Goal: Task Accomplishment & Management: Manage account settings

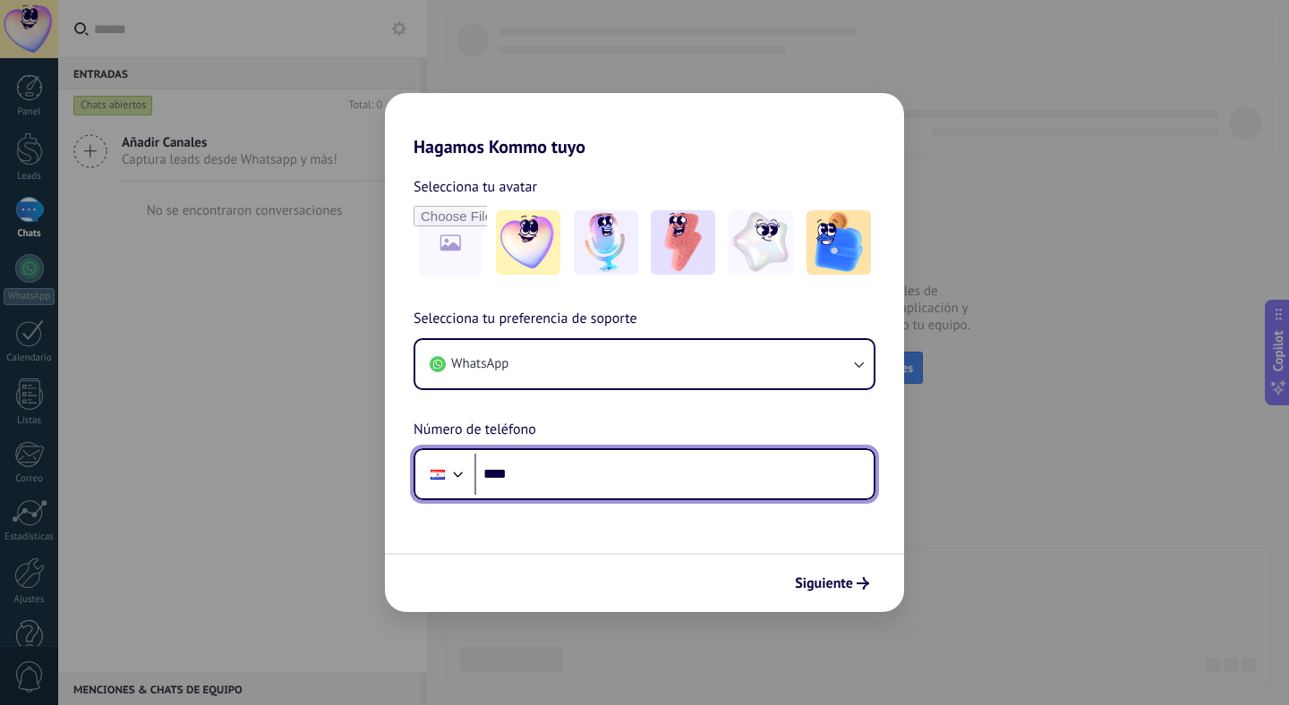
click at [549, 482] on input "****" at bounding box center [673, 474] width 399 height 41
click at [586, 471] on input "****" at bounding box center [673, 474] width 399 height 41
type input "**********"
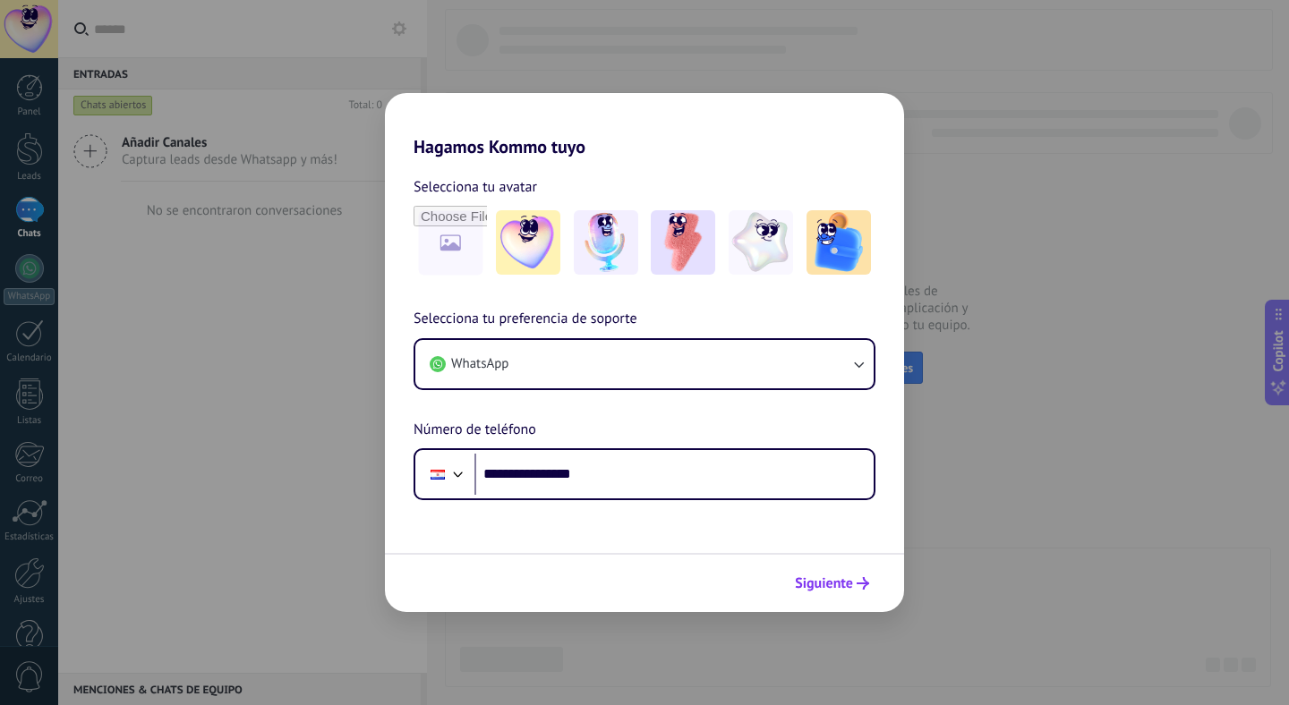
click at [839, 586] on span "Siguiente" at bounding box center [824, 583] width 58 height 13
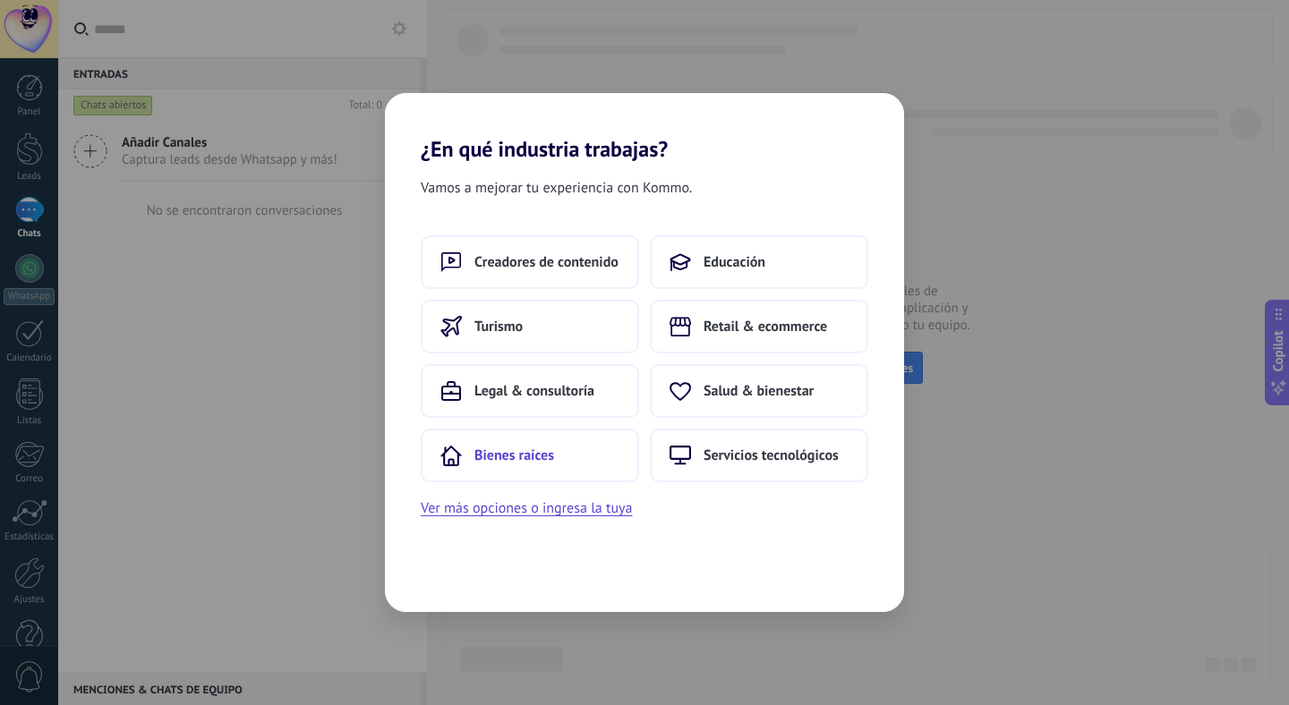
click at [588, 462] on button "Bienes raíces" at bounding box center [530, 456] width 218 height 54
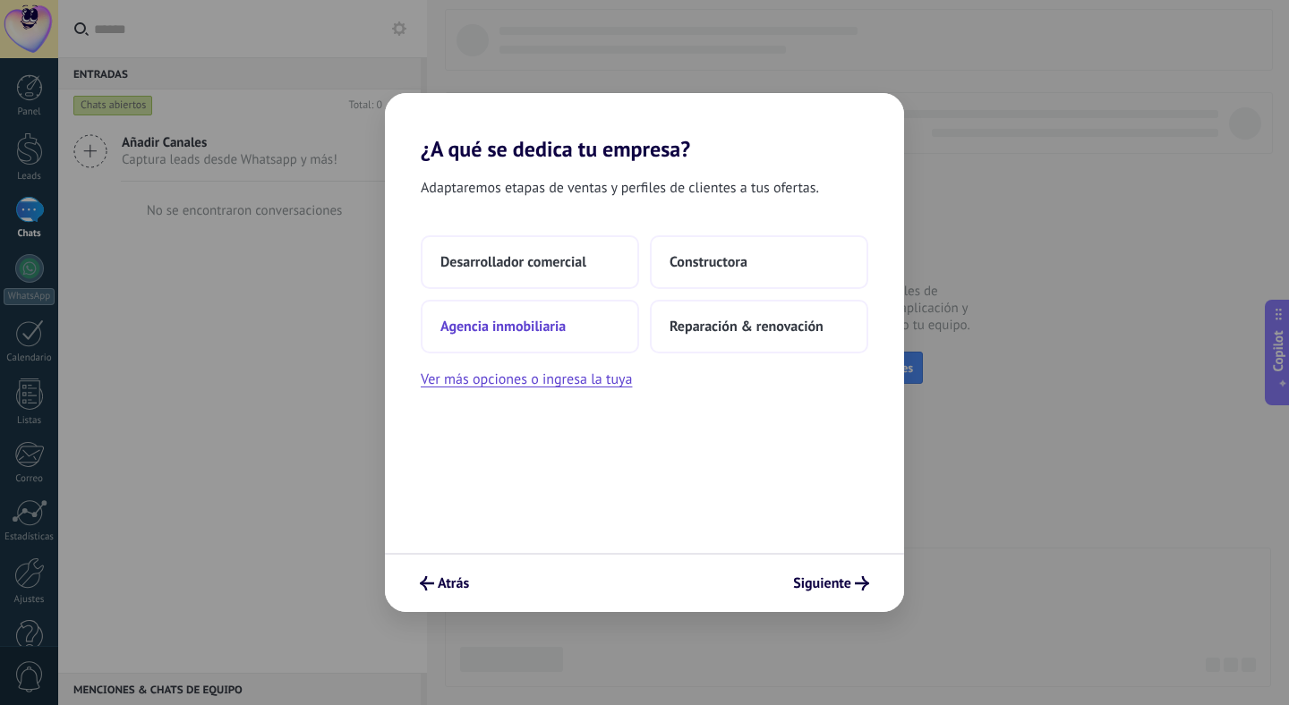
click at [554, 332] on span "Agencia inmobiliaria" at bounding box center [502, 327] width 125 height 18
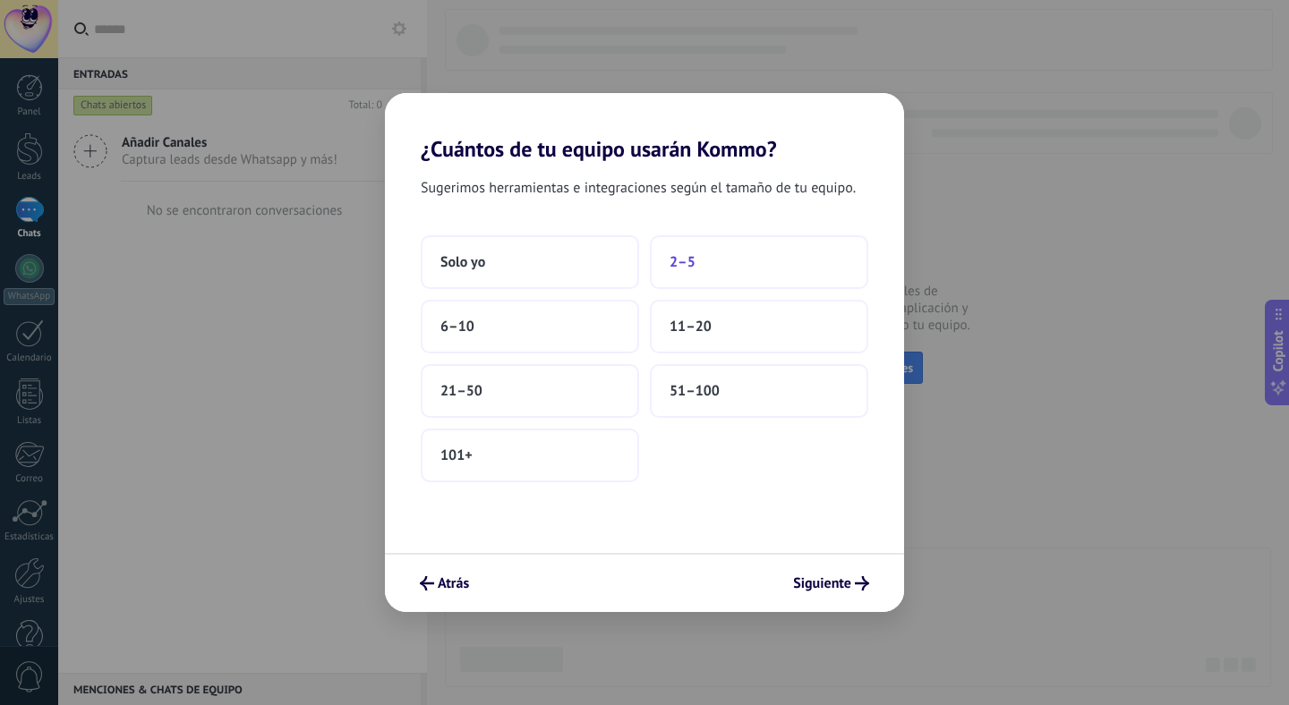
click at [680, 263] on span "2–5" at bounding box center [682, 262] width 26 height 18
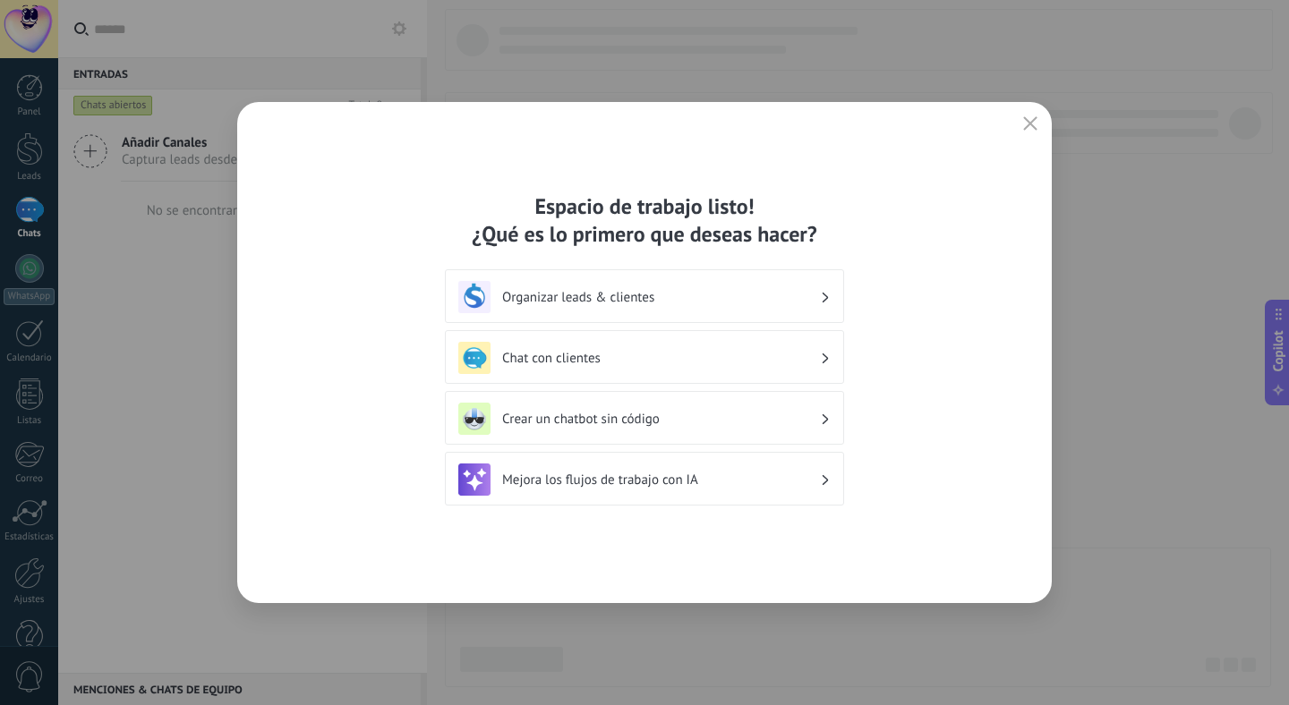
click at [768, 299] on h3 "Organizar leads & clientes" at bounding box center [661, 297] width 318 height 17
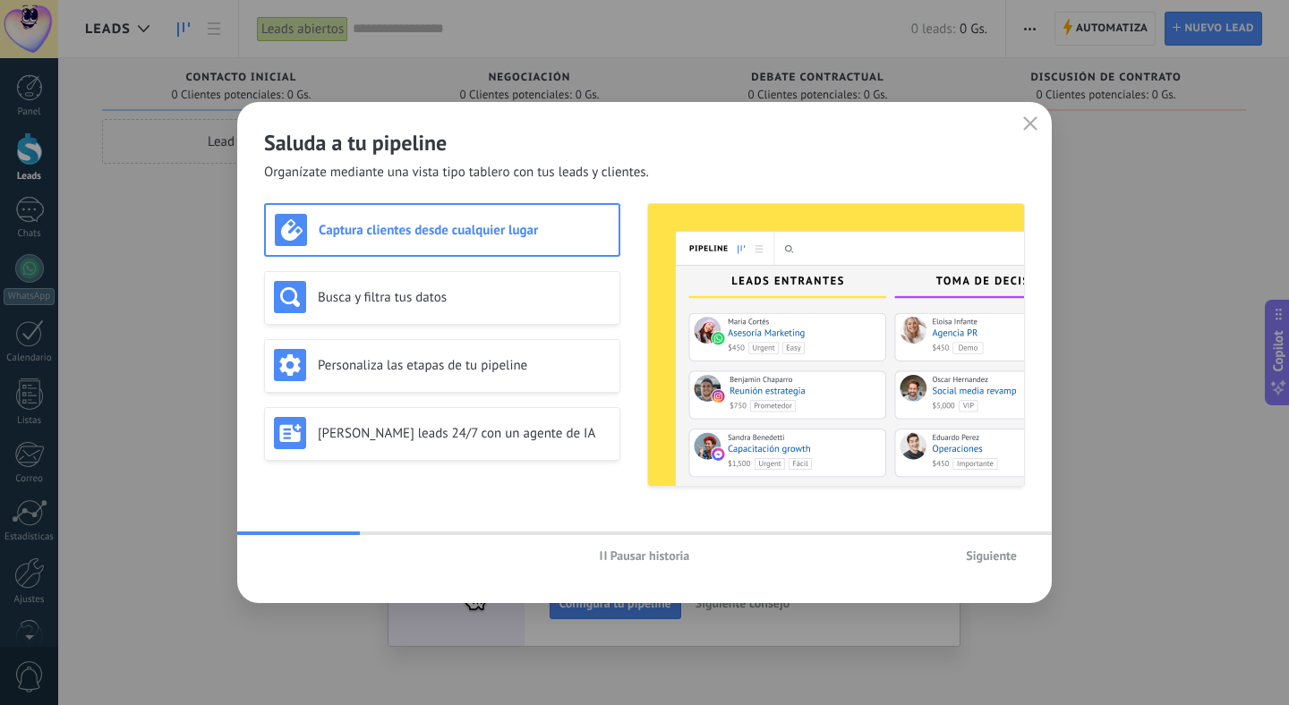
click at [997, 559] on span "Siguiente" at bounding box center [991, 555] width 51 height 13
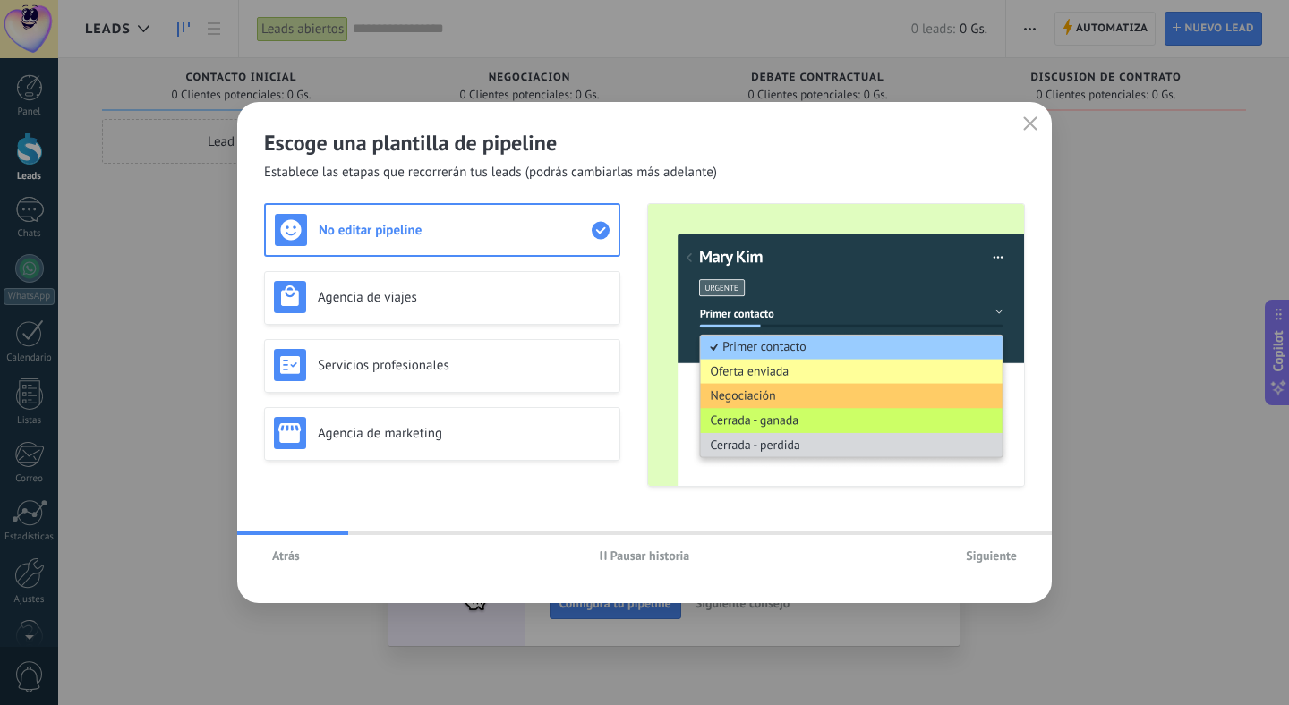
click at [997, 559] on span "Siguiente" at bounding box center [991, 555] width 51 height 13
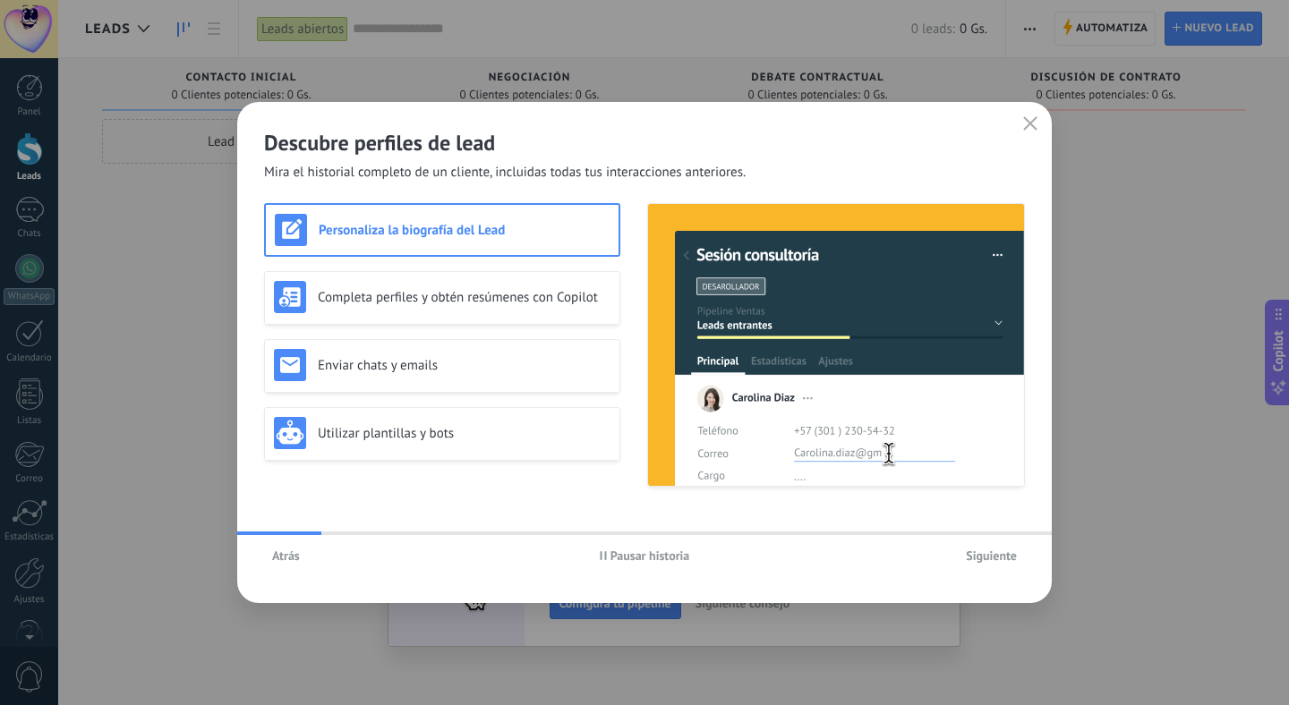
click at [997, 559] on span "Siguiente" at bounding box center [991, 555] width 51 height 13
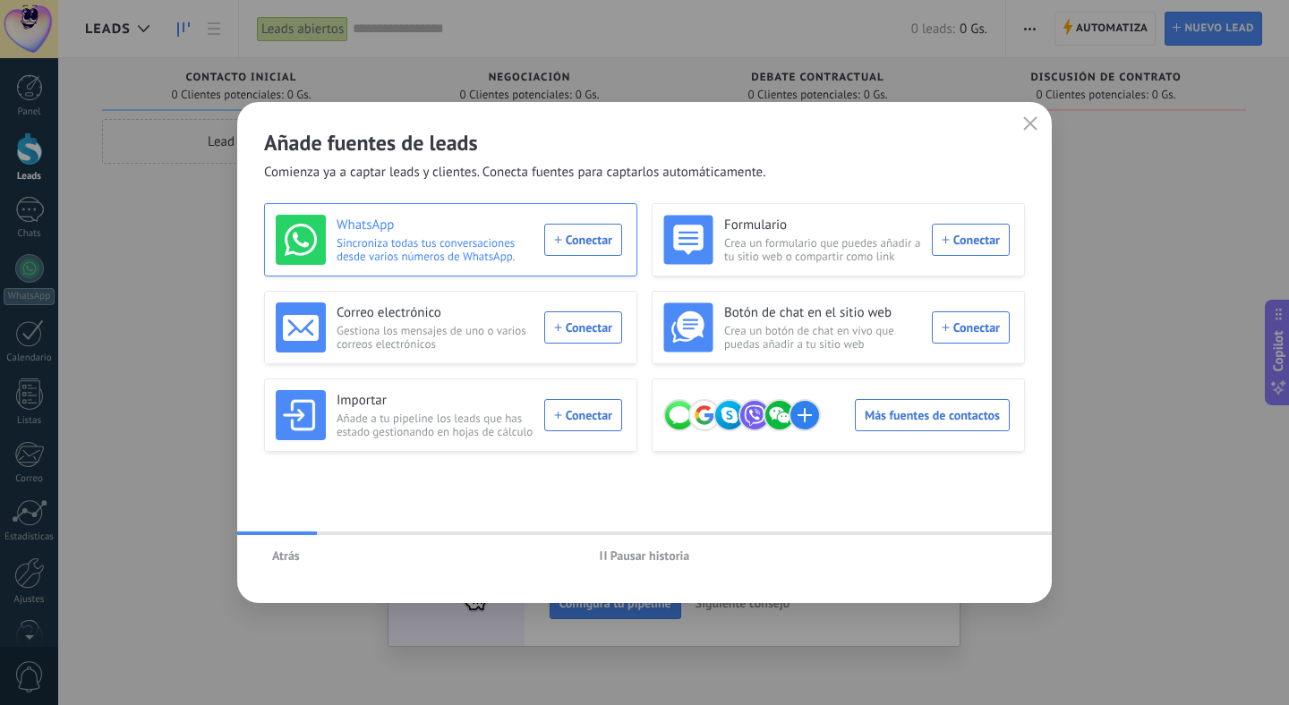
click at [568, 236] on div "WhatsApp Sincroniza todas tus conversaciones desde varios números de WhatsApp. …" at bounding box center [449, 240] width 346 height 50
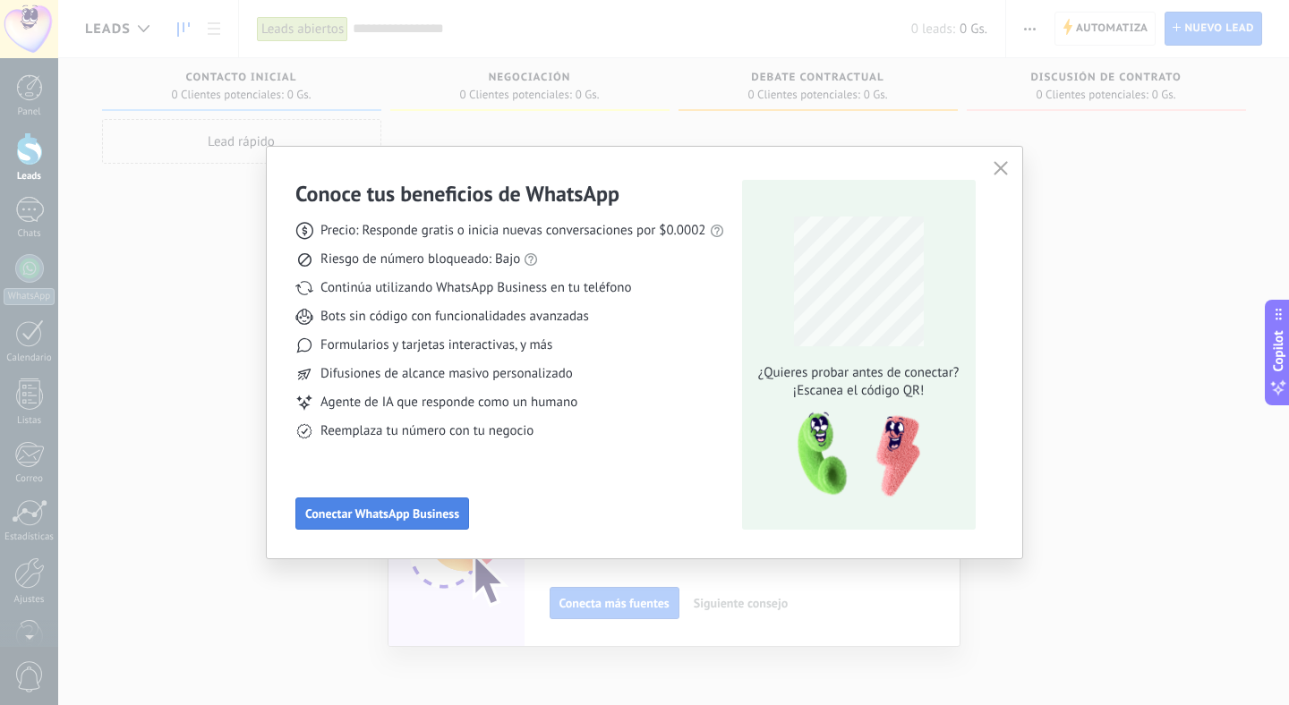
click at [417, 507] on span "Conectar WhatsApp Business" at bounding box center [382, 513] width 154 height 13
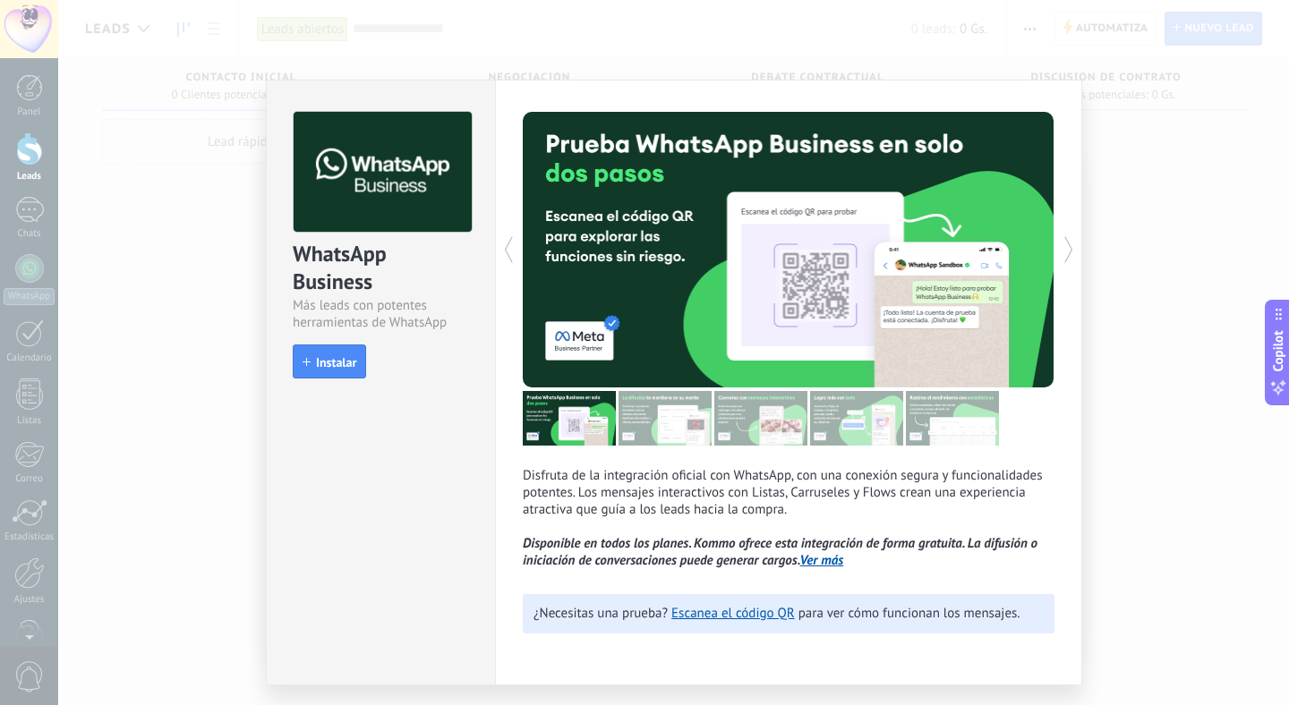
click at [1089, 122] on div "WhatsApp Business Más leads con potentes herramientas de WhatsApp install Insta…" at bounding box center [673, 352] width 1231 height 705
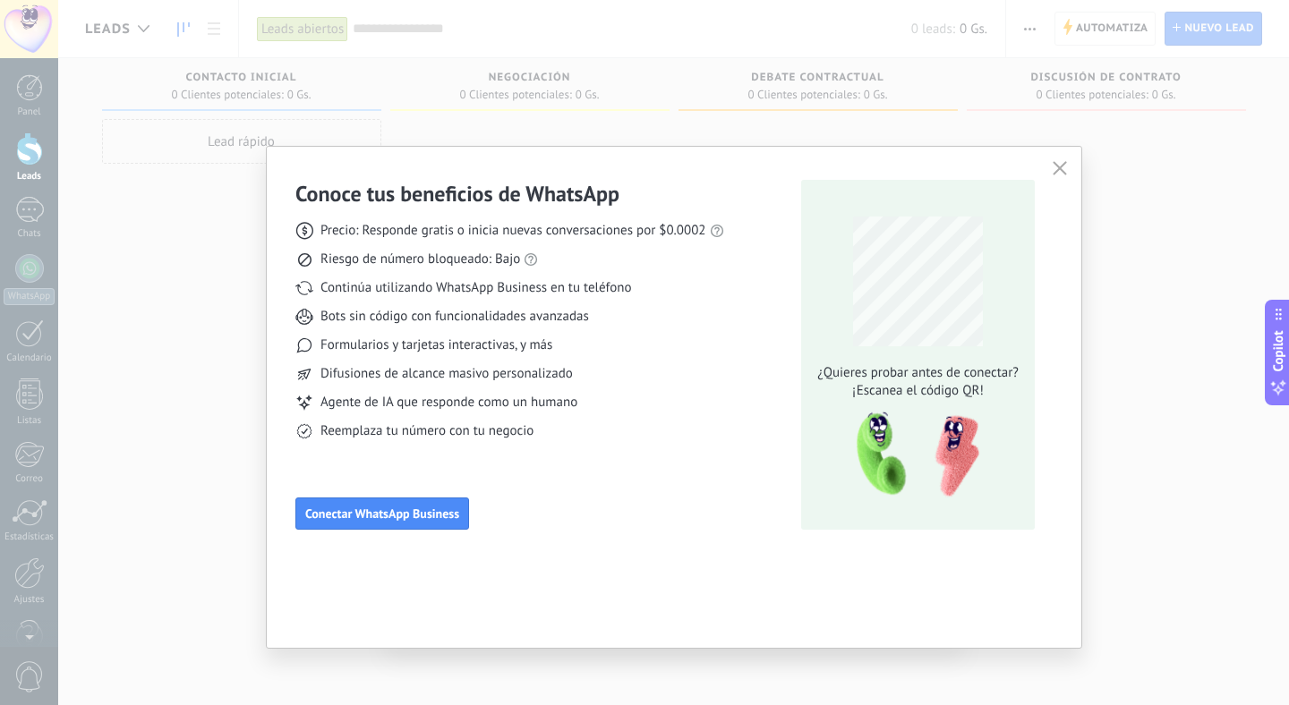
click at [641, 377] on div "Difusiones de alcance masivo personalizado" at bounding box center [509, 374] width 429 height 18
click at [409, 516] on span "Conectar WhatsApp Business" at bounding box center [382, 513] width 154 height 13
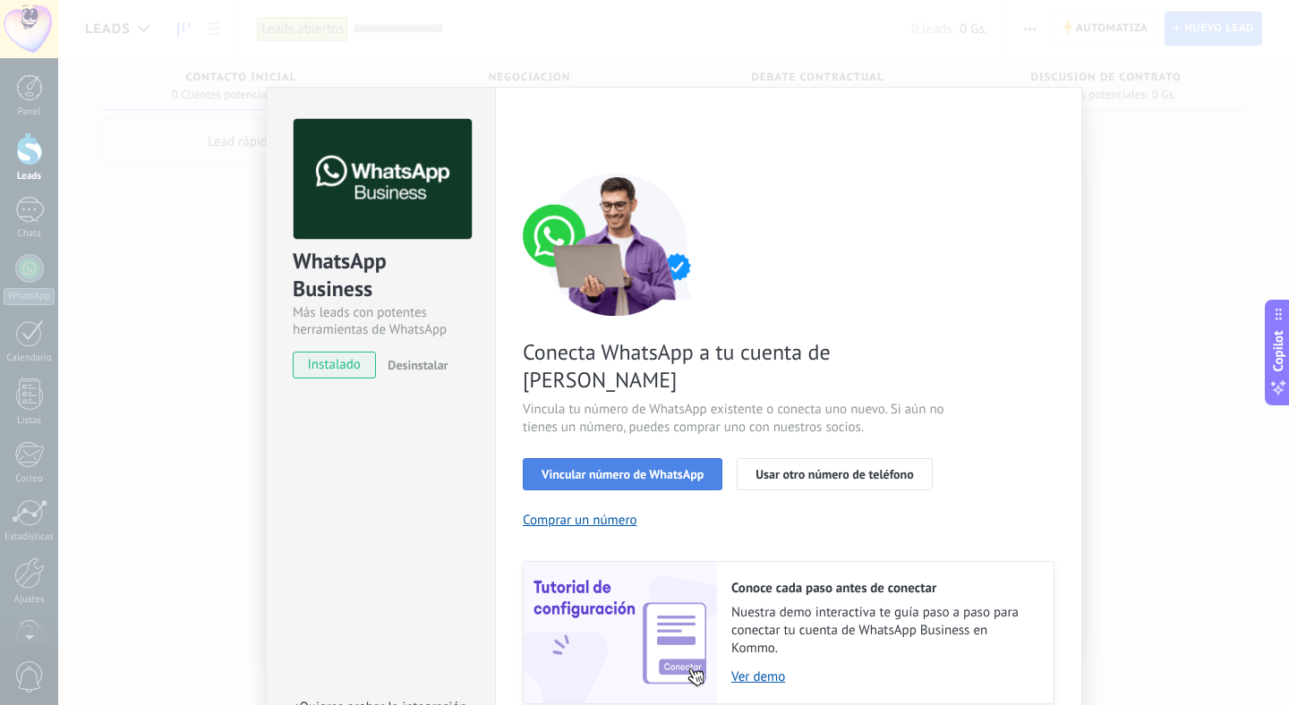
click at [637, 468] on span "Vincular número de WhatsApp" at bounding box center [622, 474] width 162 height 13
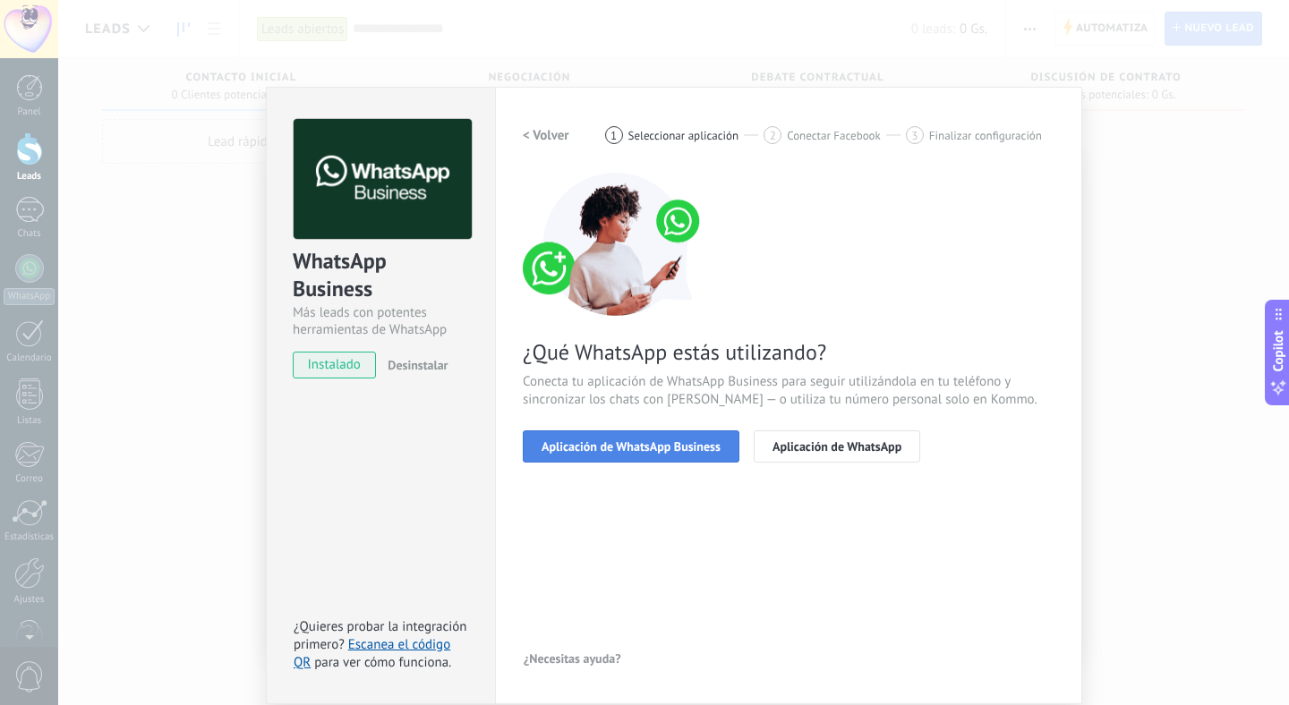
click at [637, 447] on span "Aplicación de WhatsApp Business" at bounding box center [630, 446] width 179 height 13
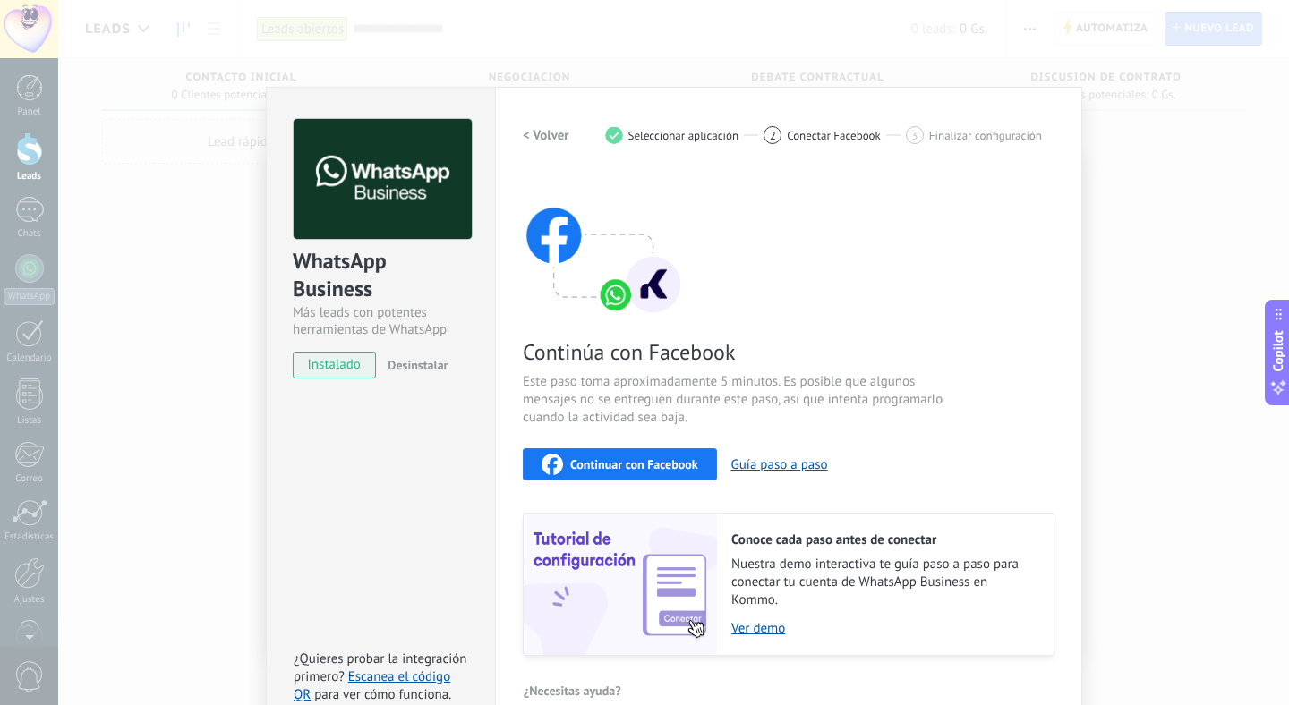
click at [669, 129] on span "Seleccionar aplicación" at bounding box center [683, 135] width 111 height 13
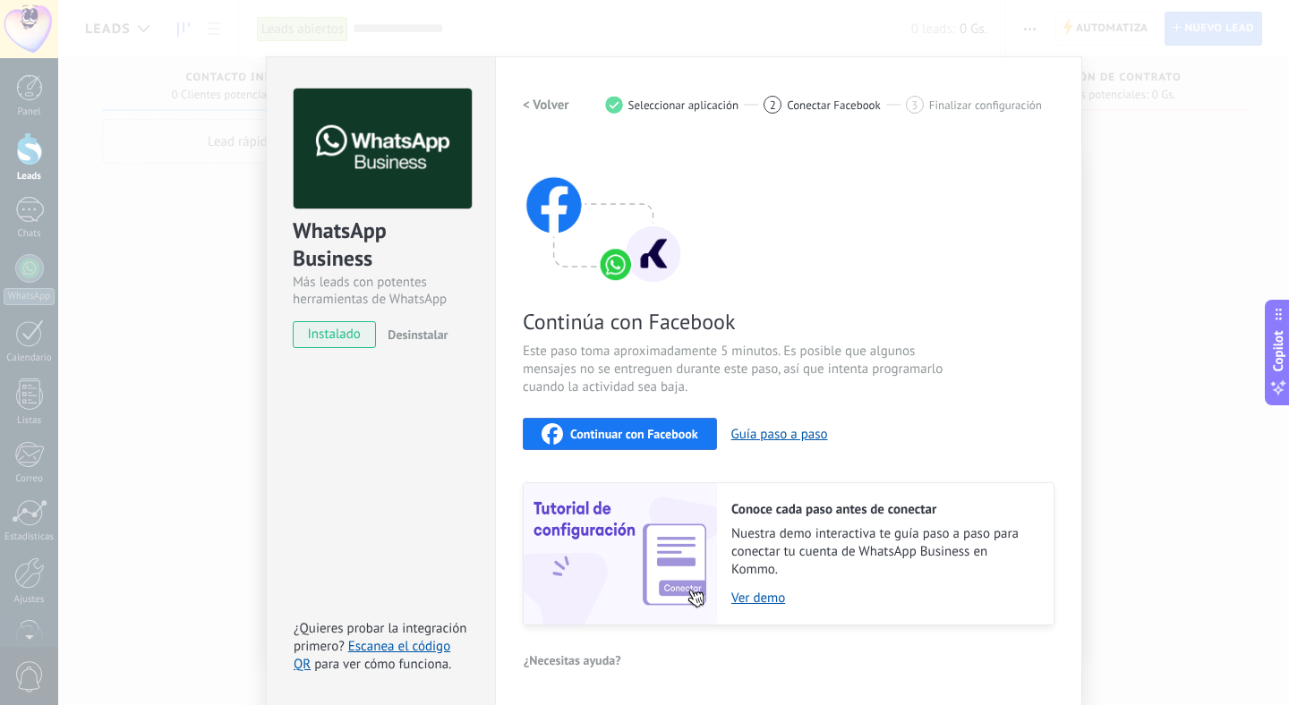
click at [623, 434] on span "Continuar con Facebook" at bounding box center [634, 434] width 128 height 13
click at [739, 231] on div "Continúa con Facebook Este paso toma aproximadamente 5 minutos. Es posible que …" at bounding box center [789, 383] width 532 height 483
click at [826, 98] on span "Conectar Facebook" at bounding box center [834, 104] width 94 height 13
click at [763, 96] on div "2 Conectar Facebook" at bounding box center [834, 105] width 142 height 18
click at [644, 104] on span "Seleccionar aplicación" at bounding box center [683, 104] width 111 height 13
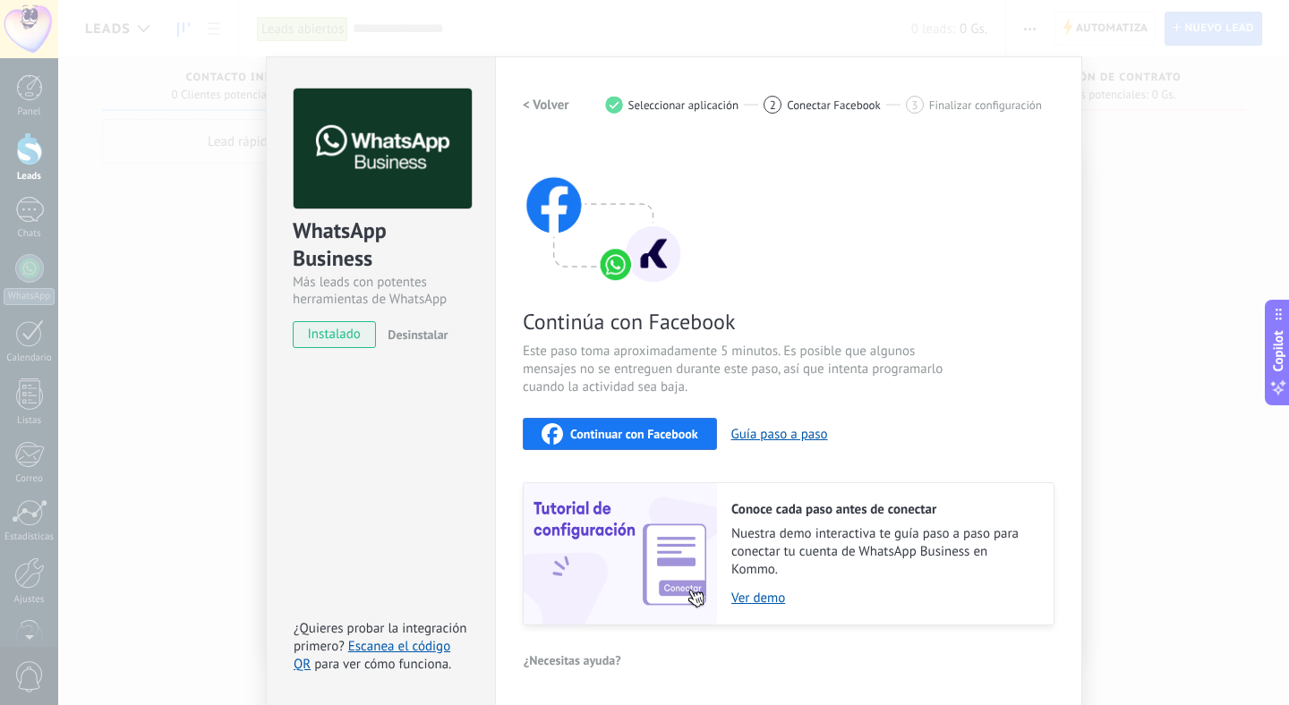
click at [929, 107] on span "Finalizar configuración" at bounding box center [985, 104] width 113 height 13
click at [763, 99] on div "2" at bounding box center [772, 105] width 18 height 18
click at [543, 94] on button "< Volver" at bounding box center [546, 105] width 47 height 32
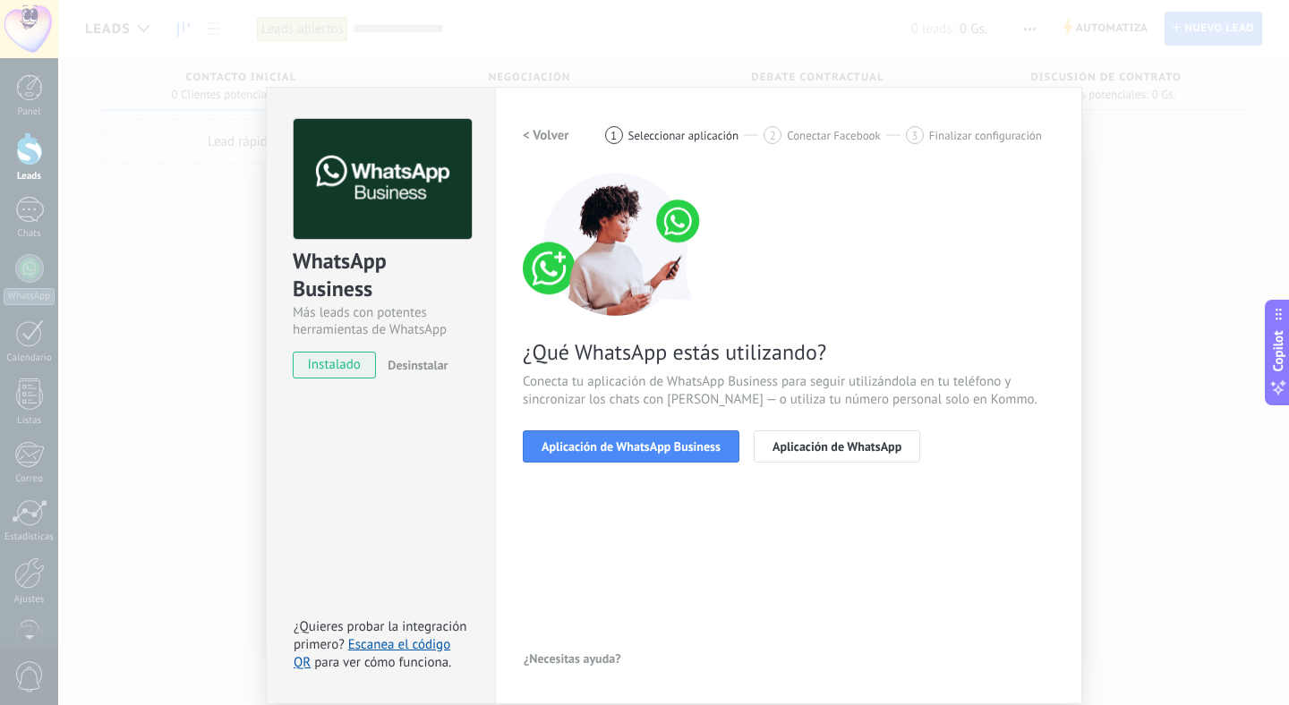
drag, startPoint x: 662, startPoint y: 447, endPoint x: 696, endPoint y: 517, distance: 77.6
click at [696, 517] on div "< Volver 1 Seleccionar aplicación 2 Conectar Facebook 3 Finalizar configuración…" at bounding box center [789, 395] width 532 height 553
click at [832, 444] on span "Aplicación de WhatsApp" at bounding box center [836, 446] width 129 height 13
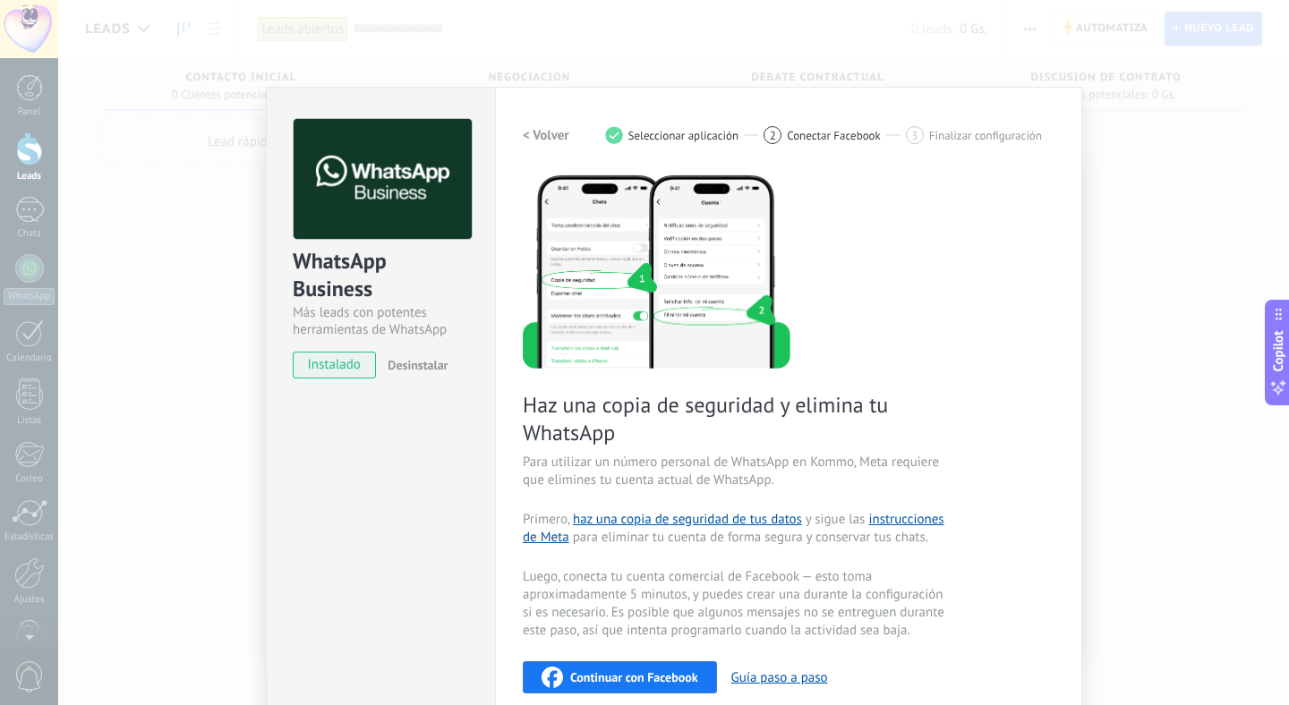
click at [530, 139] on h2 "< Volver" at bounding box center [546, 135] width 47 height 17
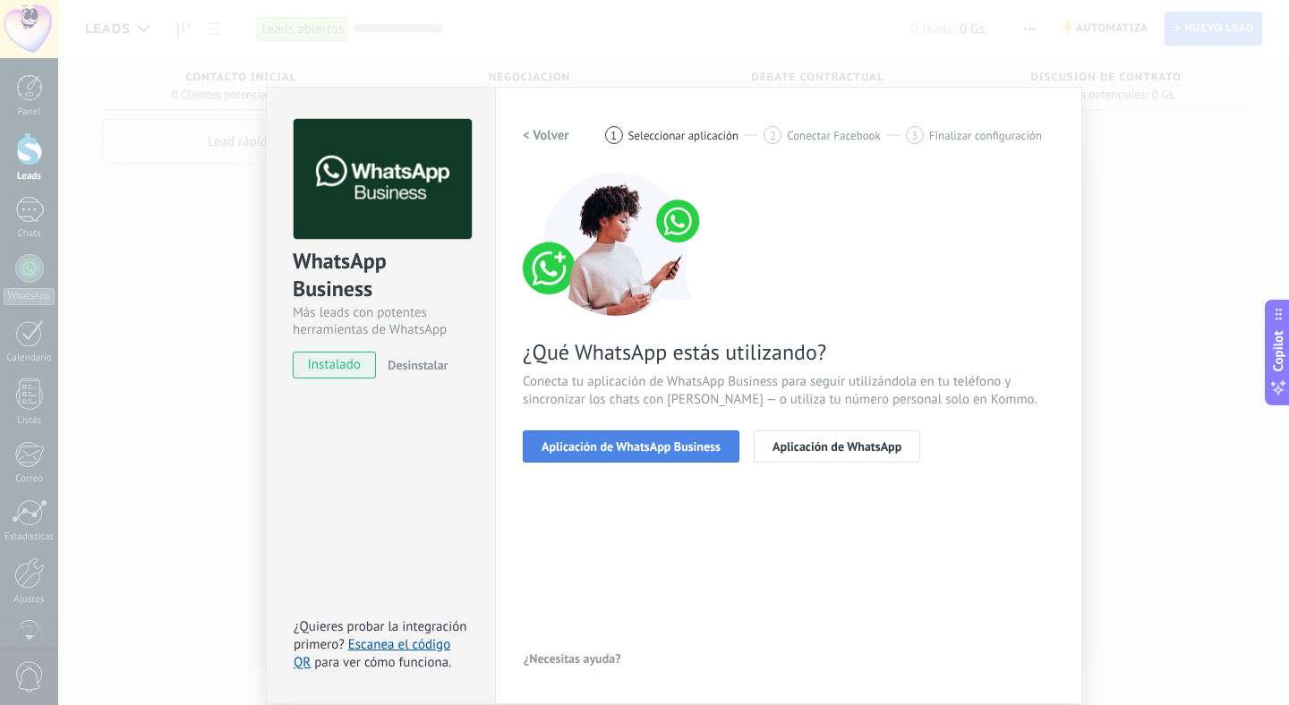
click at [645, 459] on button "Aplicación de WhatsApp Business" at bounding box center [631, 446] width 217 height 32
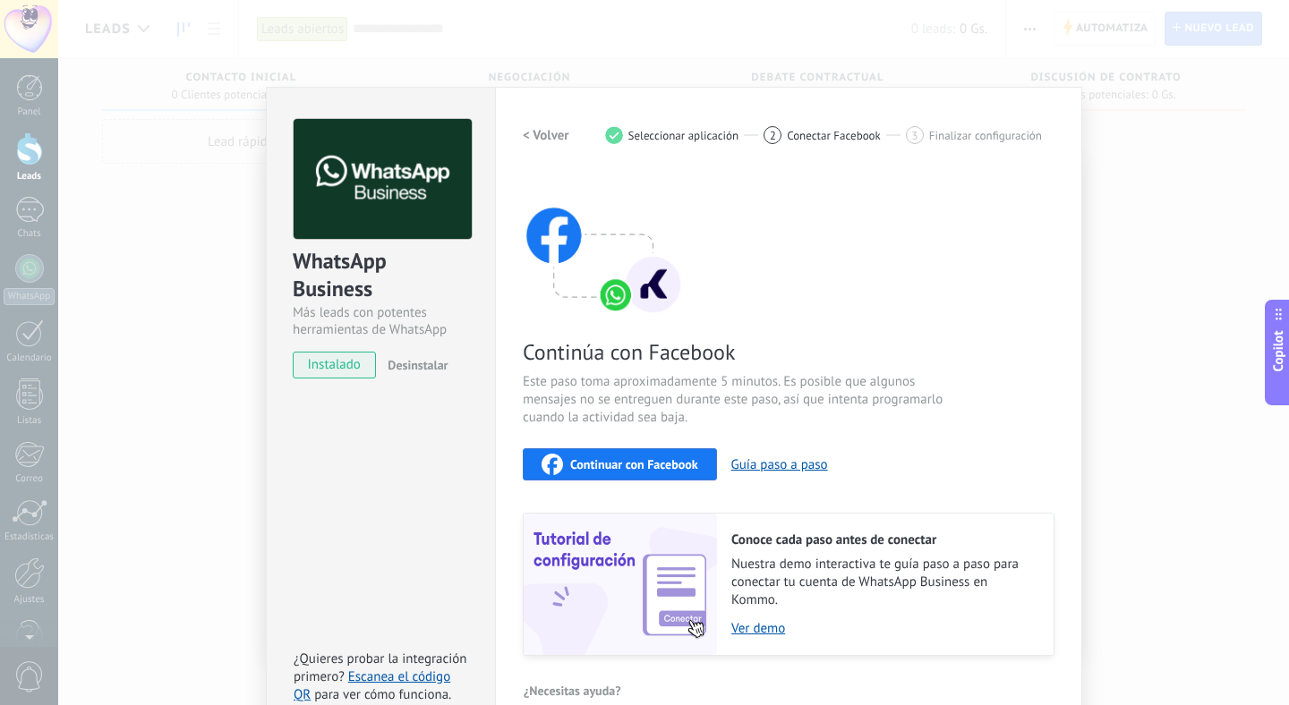
scroll to position [30, 0]
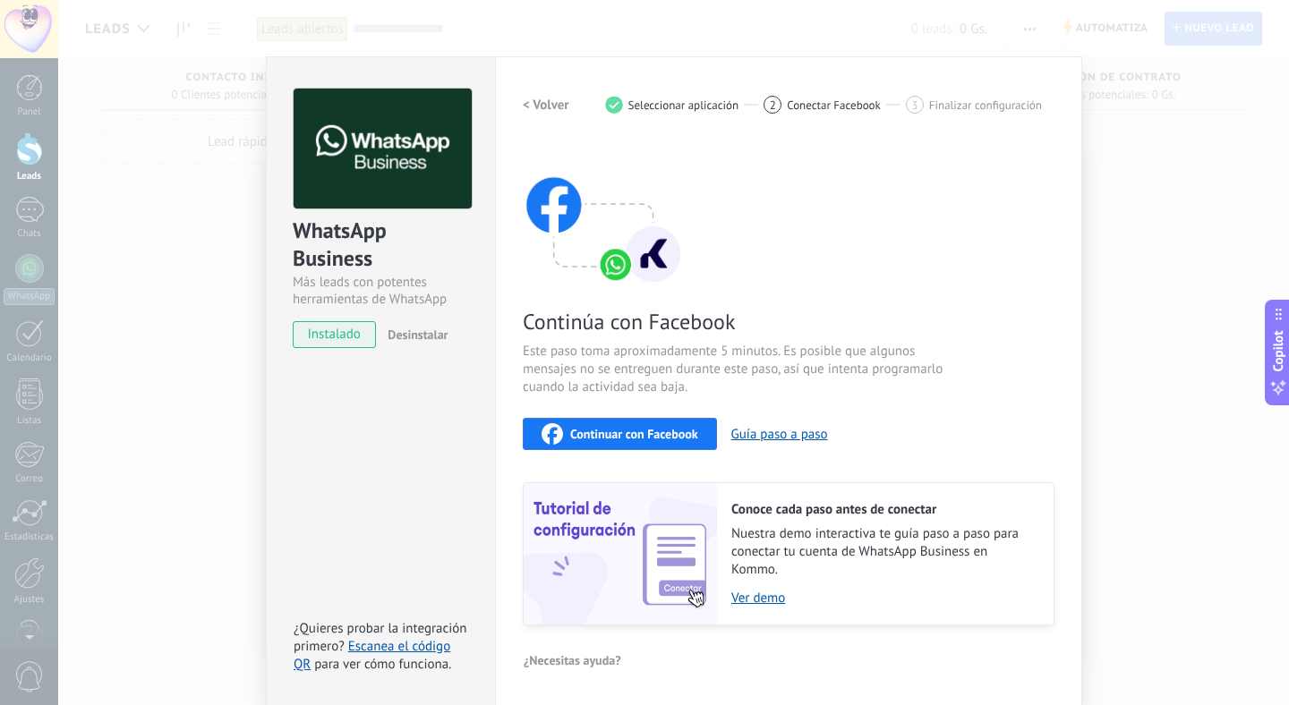
click at [621, 436] on span "Continuar con Facebook" at bounding box center [634, 434] width 128 height 13
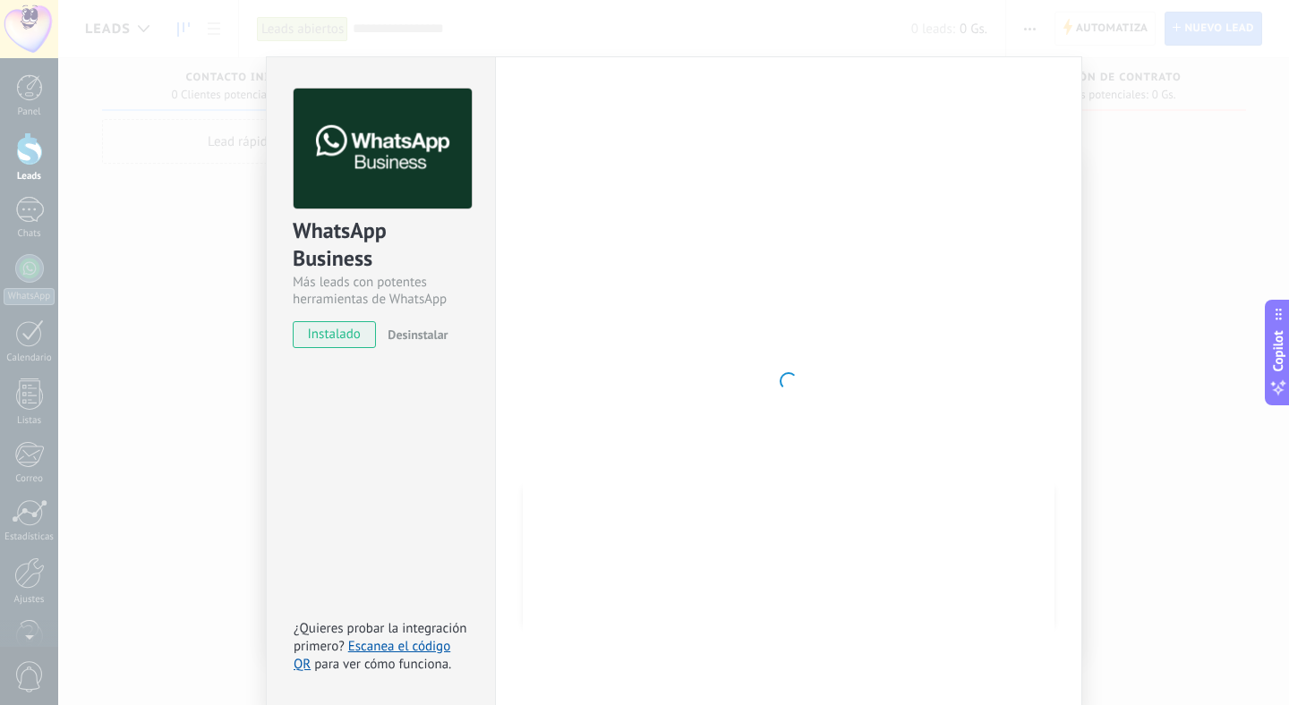
click at [693, 440] on div at bounding box center [789, 381] width 532 height 585
click at [460, 465] on div "WhatsApp Business Más leads con potentes herramientas de WhatsApp instalado Des…" at bounding box center [380, 381] width 229 height 650
click at [159, 447] on div "WhatsApp Business Más leads con potentes herramientas de WhatsApp instalado Des…" at bounding box center [673, 352] width 1231 height 705
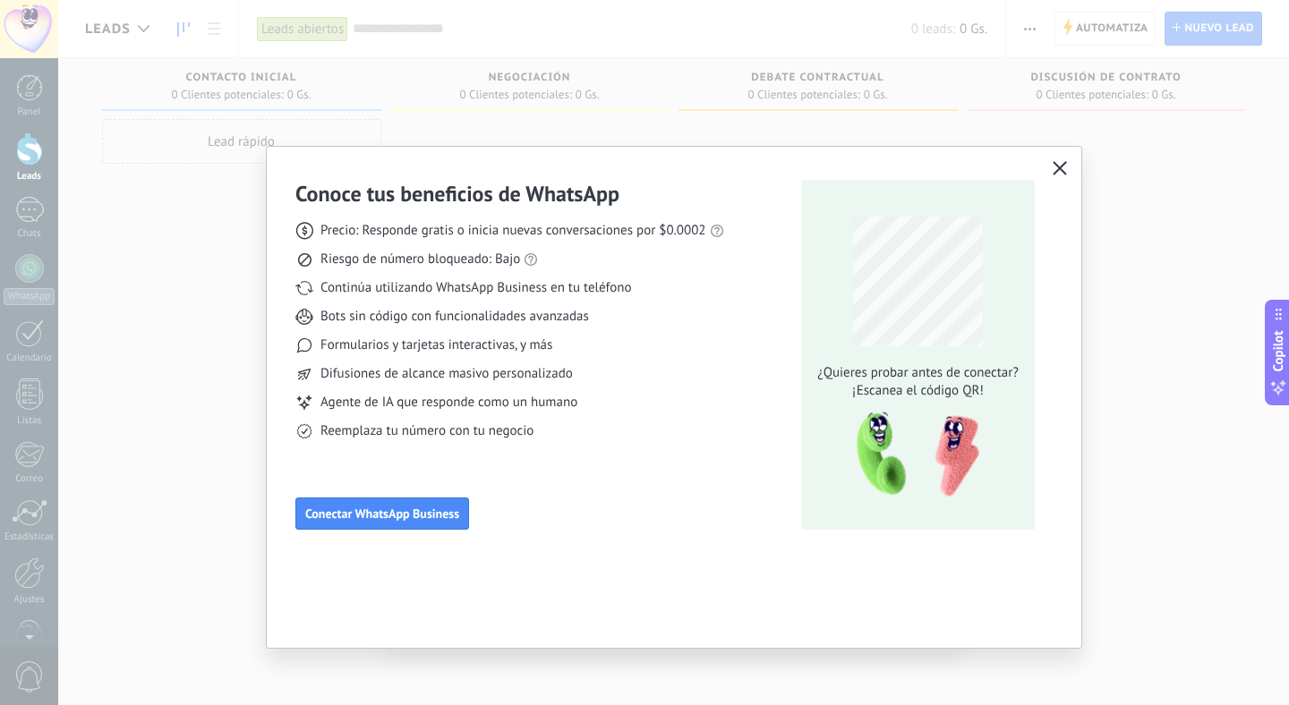
scroll to position [0, 0]
click at [380, 514] on span "Conectar WhatsApp Business" at bounding box center [382, 513] width 154 height 13
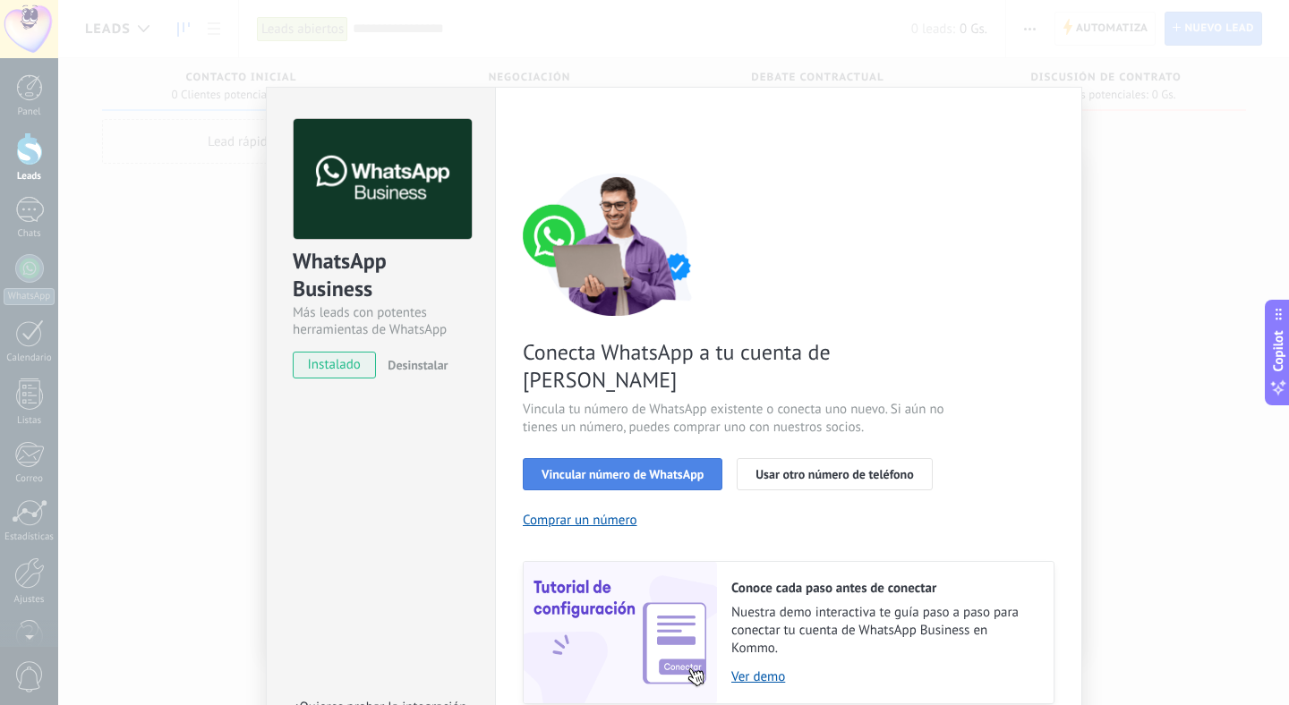
click at [656, 468] on span "Vincular número de WhatsApp" at bounding box center [622, 474] width 162 height 13
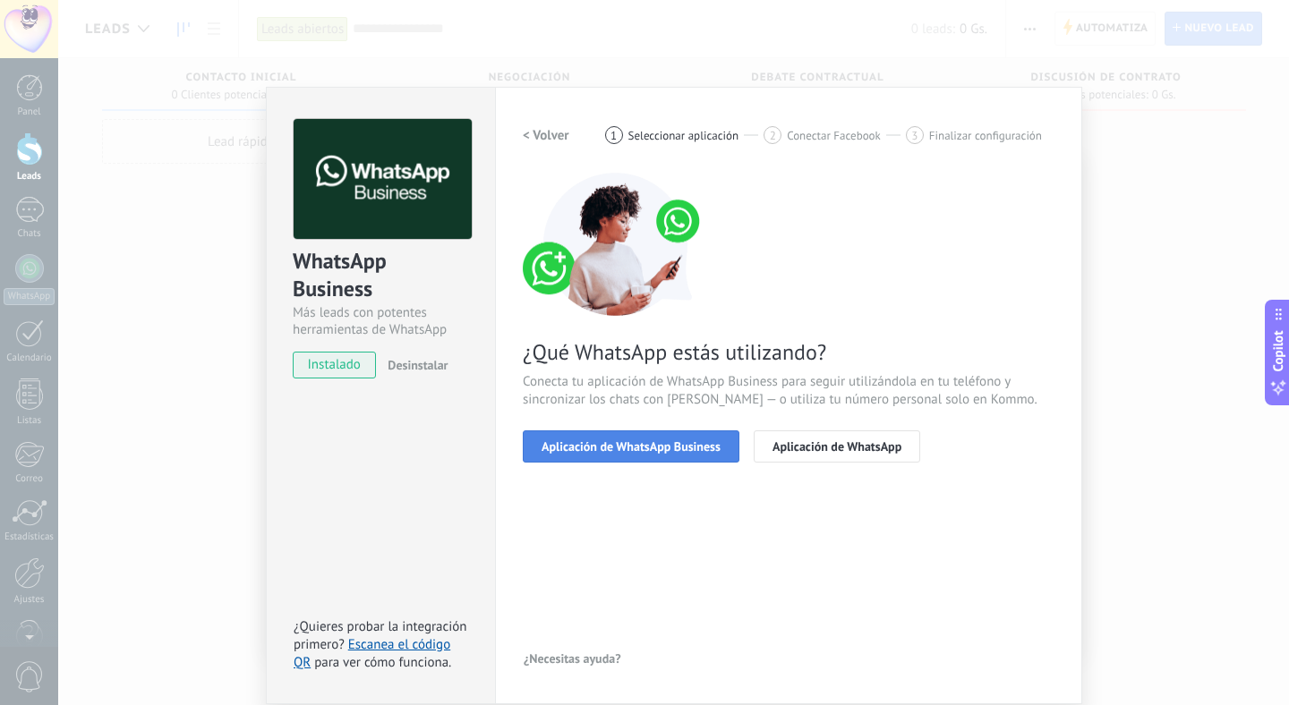
click at [680, 447] on span "Aplicación de WhatsApp Business" at bounding box center [630, 446] width 179 height 13
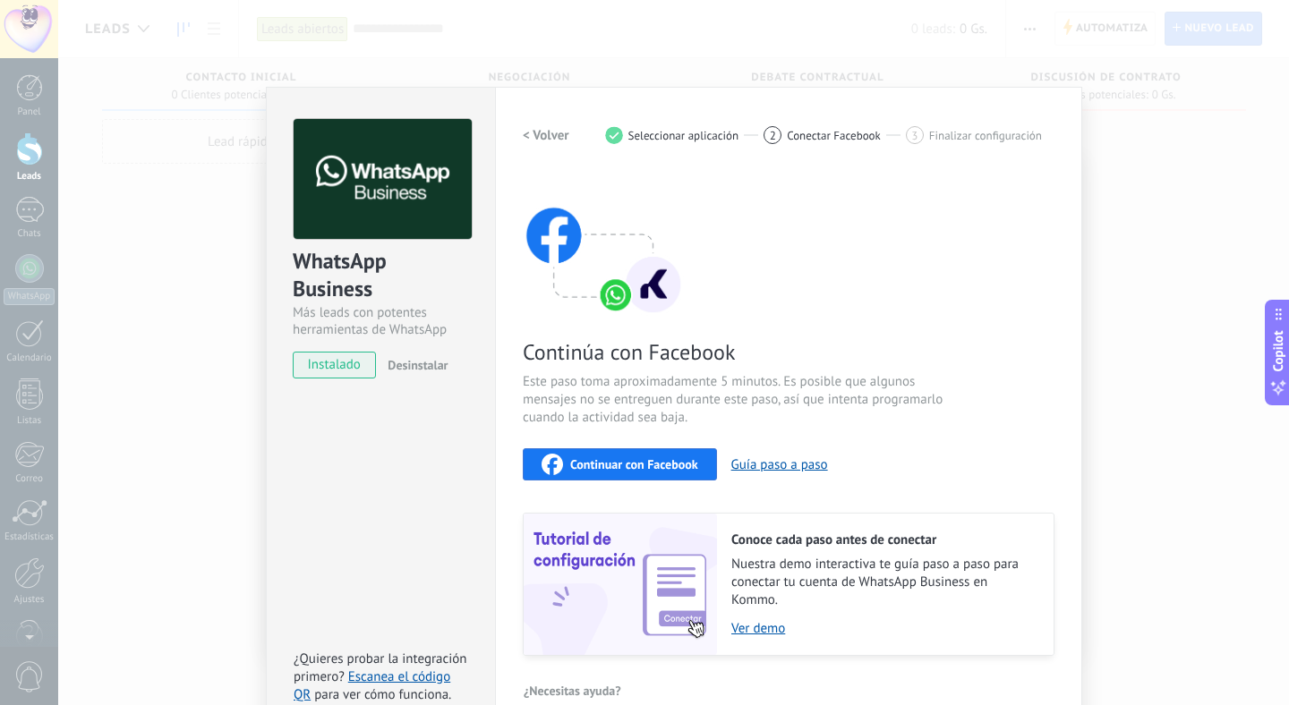
click at [671, 463] on span "Continuar con Facebook" at bounding box center [634, 464] width 128 height 13
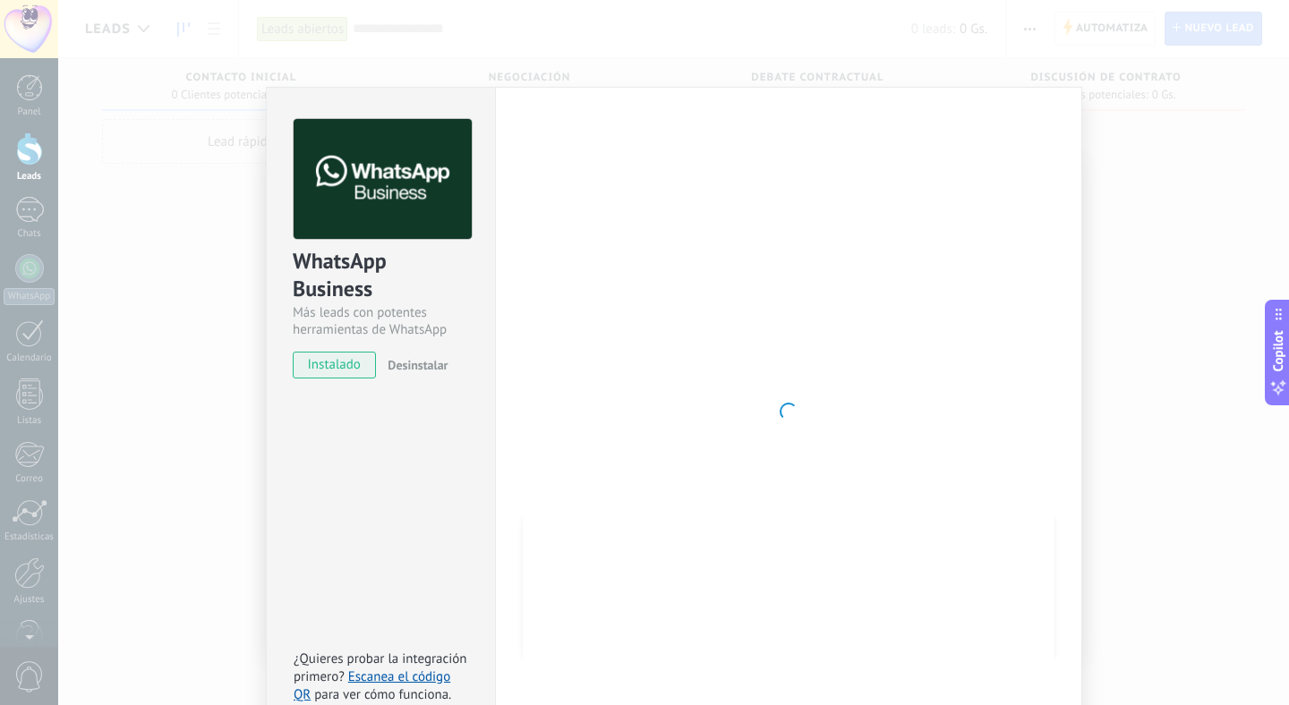
click at [192, 404] on div "WhatsApp Business Más leads con potentes herramientas de WhatsApp instalado Des…" at bounding box center [673, 352] width 1231 height 705
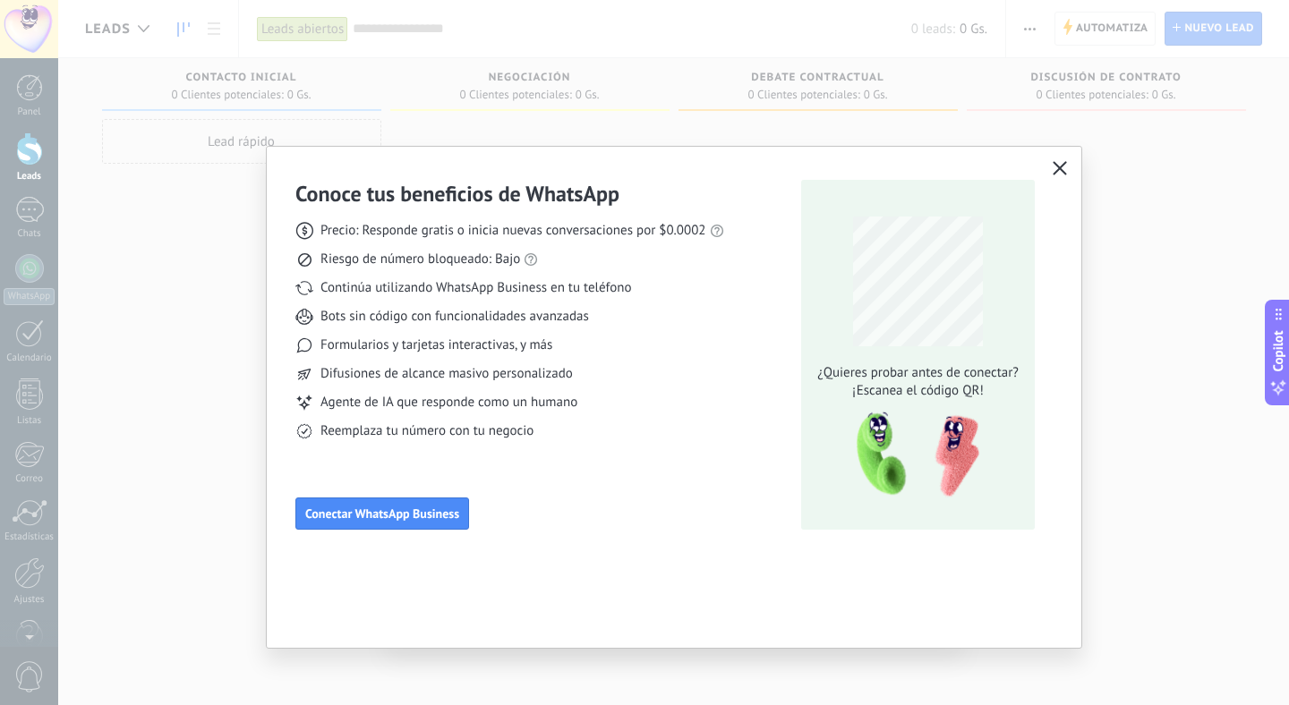
click at [243, 473] on div "Conoce tus beneficios de WhatsApp Precio: Responde gratis o inicia nuevas conve…" at bounding box center [644, 352] width 1289 height 705
click at [1058, 169] on use "button" at bounding box center [1059, 167] width 13 height 13
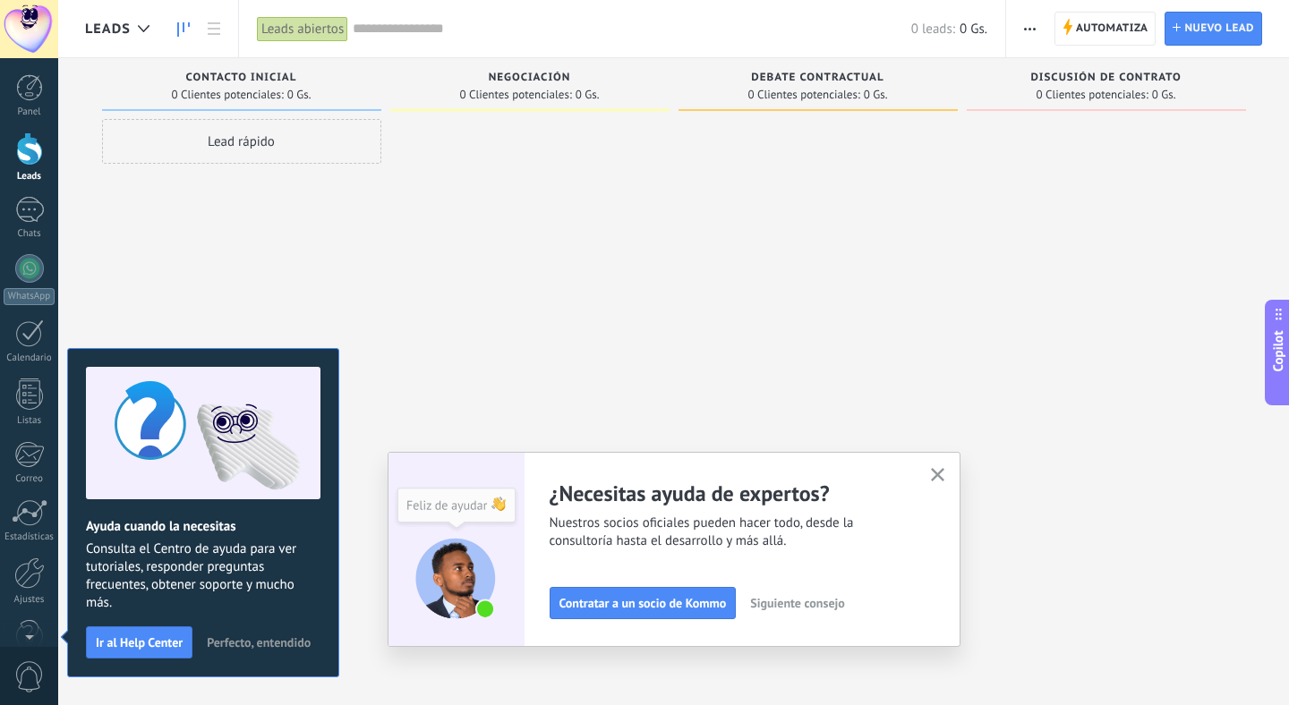
click at [932, 474] on icon "button" at bounding box center [937, 474] width 13 height 13
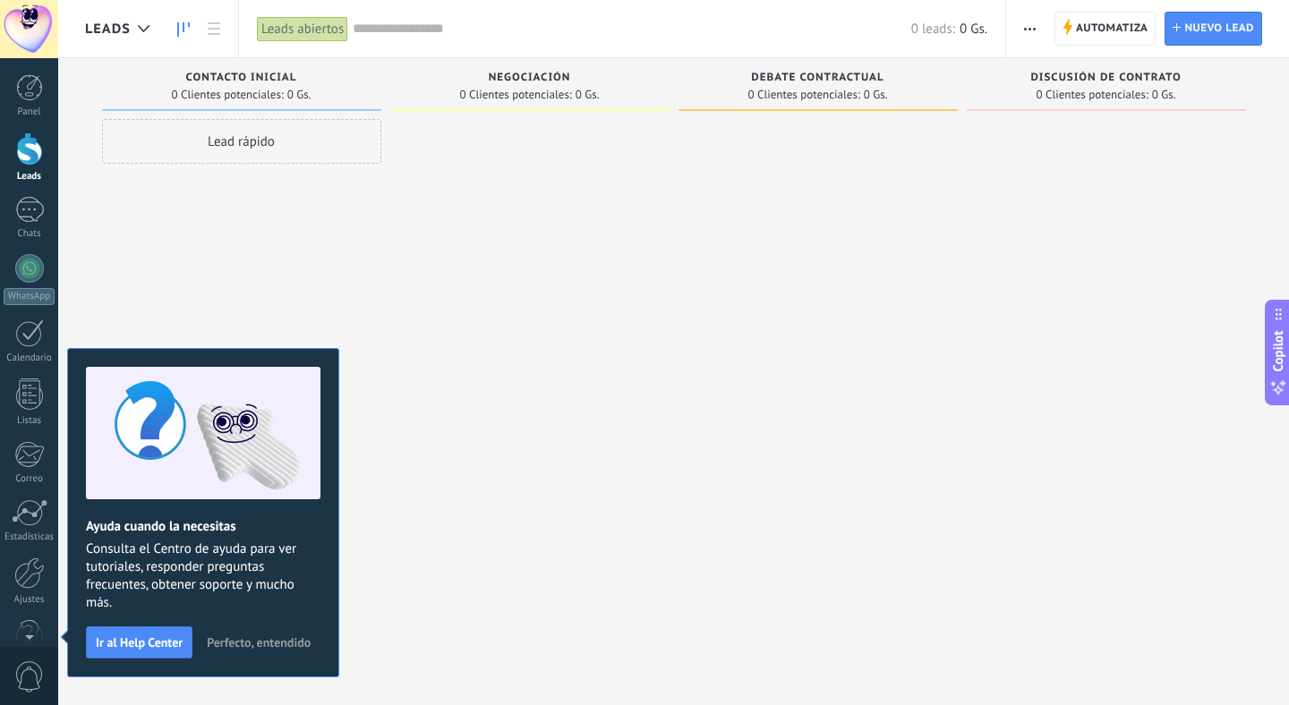
click at [310, 292] on div "Lead rápido" at bounding box center [241, 355] width 279 height 472
click at [4, 269] on link "WhatsApp" at bounding box center [29, 279] width 58 height 51
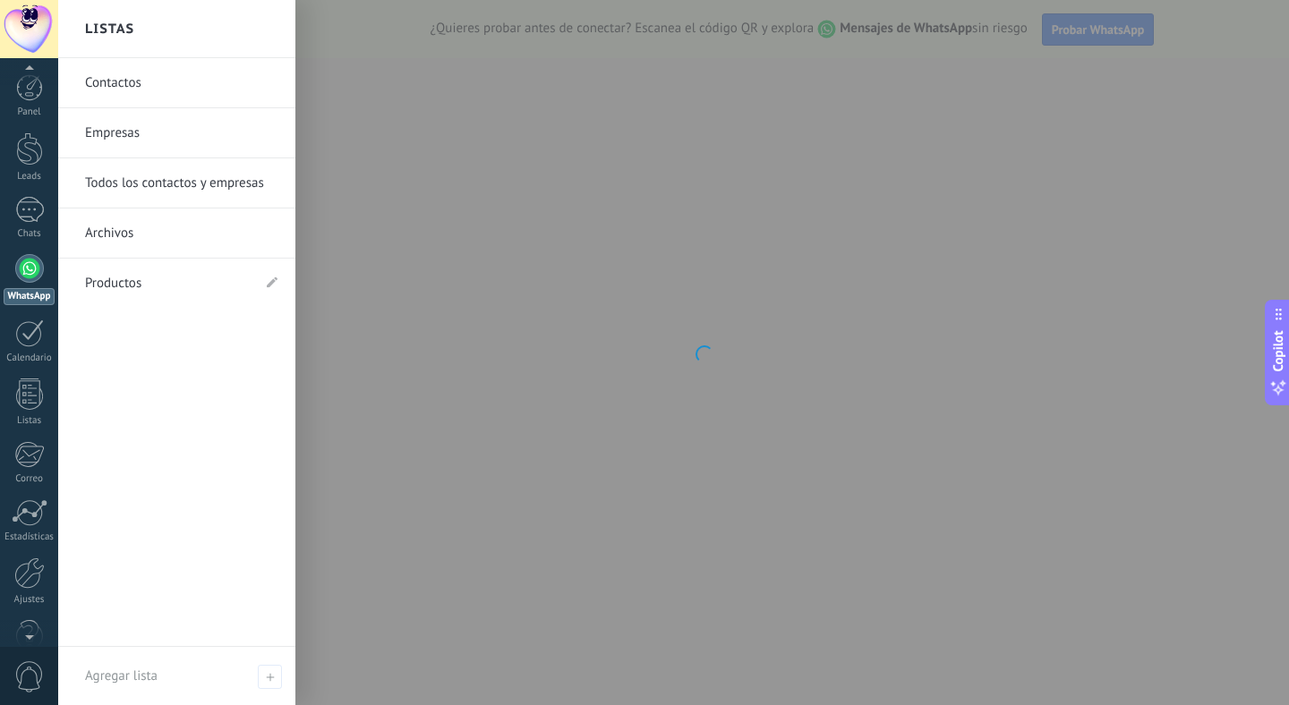
scroll to position [39, 0]
click at [24, 540] on div at bounding box center [29, 533] width 30 height 31
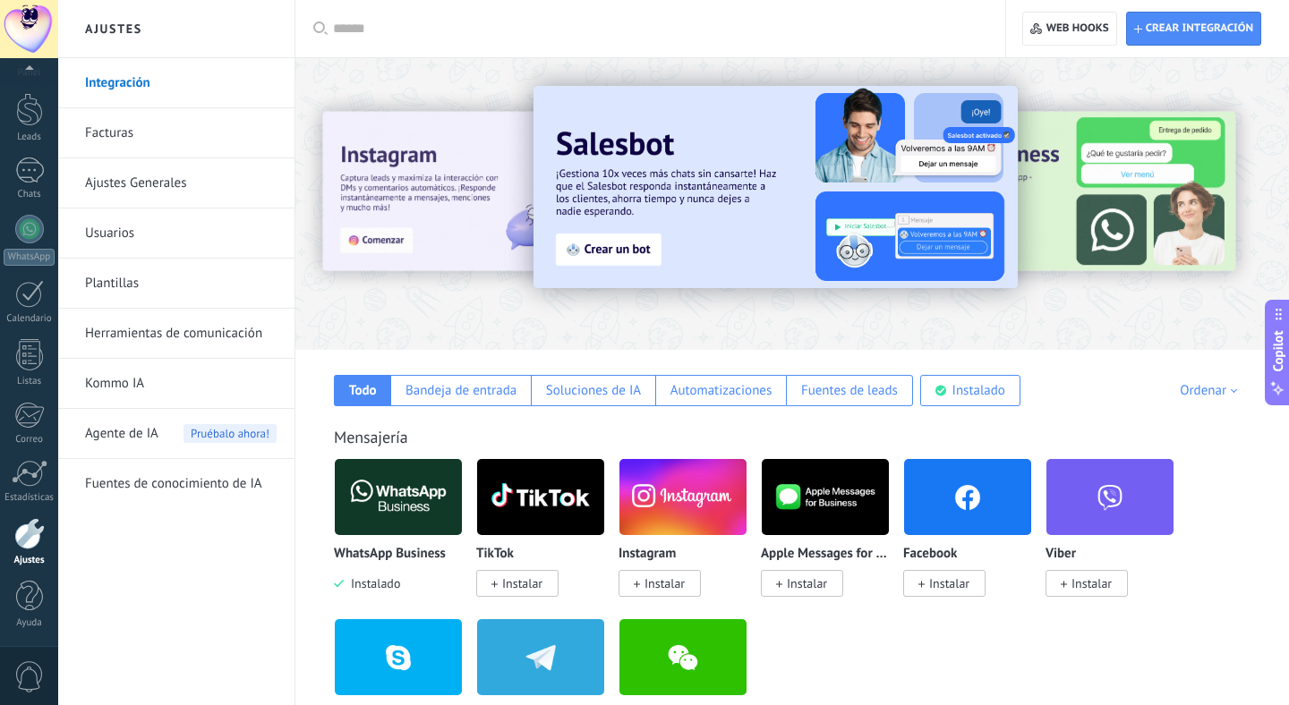
click at [464, 33] on input "text" at bounding box center [656, 29] width 647 height 19
type input "********"
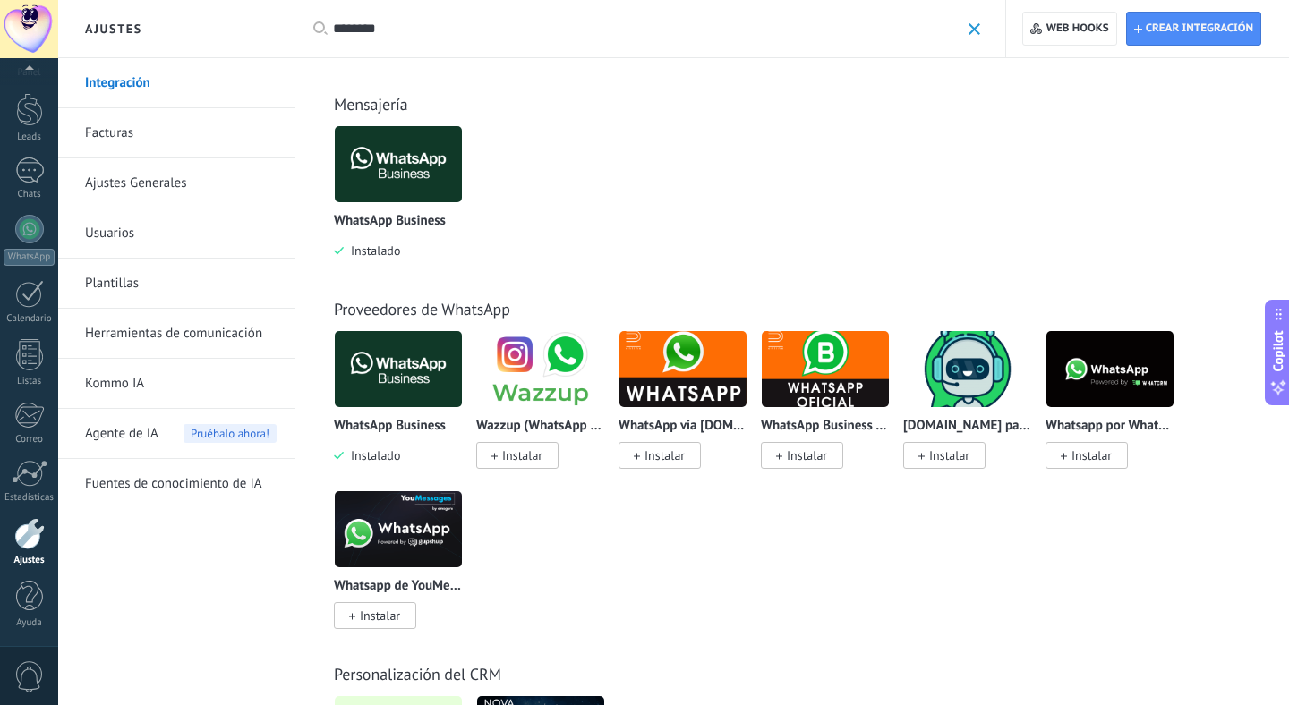
click at [649, 569] on div "WhatsApp Business Instalado Wazzup (WhatsApp & Instagram) Instalar WhatsApp via…" at bounding box center [801, 490] width 935 height 320
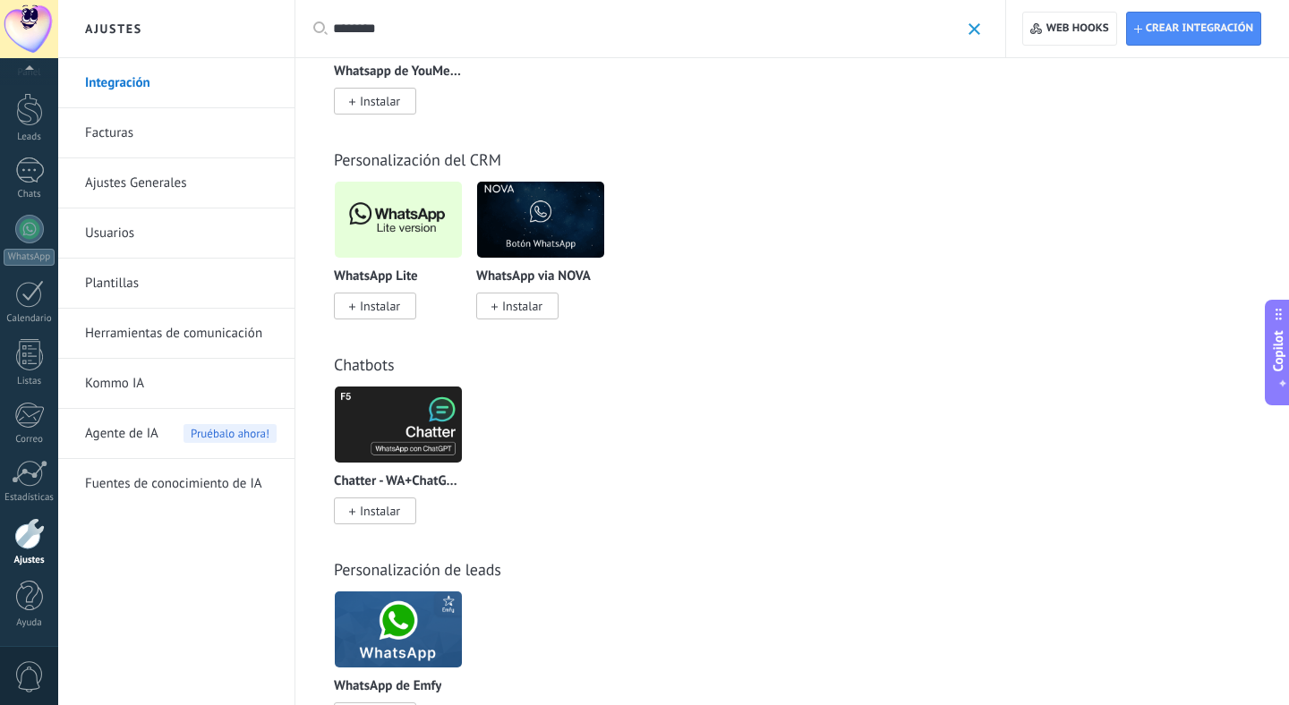
scroll to position [518, 0]
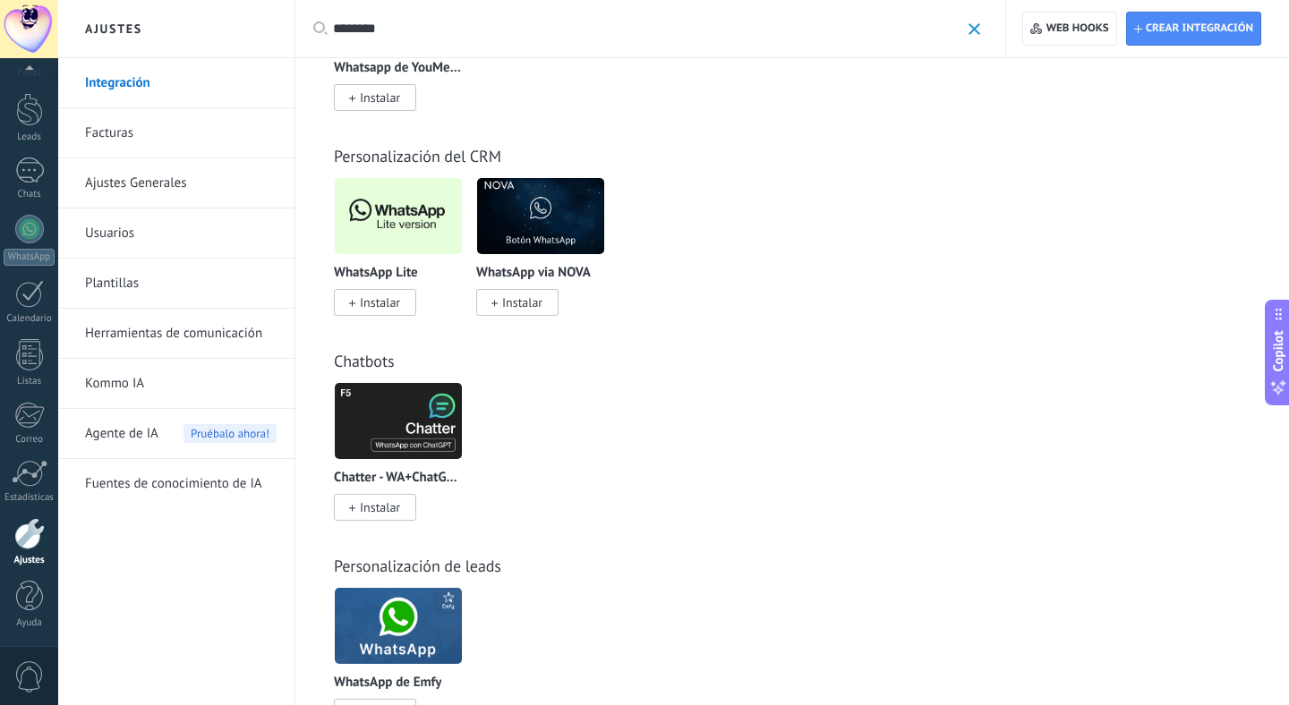
click at [387, 305] on span "Instalar" at bounding box center [380, 302] width 40 height 16
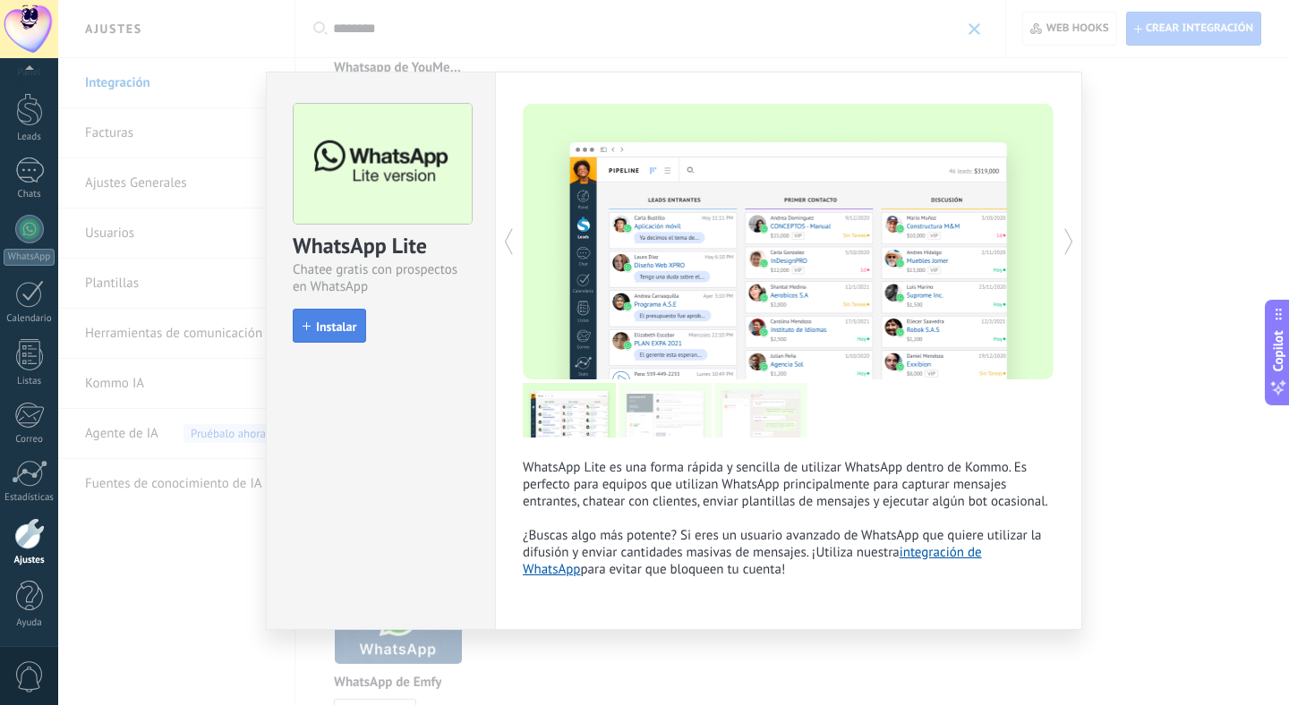
click at [333, 320] on span "Instalar" at bounding box center [336, 326] width 40 height 13
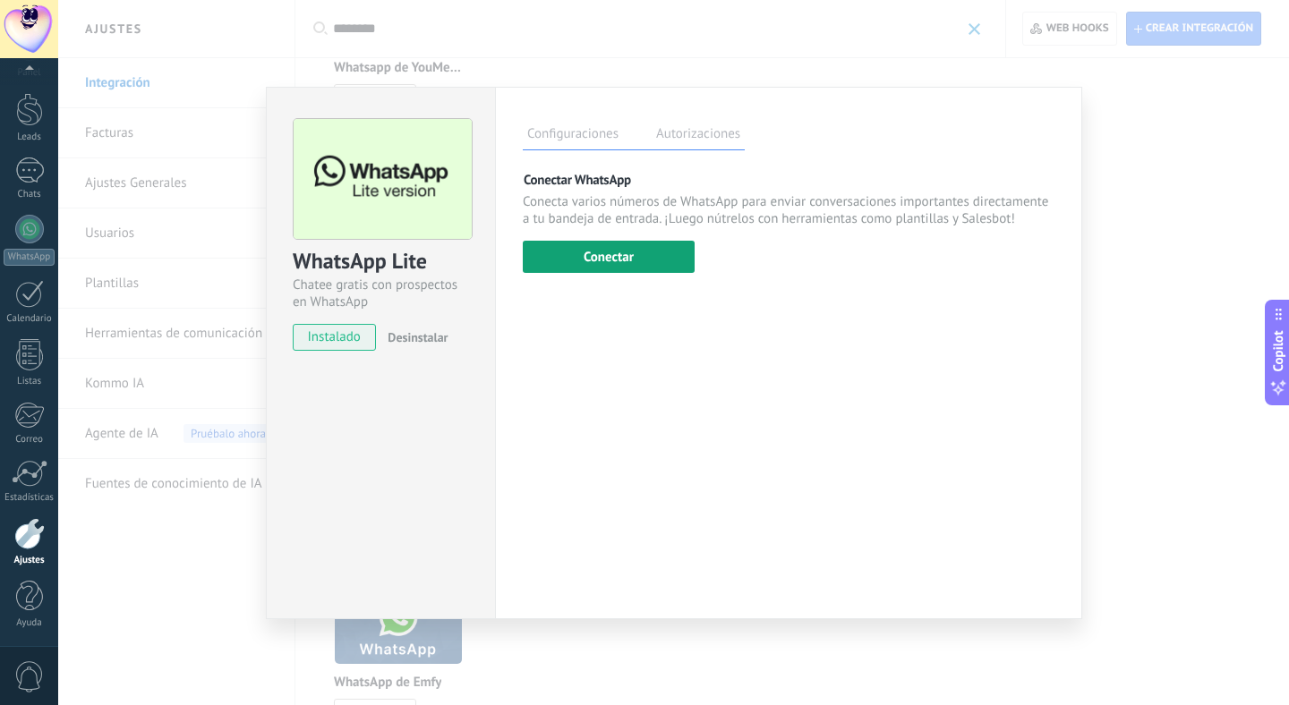
click at [608, 261] on button "Conectar" at bounding box center [609, 257] width 172 height 32
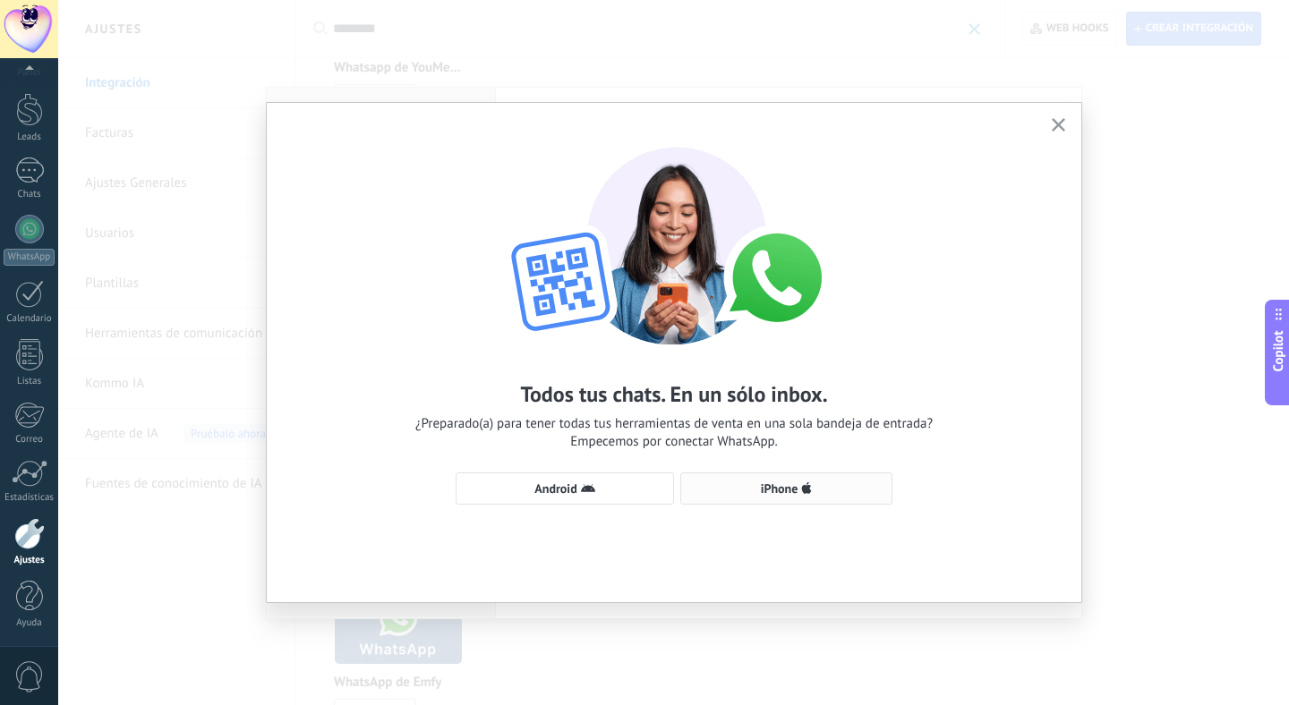
click at [772, 486] on span "iPhone" at bounding box center [780, 488] width 38 height 13
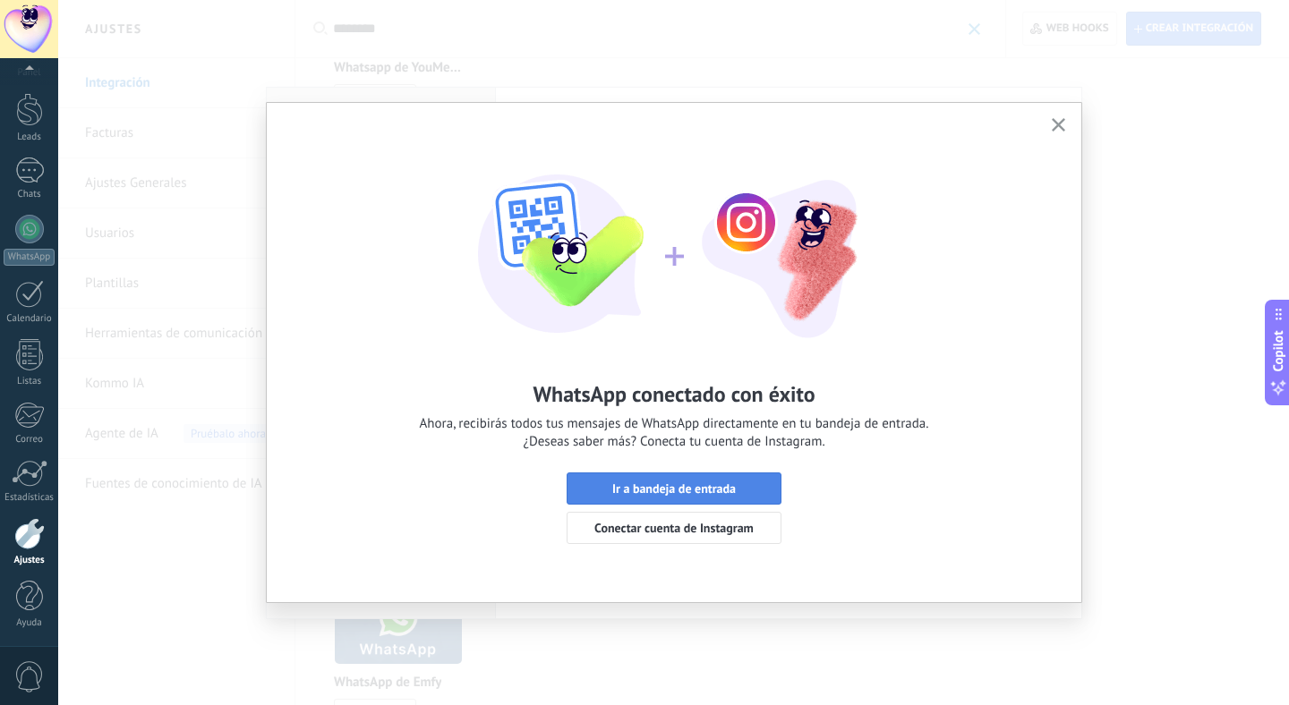
click at [646, 490] on span "Ir a bandeja de entrada" at bounding box center [674, 488] width 124 height 13
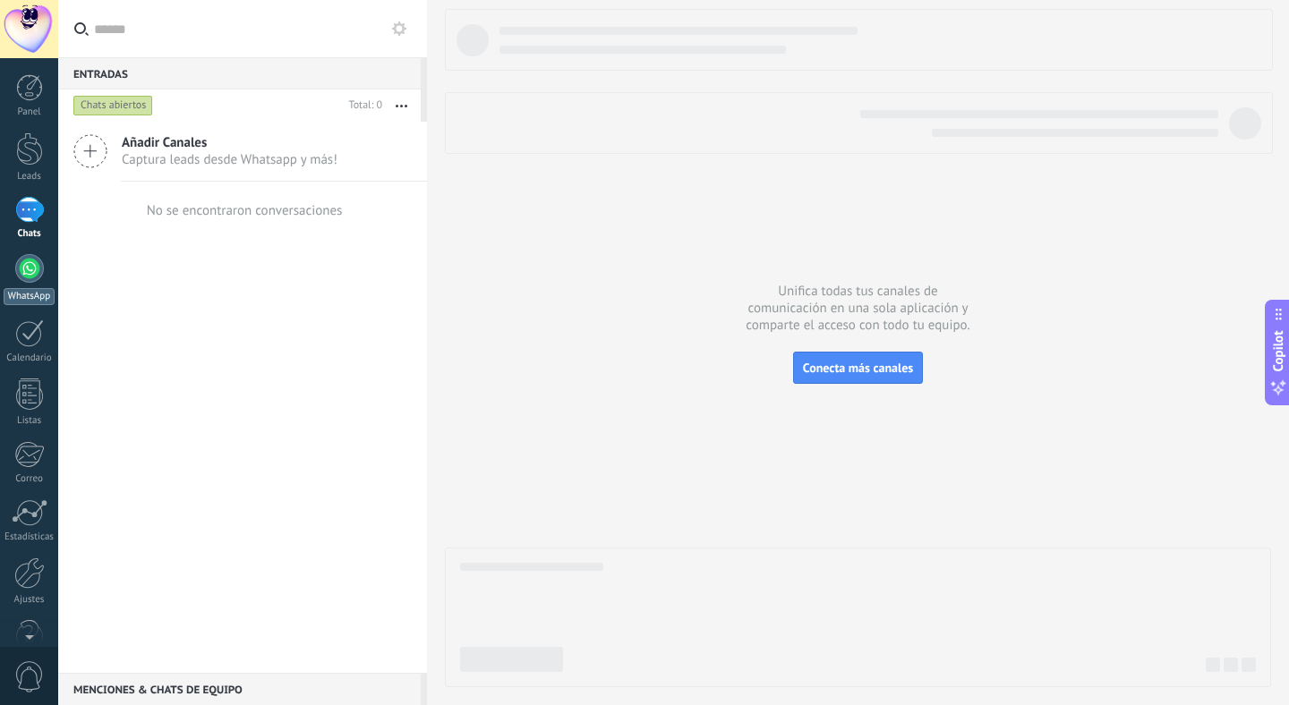
click at [28, 274] on div at bounding box center [29, 268] width 29 height 29
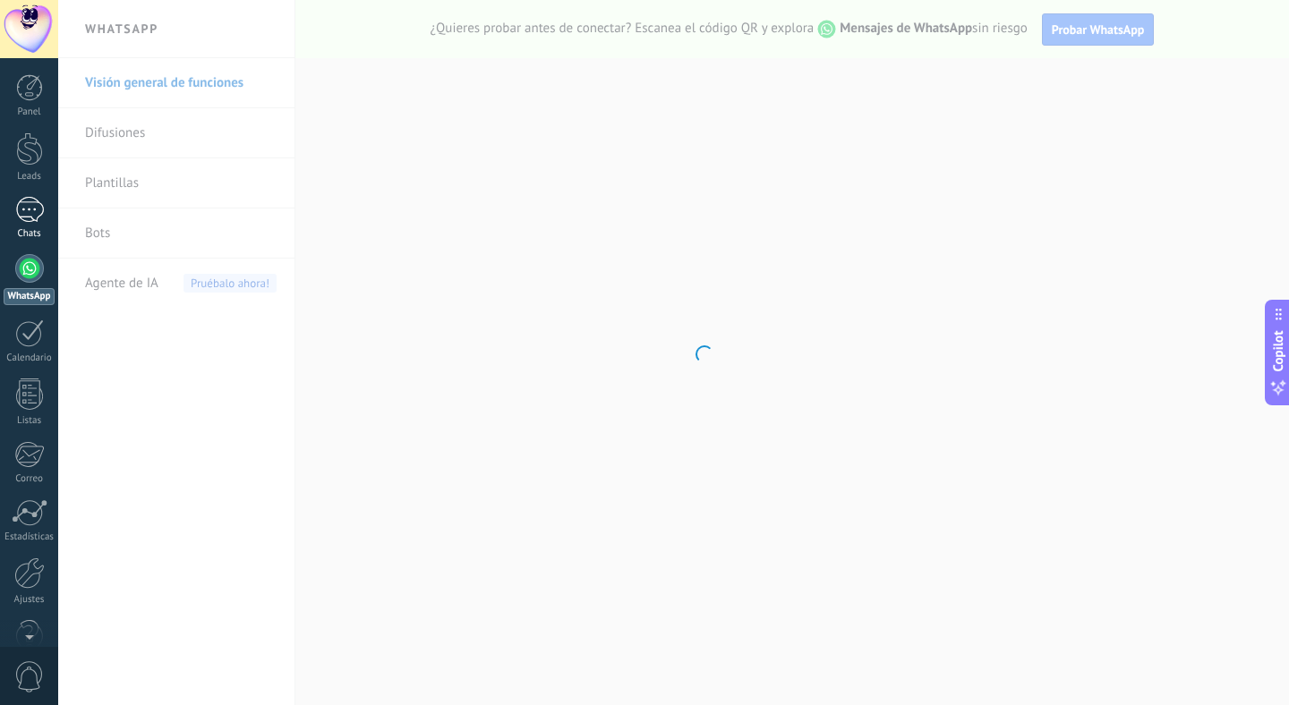
click at [26, 208] on div at bounding box center [29, 210] width 29 height 26
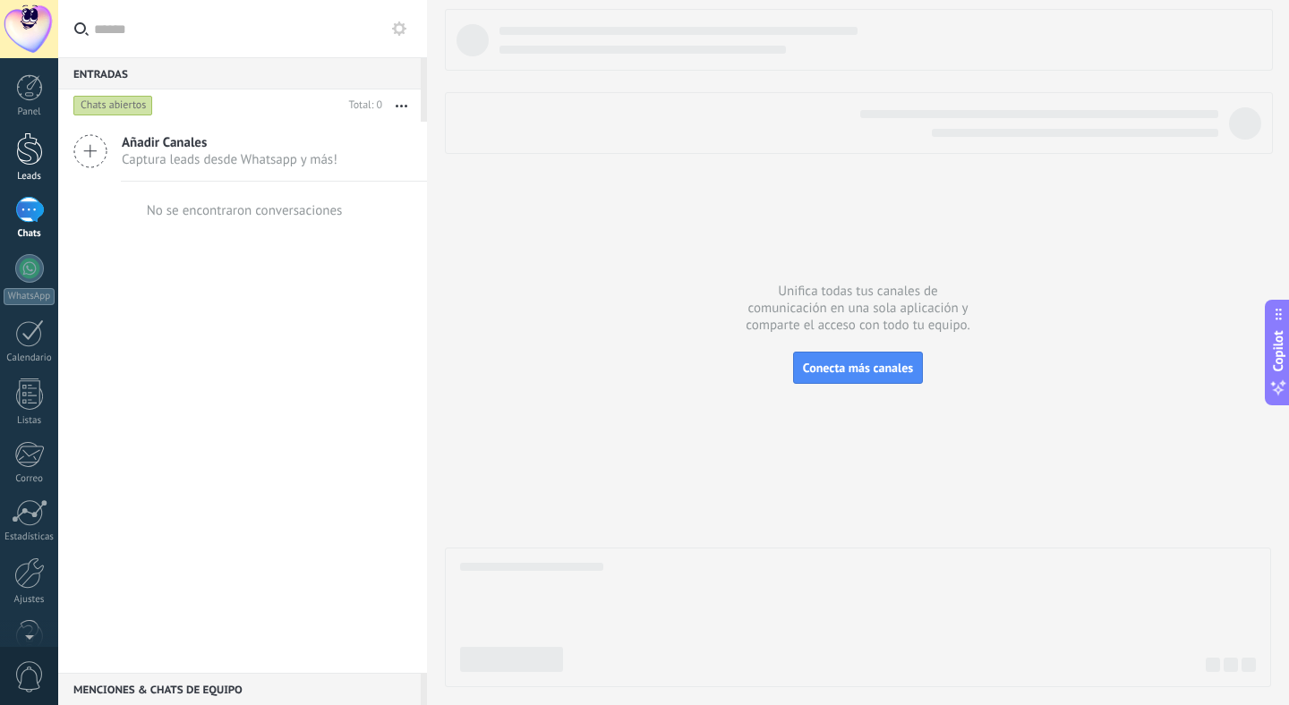
click at [32, 152] on div at bounding box center [29, 148] width 27 height 33
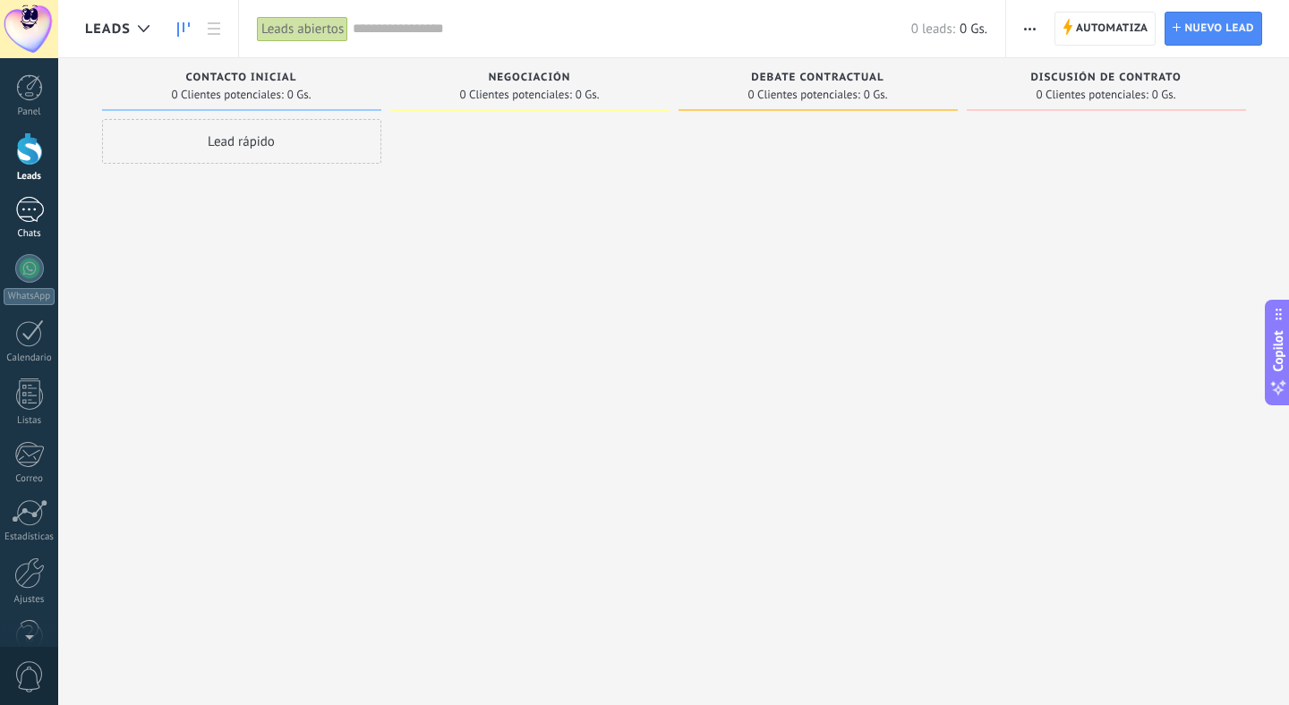
click at [27, 210] on div at bounding box center [29, 210] width 29 height 26
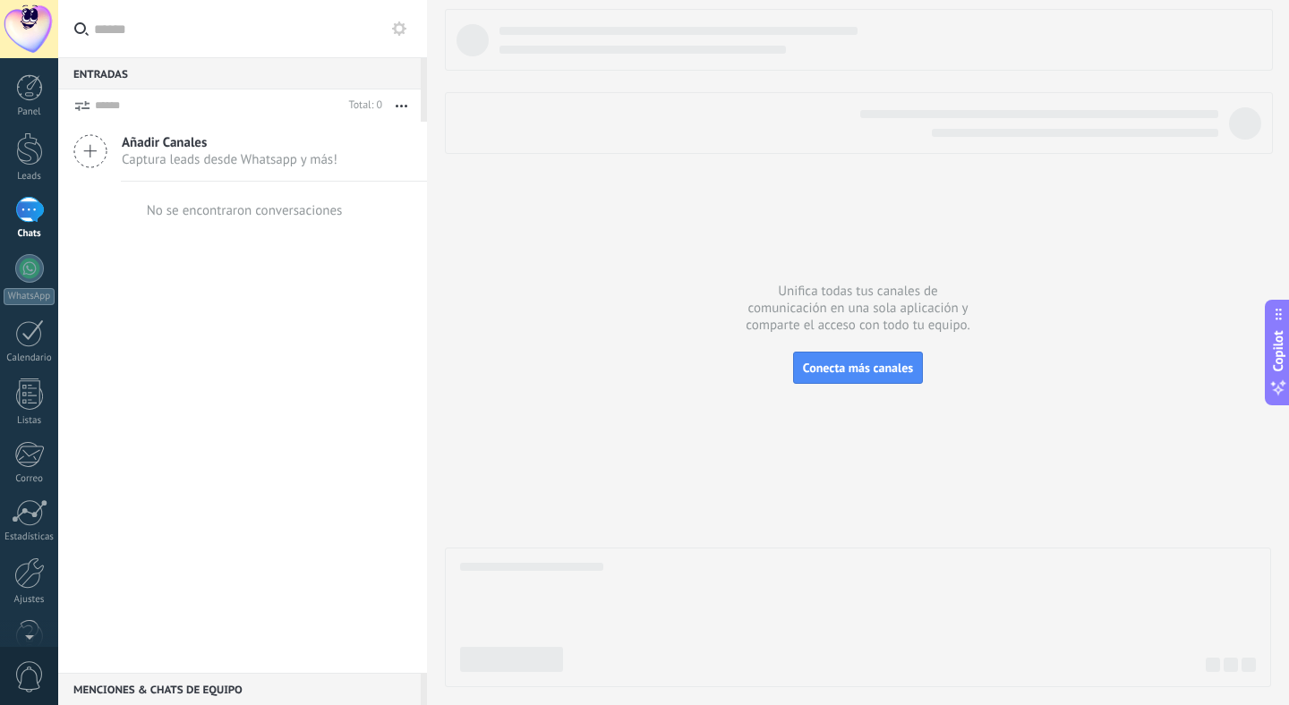
click at [271, 327] on div "Añadir Canales Captura leads desde Whatsapp y más! No se encontraron conversaci…" at bounding box center [242, 397] width 369 height 551
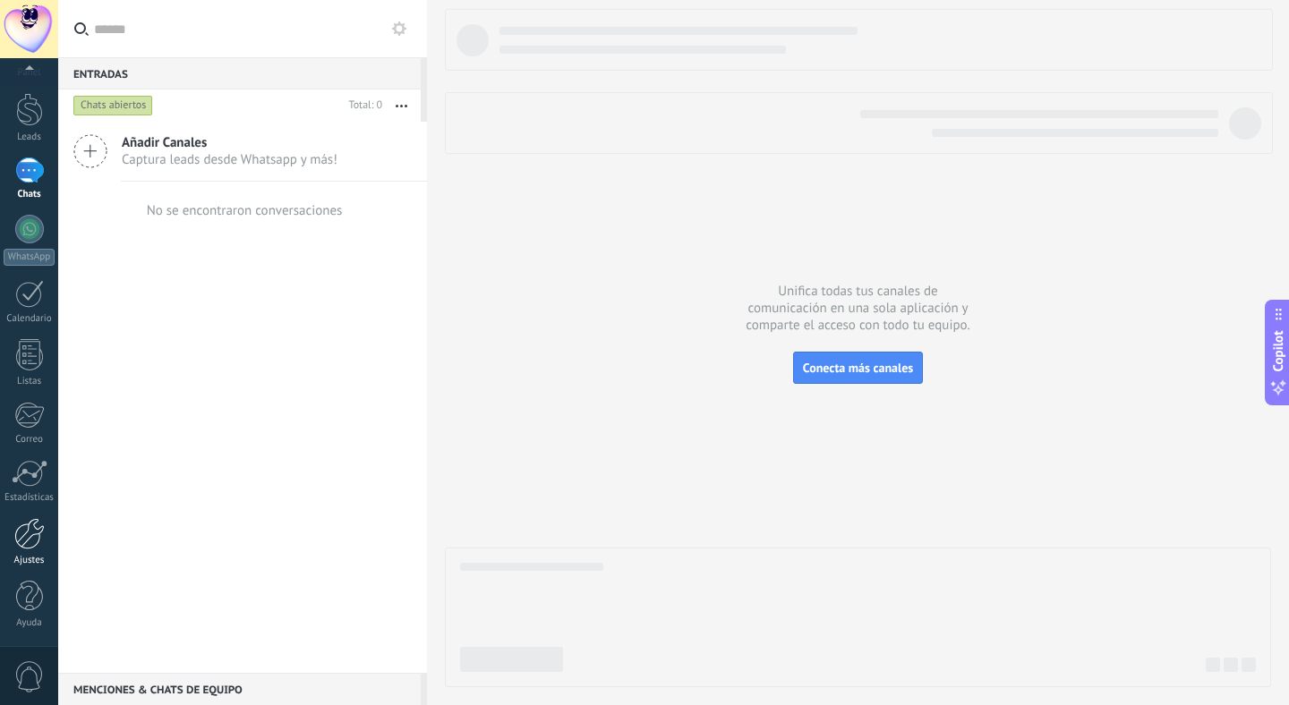
click at [29, 534] on div at bounding box center [29, 533] width 30 height 31
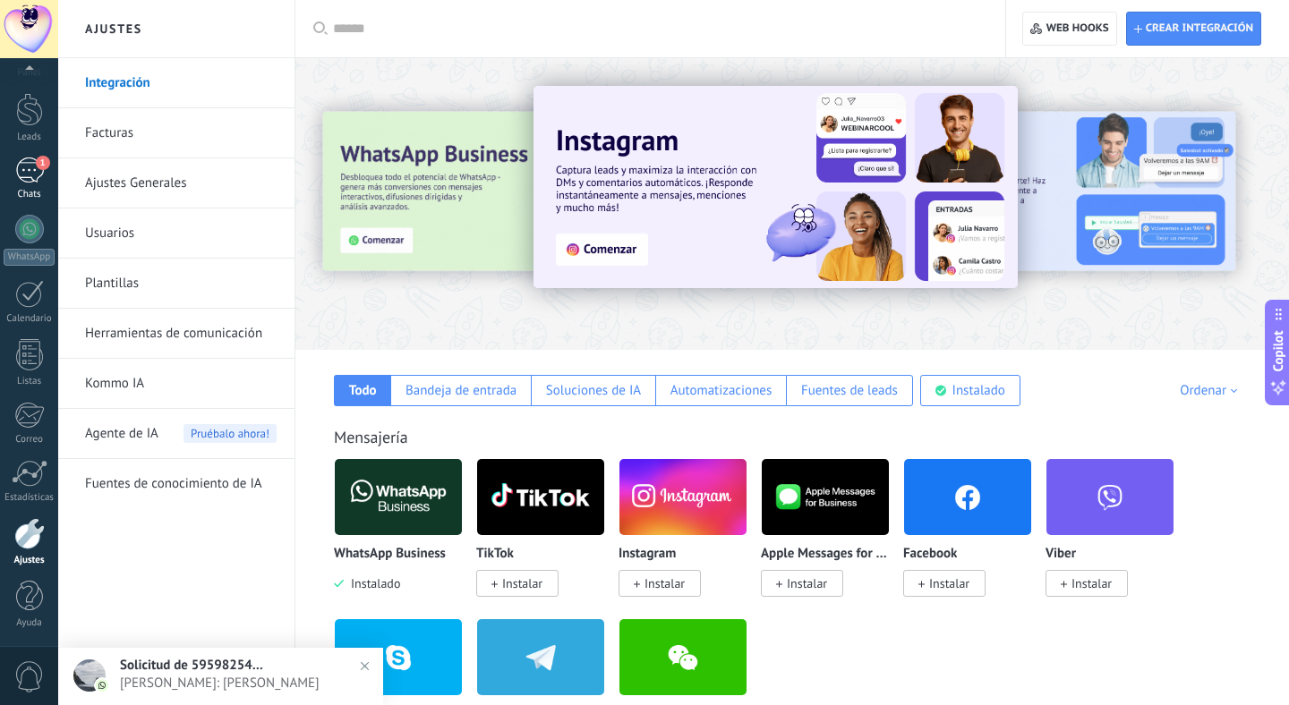
click at [32, 176] on div "1" at bounding box center [29, 171] width 29 height 26
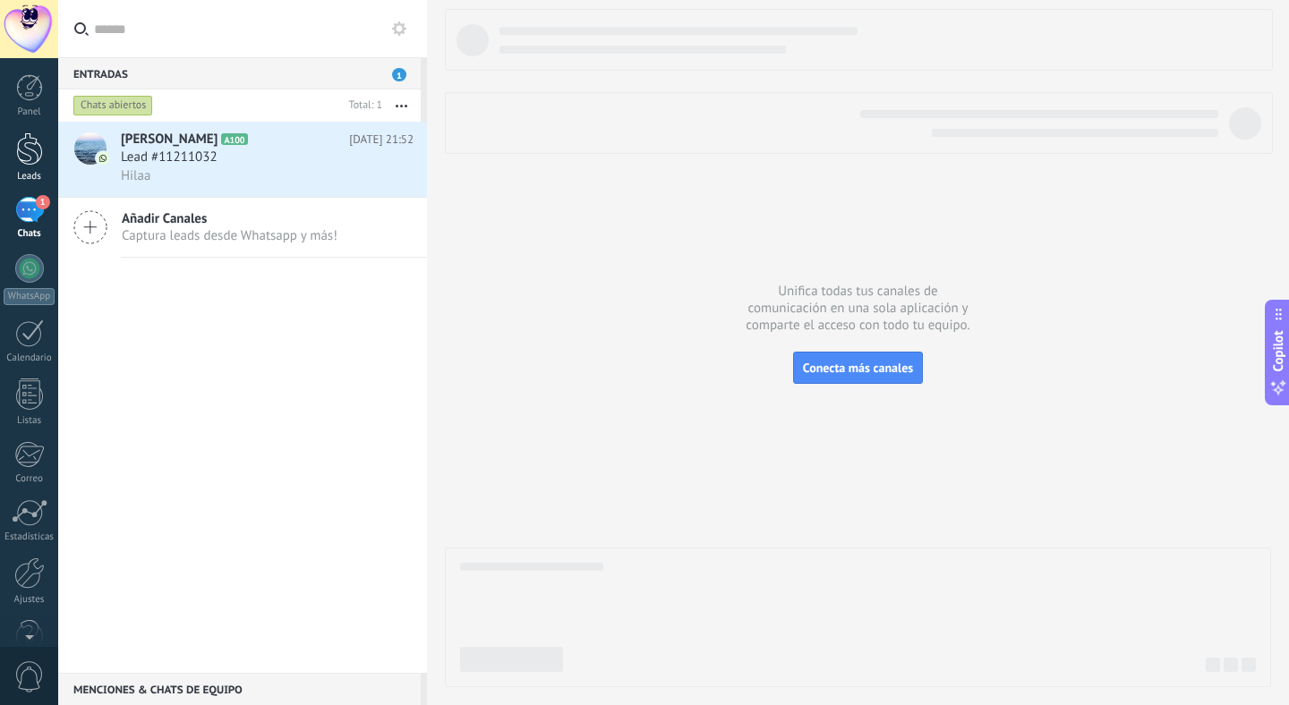
click at [38, 149] on div at bounding box center [29, 148] width 27 height 33
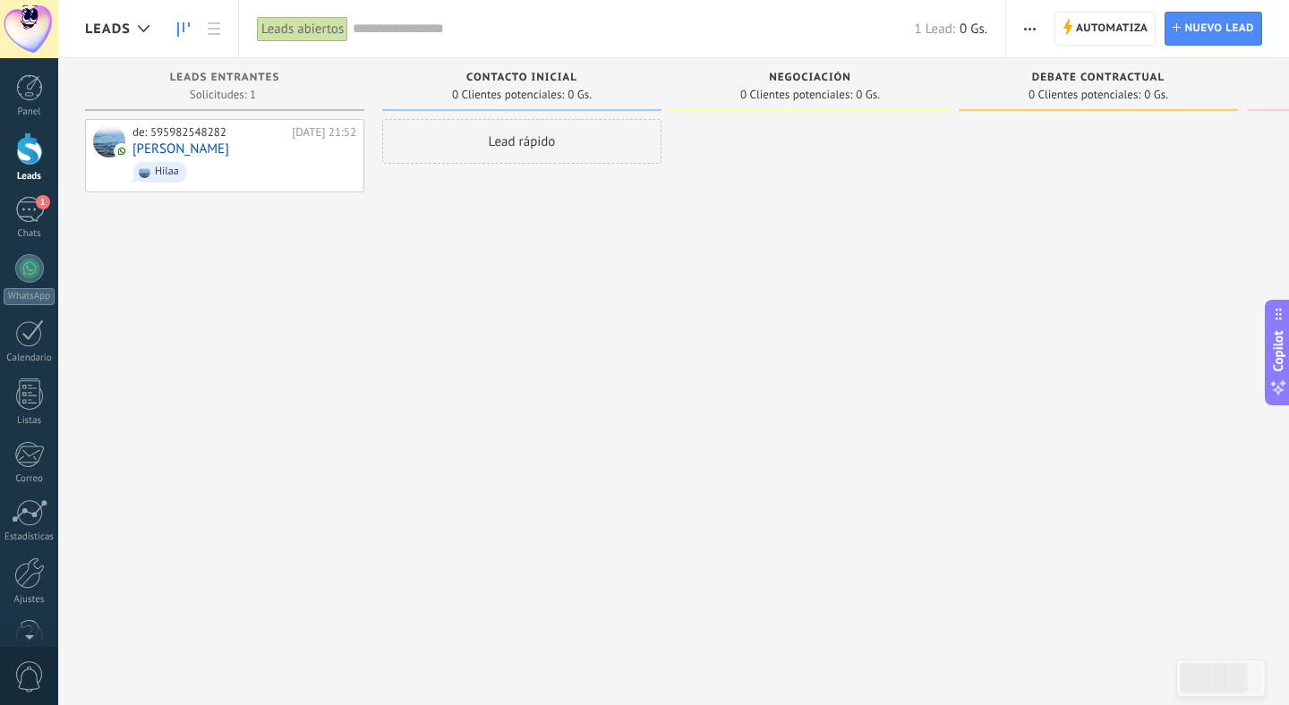
click at [105, 36] on span "Leads" at bounding box center [108, 29] width 46 height 17
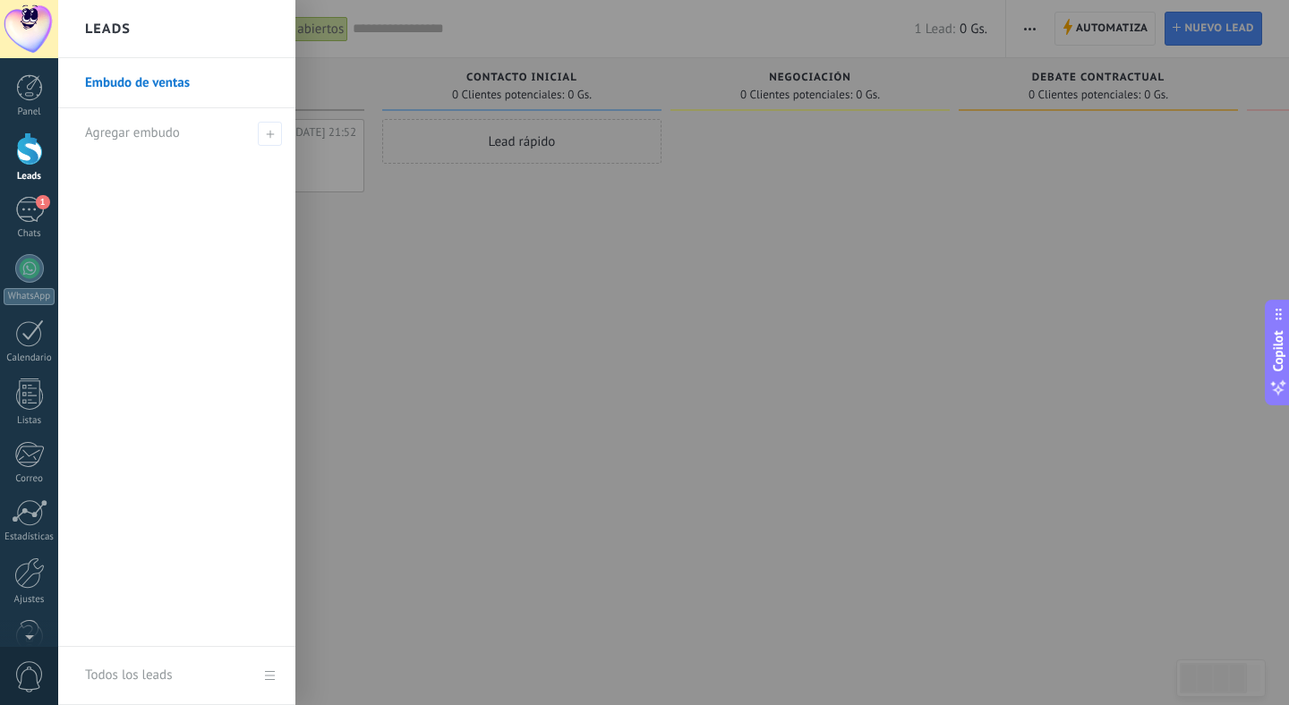
click at [142, 247] on div "Embudo de ventas Agregar embudo" at bounding box center [176, 352] width 237 height 589
click at [356, 244] on div at bounding box center [702, 352] width 1289 height 705
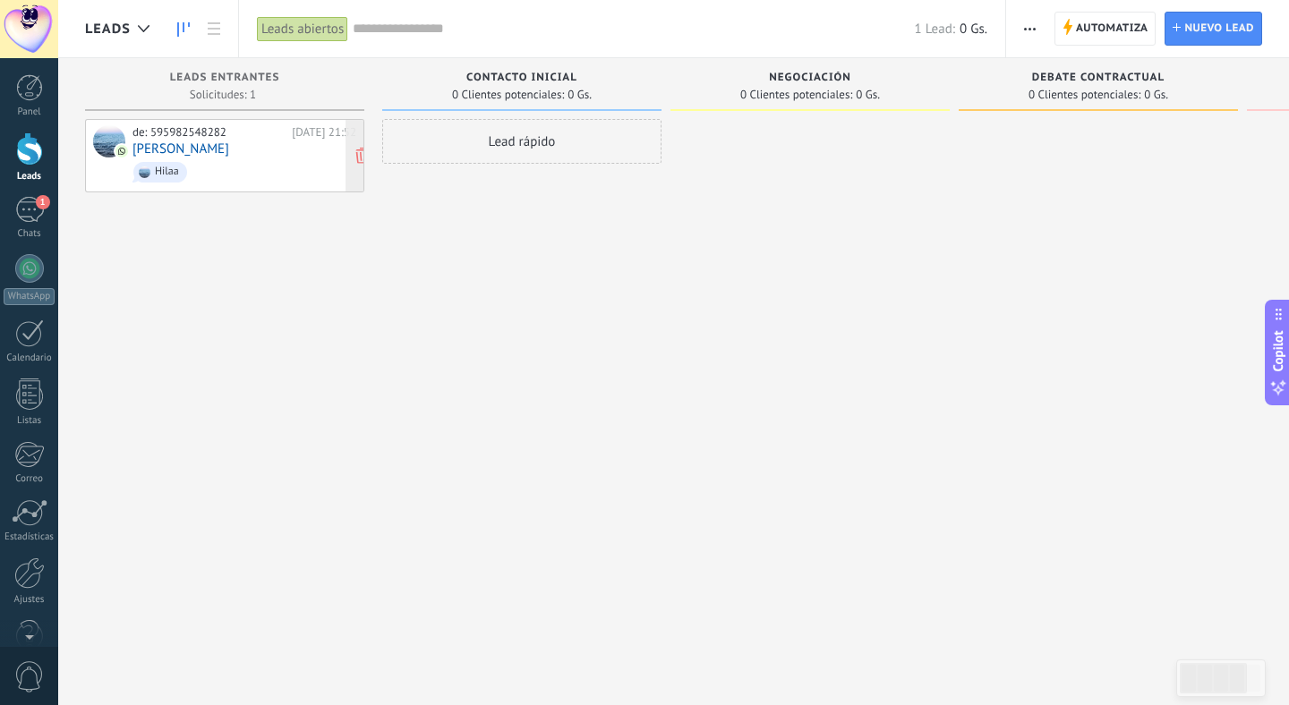
click at [203, 144] on link "[PERSON_NAME]" at bounding box center [180, 148] width 97 height 15
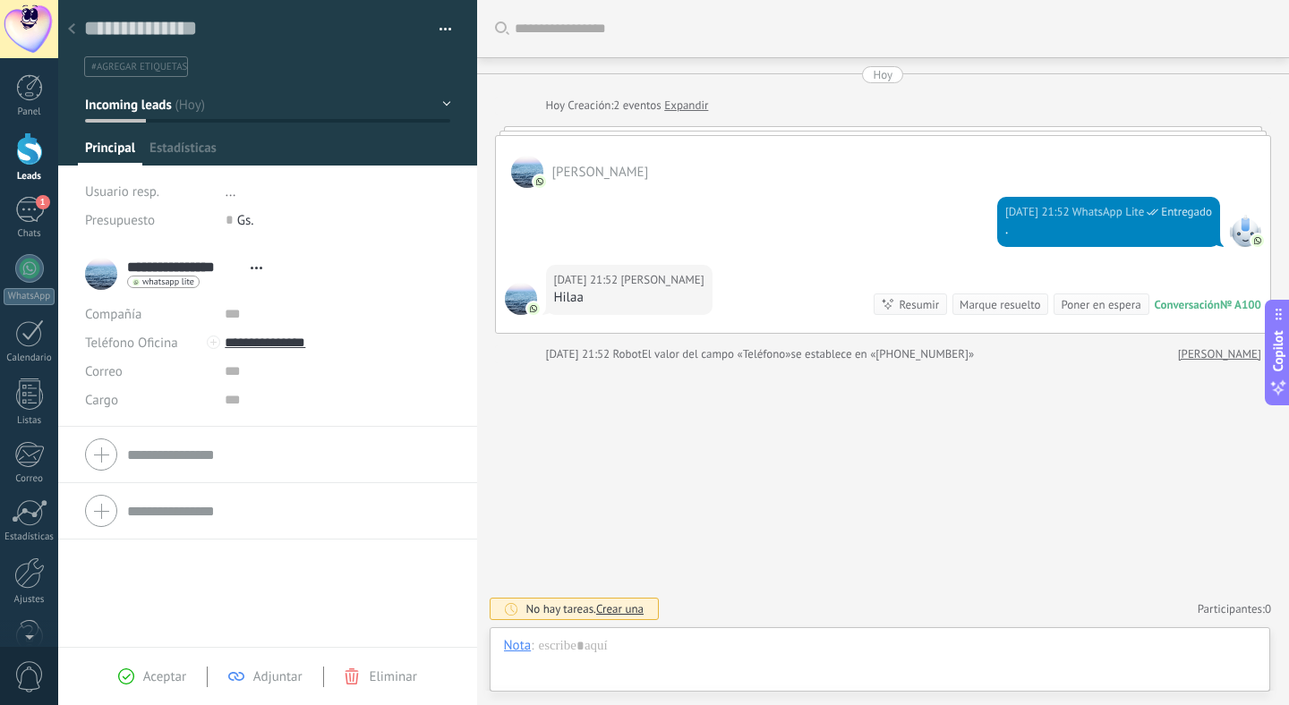
scroll to position [27, 0]
click at [758, 654] on div at bounding box center [880, 664] width 753 height 54
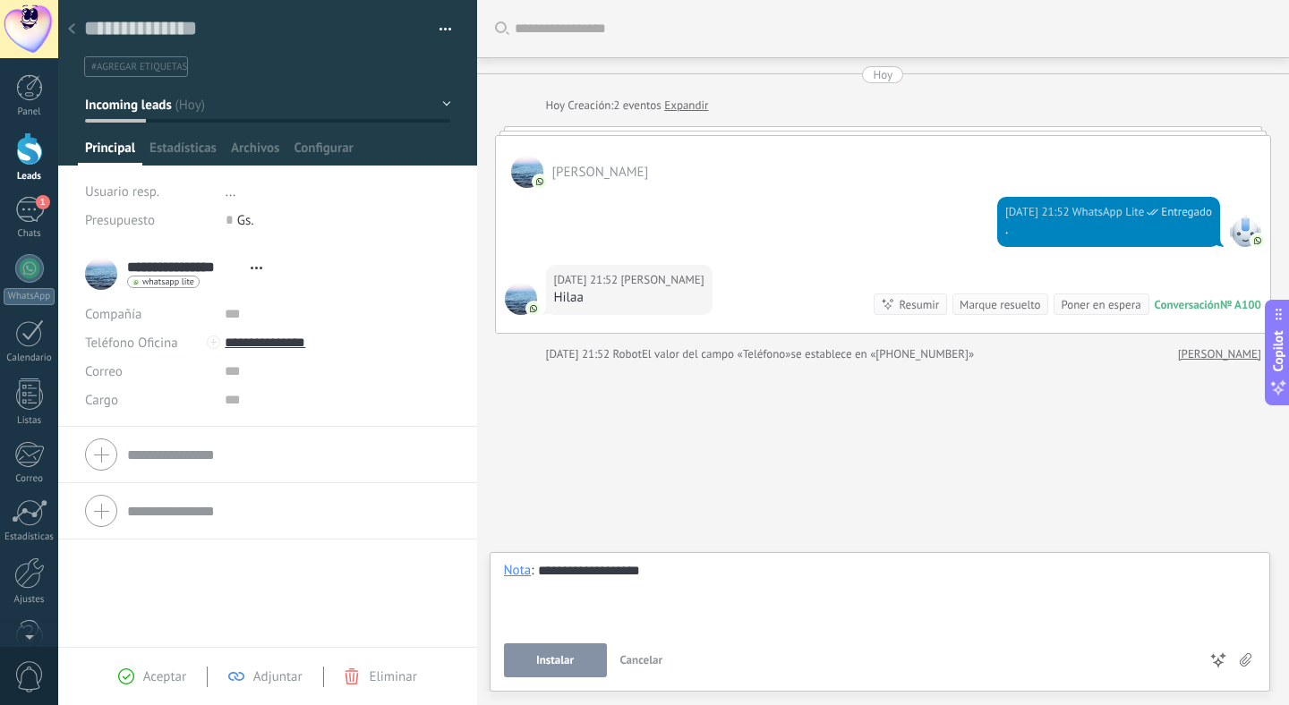
click at [568, 663] on span "Instalar" at bounding box center [555, 660] width 38 height 13
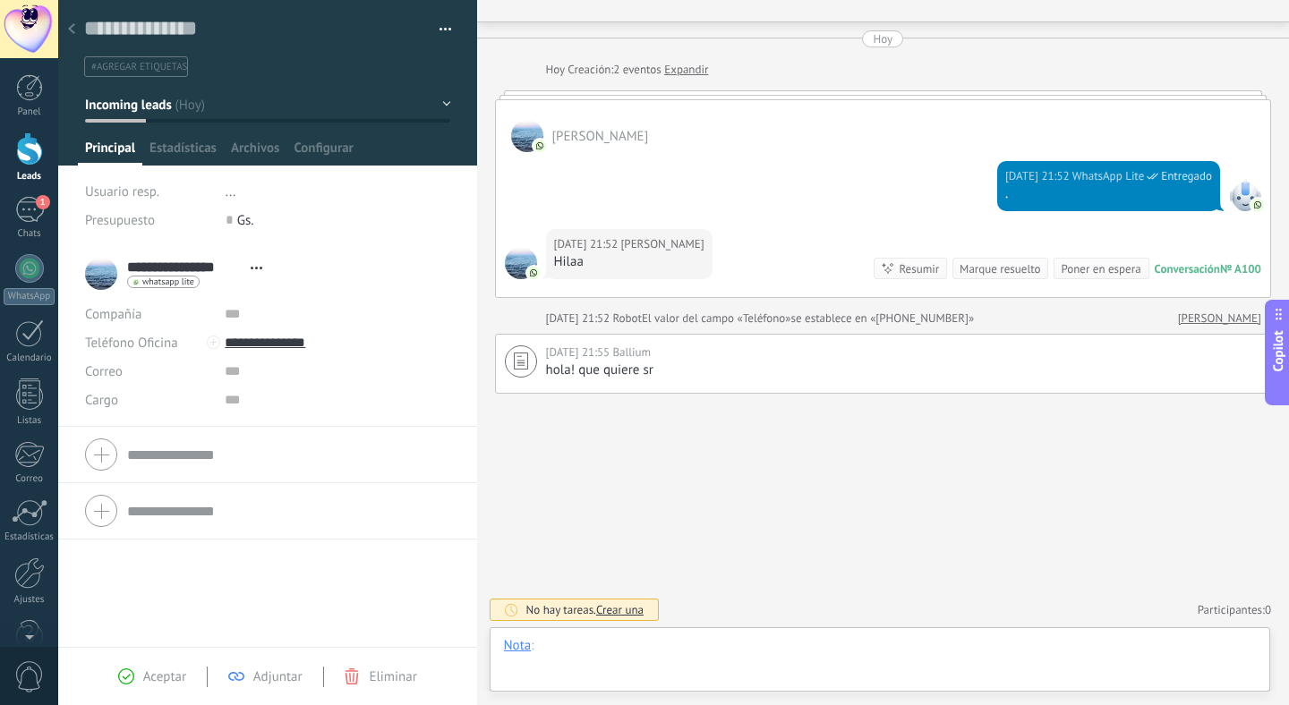
click at [602, 647] on div at bounding box center [880, 664] width 753 height 54
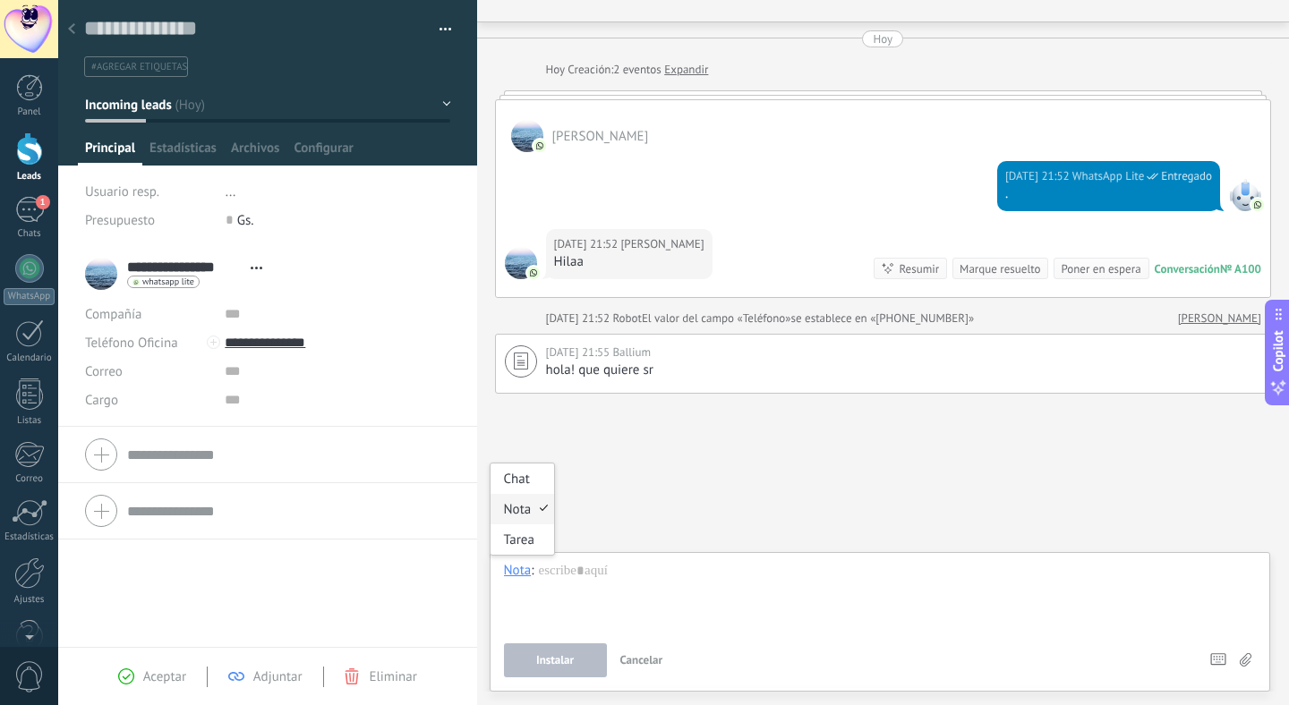
click at [524, 575] on div "Nota" at bounding box center [518, 570] width 28 height 16
click at [524, 482] on div "Chat" at bounding box center [522, 479] width 64 height 30
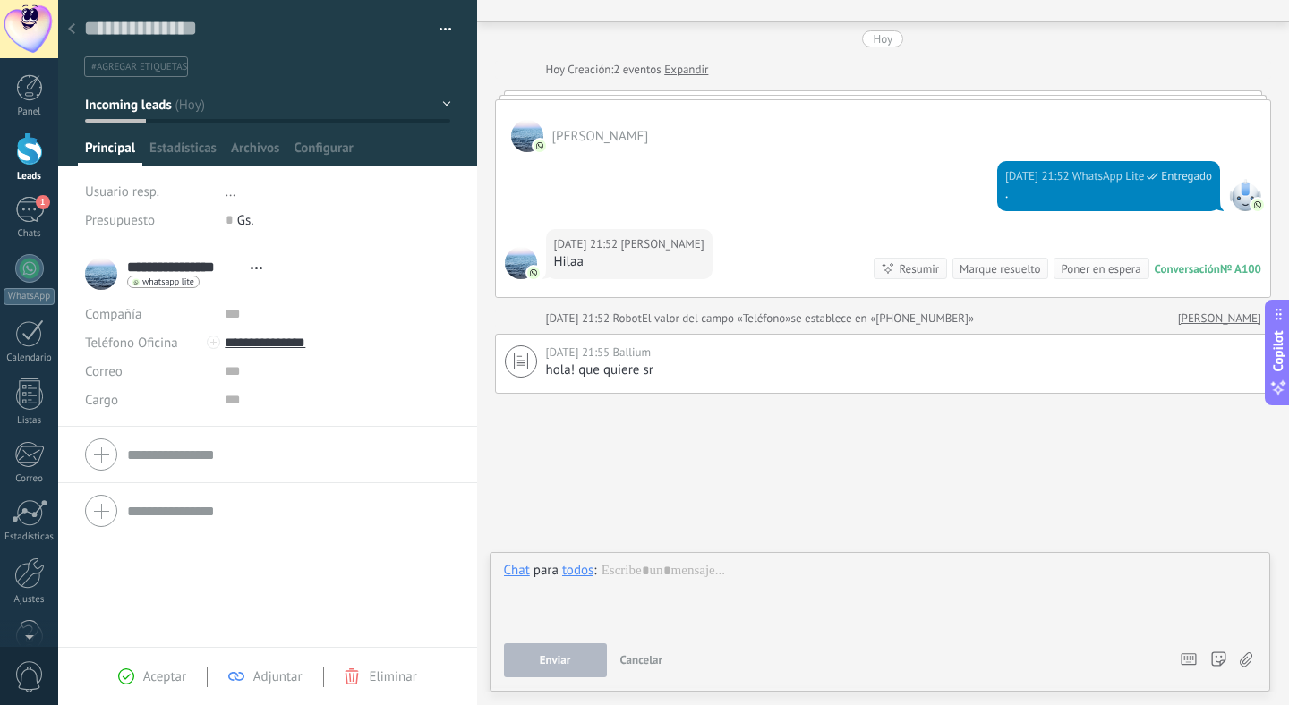
click at [630, 569] on div at bounding box center [880, 596] width 753 height 68
click at [586, 652] on button "Enviar" at bounding box center [555, 660] width 103 height 34
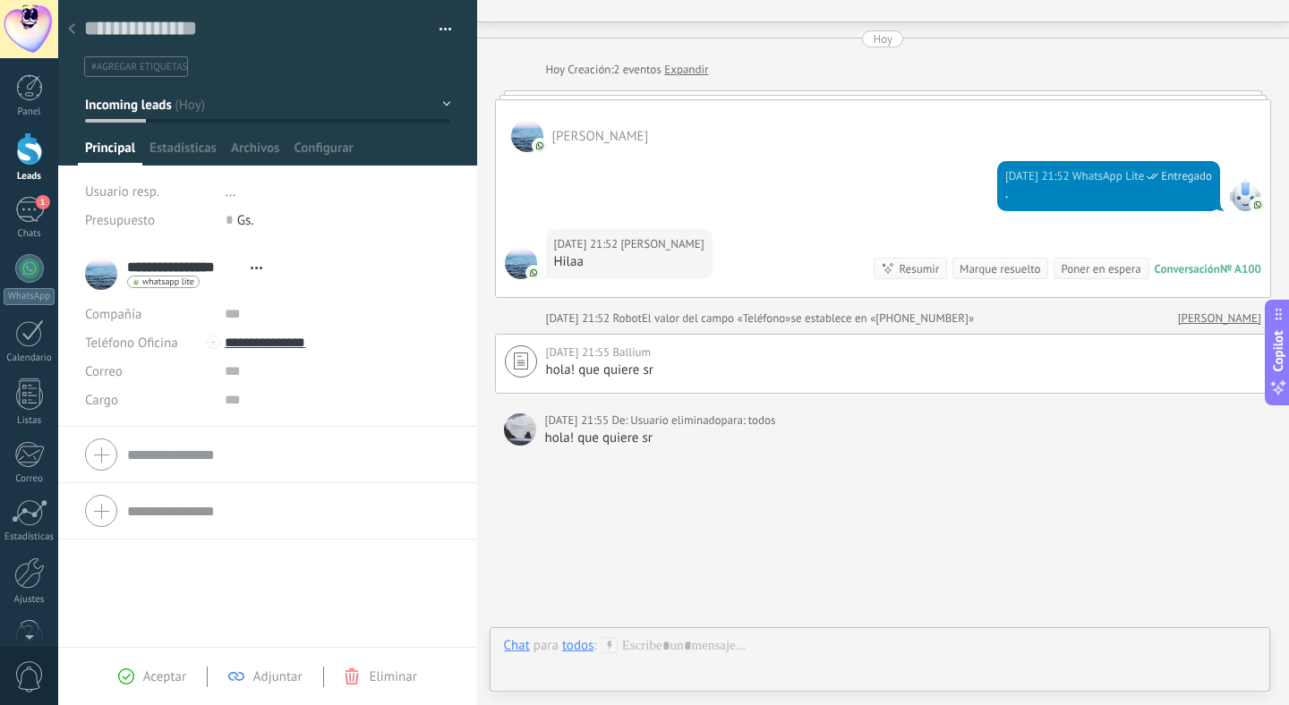
click at [577, 650] on div "todos" at bounding box center [577, 645] width 31 height 16
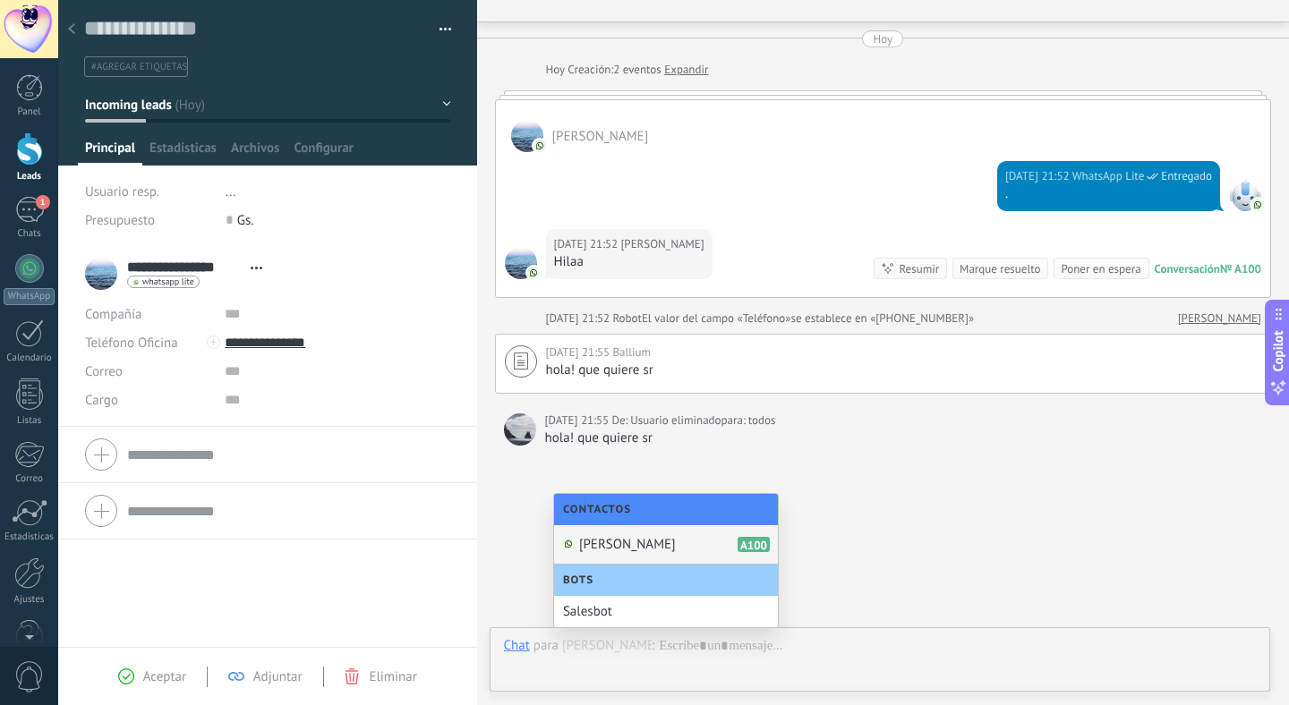
click at [612, 545] on span "[PERSON_NAME]" at bounding box center [627, 544] width 97 height 17
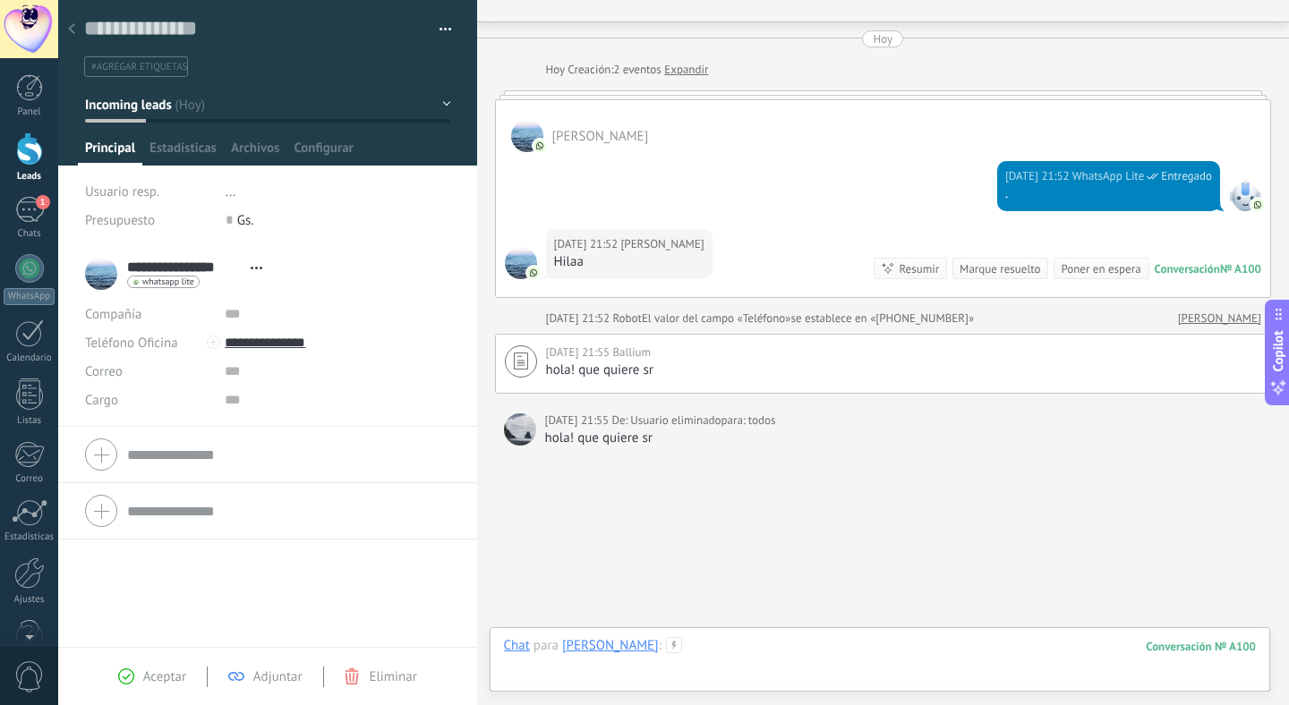
click at [726, 639] on div at bounding box center [880, 664] width 753 height 54
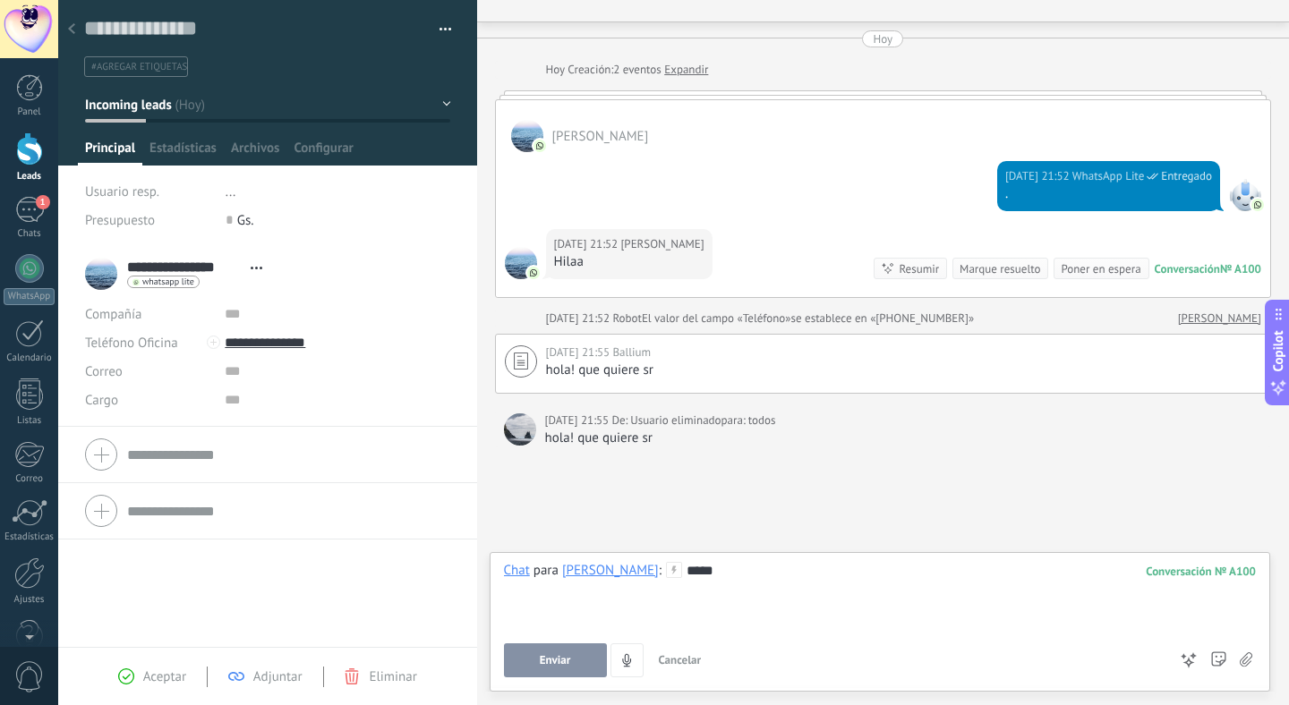
click at [533, 668] on button "Enviar" at bounding box center [555, 660] width 103 height 34
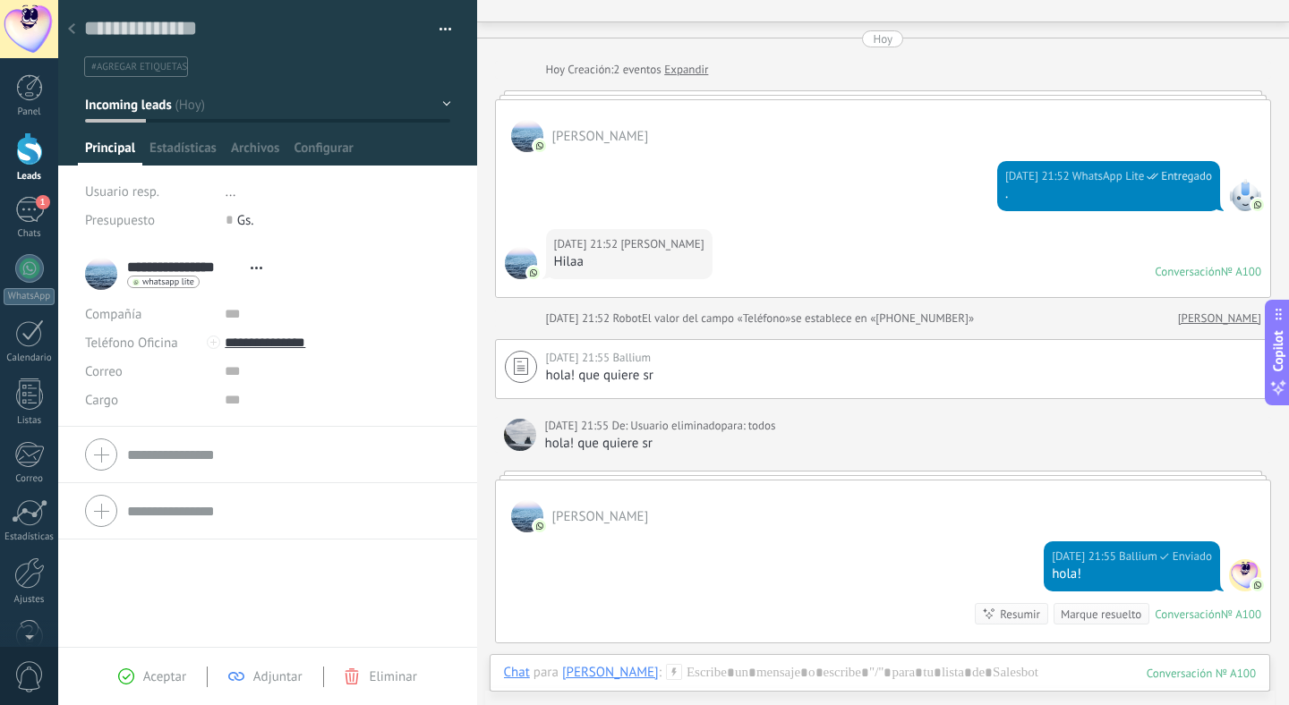
scroll to position [94, 0]
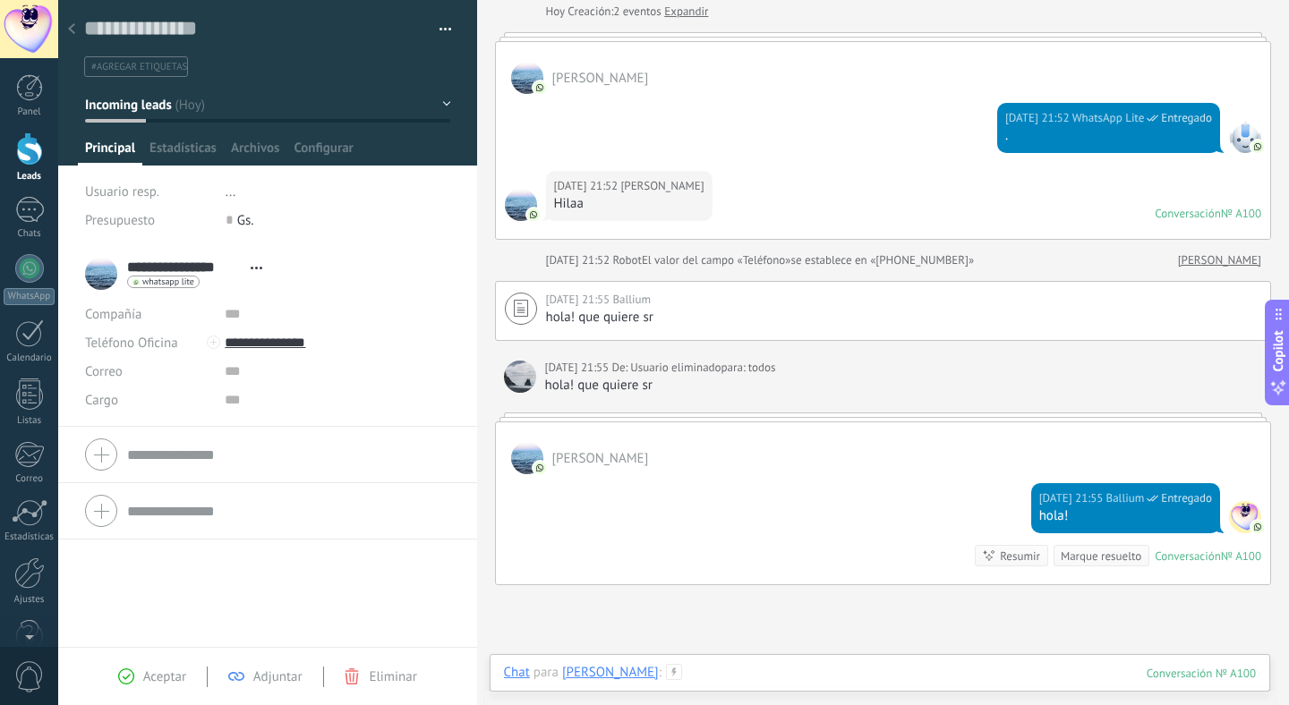
click at [775, 669] on div at bounding box center [880, 691] width 753 height 54
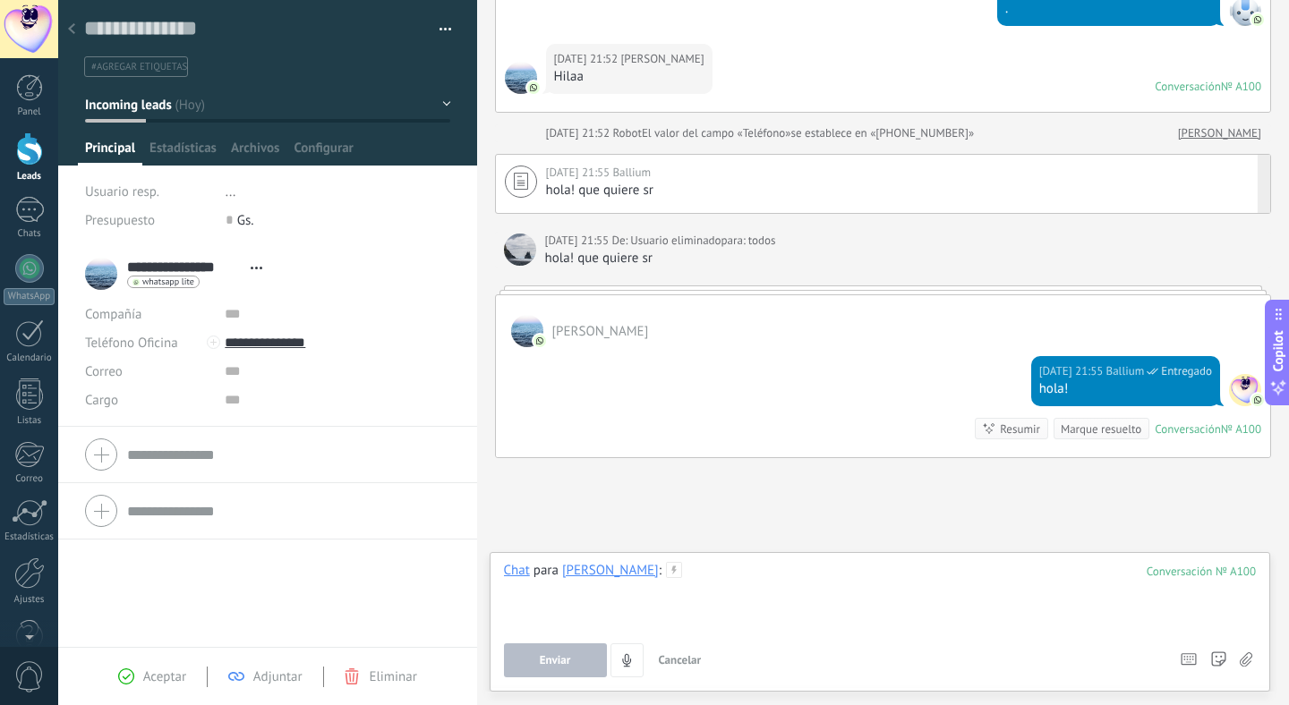
scroll to position [285, 0]
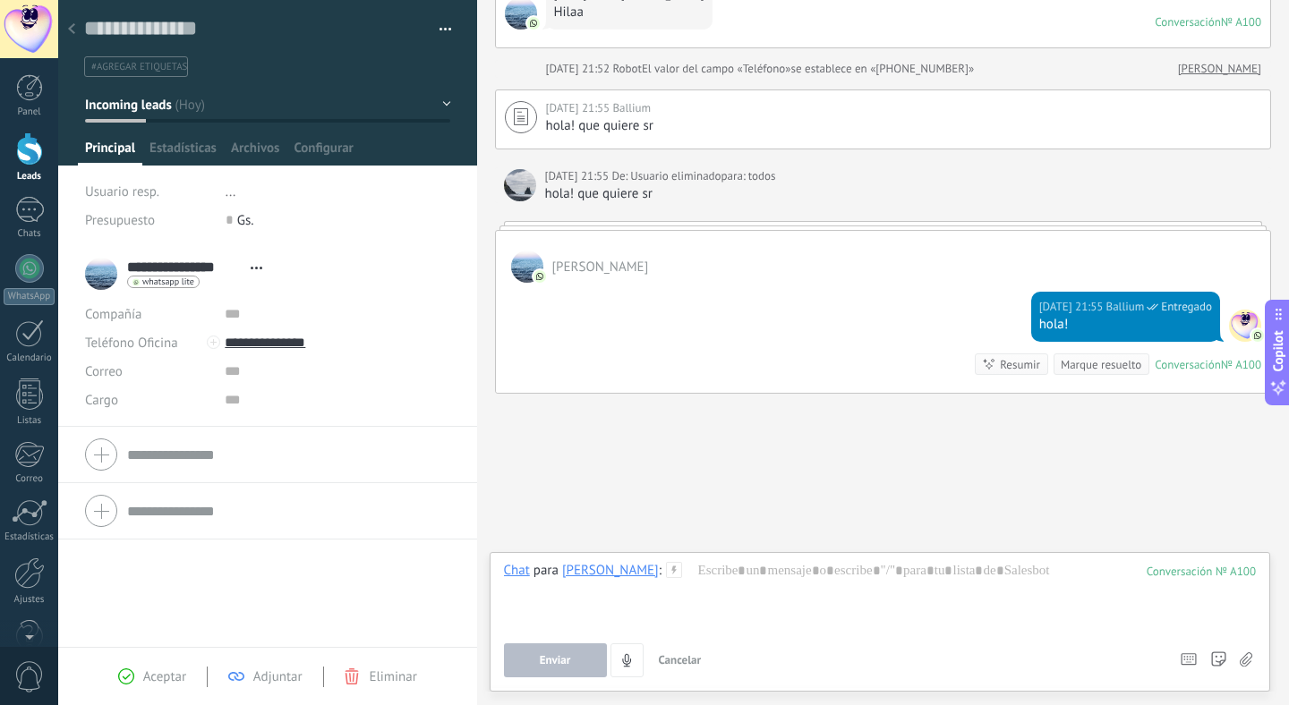
click at [74, 25] on use at bounding box center [71, 28] width 7 height 11
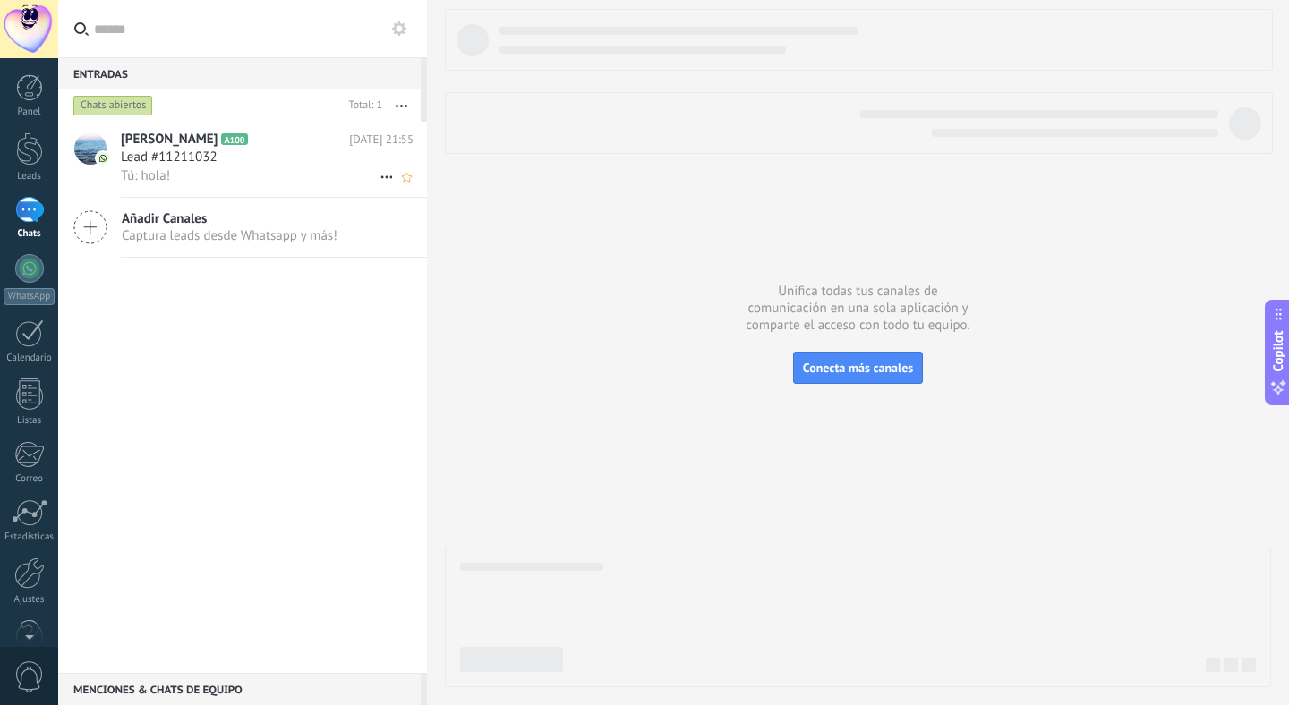
click at [204, 167] on div "Tú: hola!" at bounding box center [267, 175] width 293 height 19
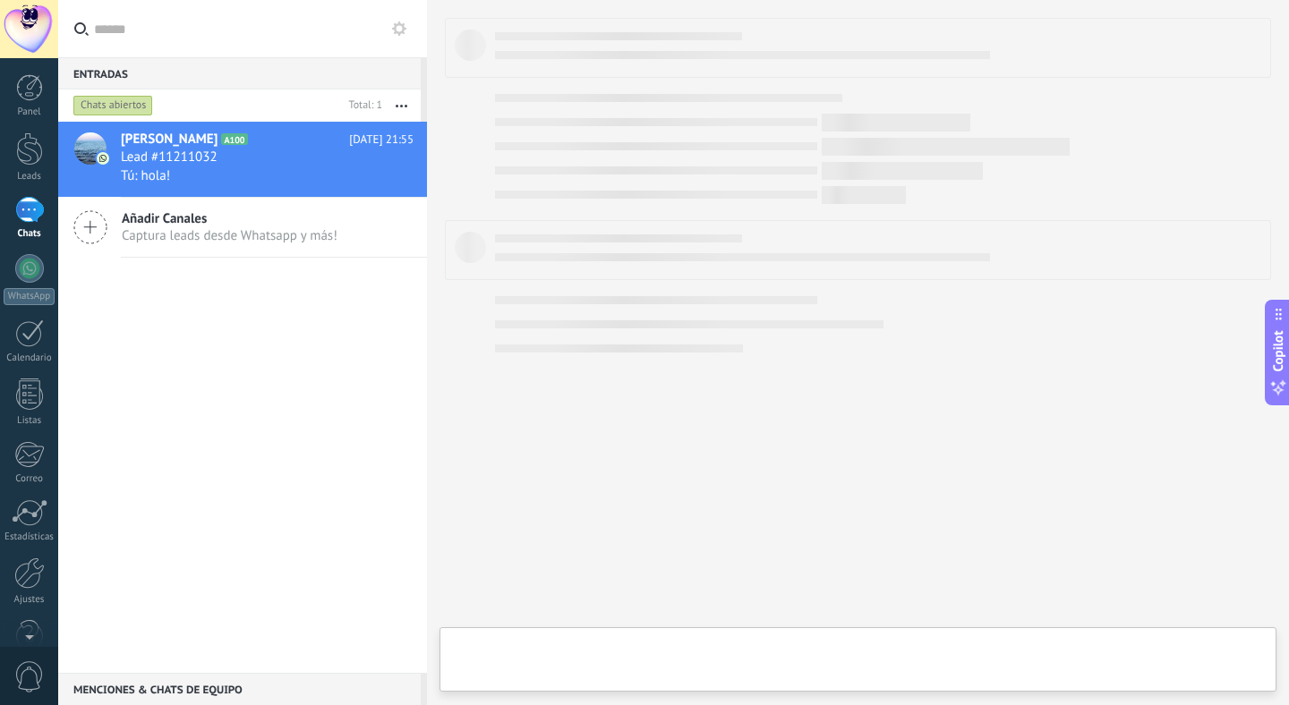
click at [204, 357] on div "[PERSON_NAME] A100 [DATE] 21:55 Lead #11211032 Tú: hola! Añadir Canales Captura…" at bounding box center [242, 397] width 369 height 551
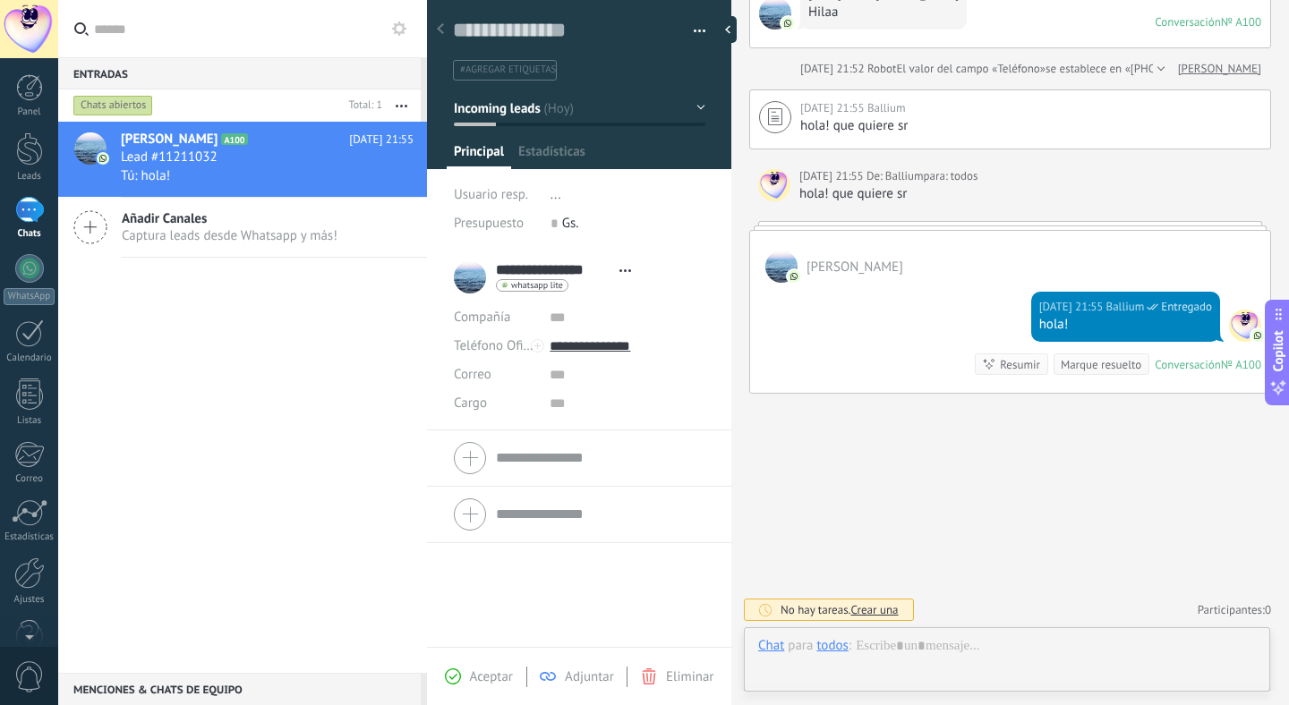
scroll to position [27, 0]
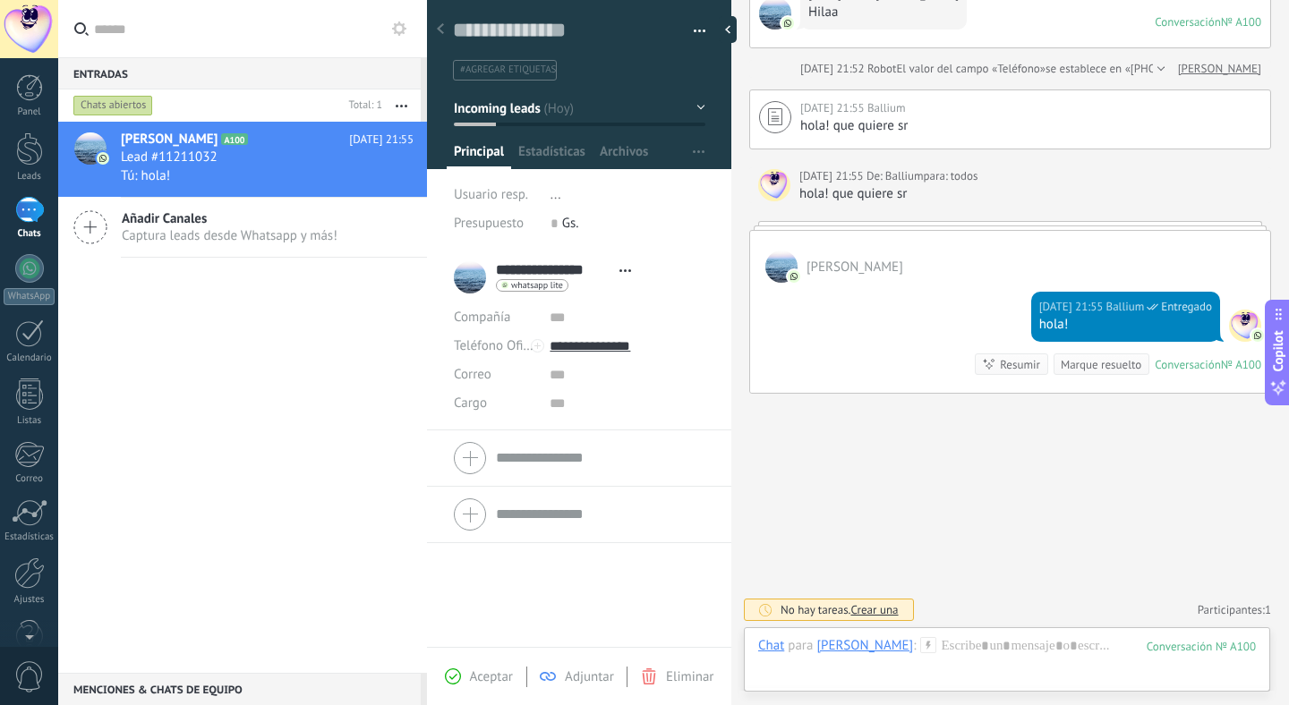
click at [292, 309] on div "[PERSON_NAME] A100 [DATE] 21:55 Lead #11211032 Tú: hola! Añadir Canales Captura…" at bounding box center [242, 397] width 369 height 551
click at [734, 30] on div at bounding box center [732, 29] width 27 height 27
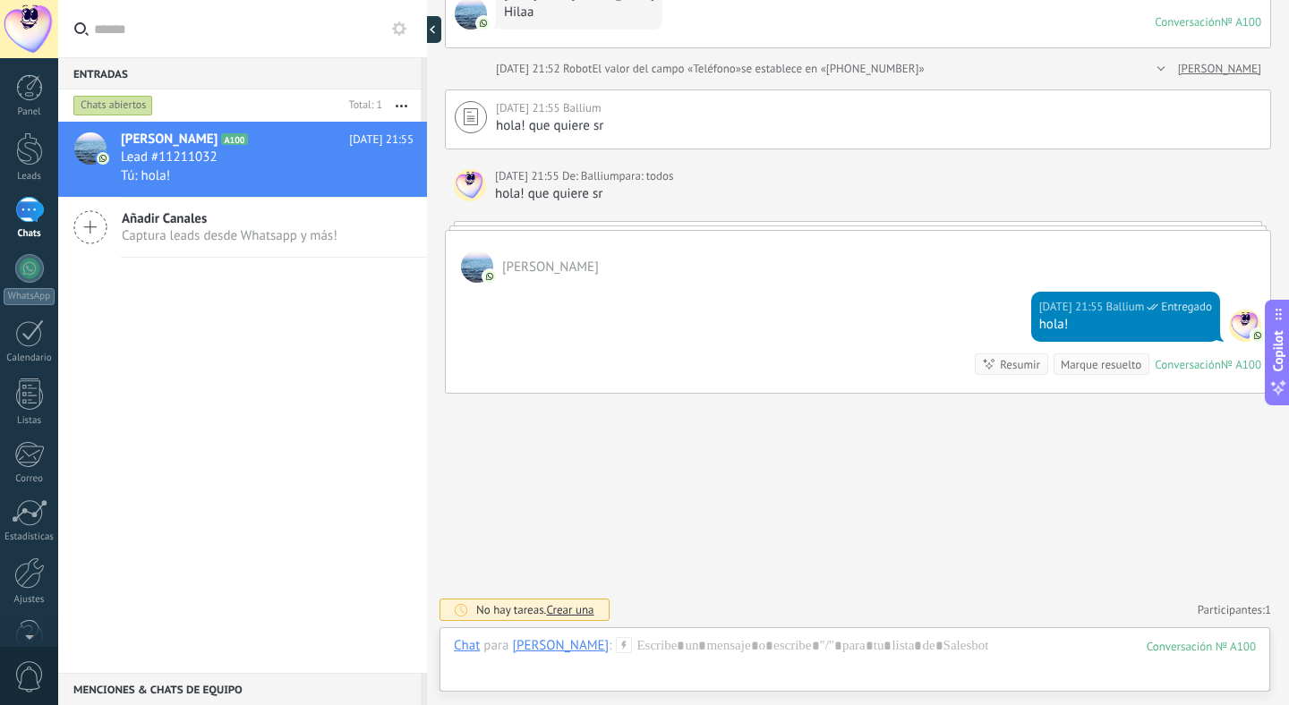
scroll to position [17, 0]
click at [427, 30] on div at bounding box center [427, 352] width 0 height 705
click at [441, 28] on use at bounding box center [441, 30] width 5 height 8
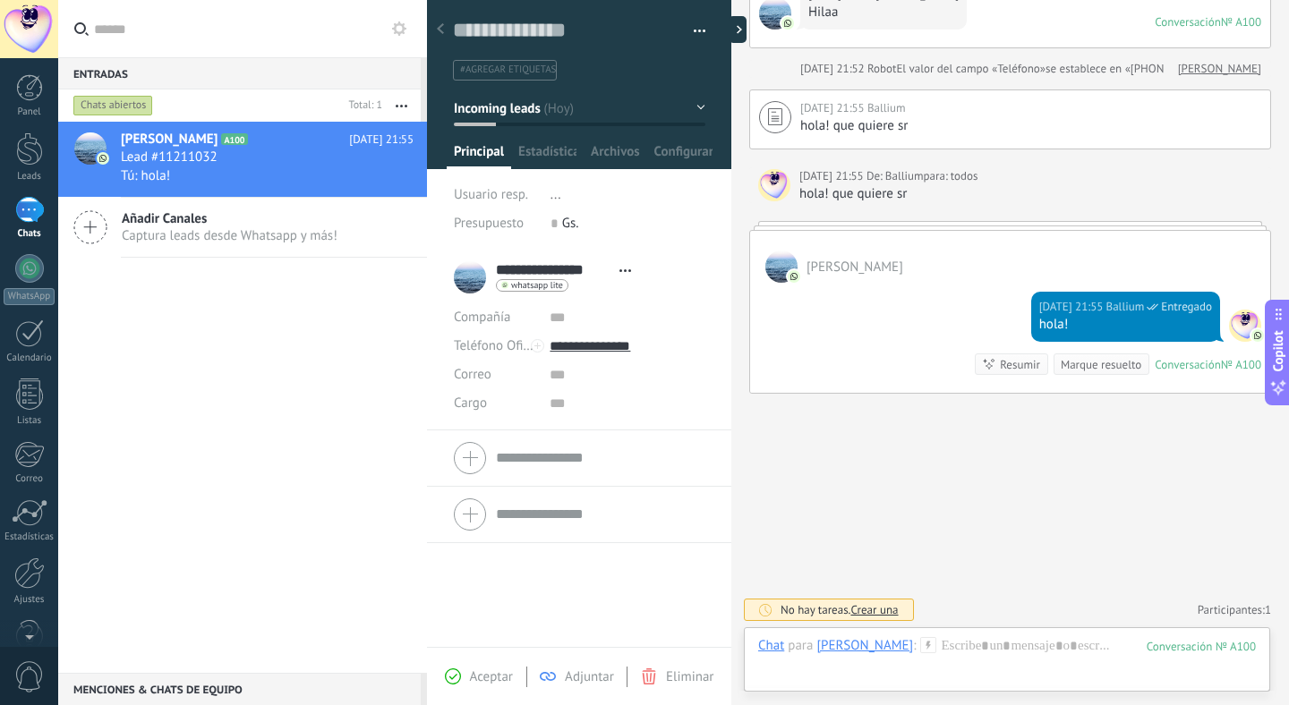
scroll to position [27, 0]
click at [734, 32] on div at bounding box center [732, 29] width 27 height 27
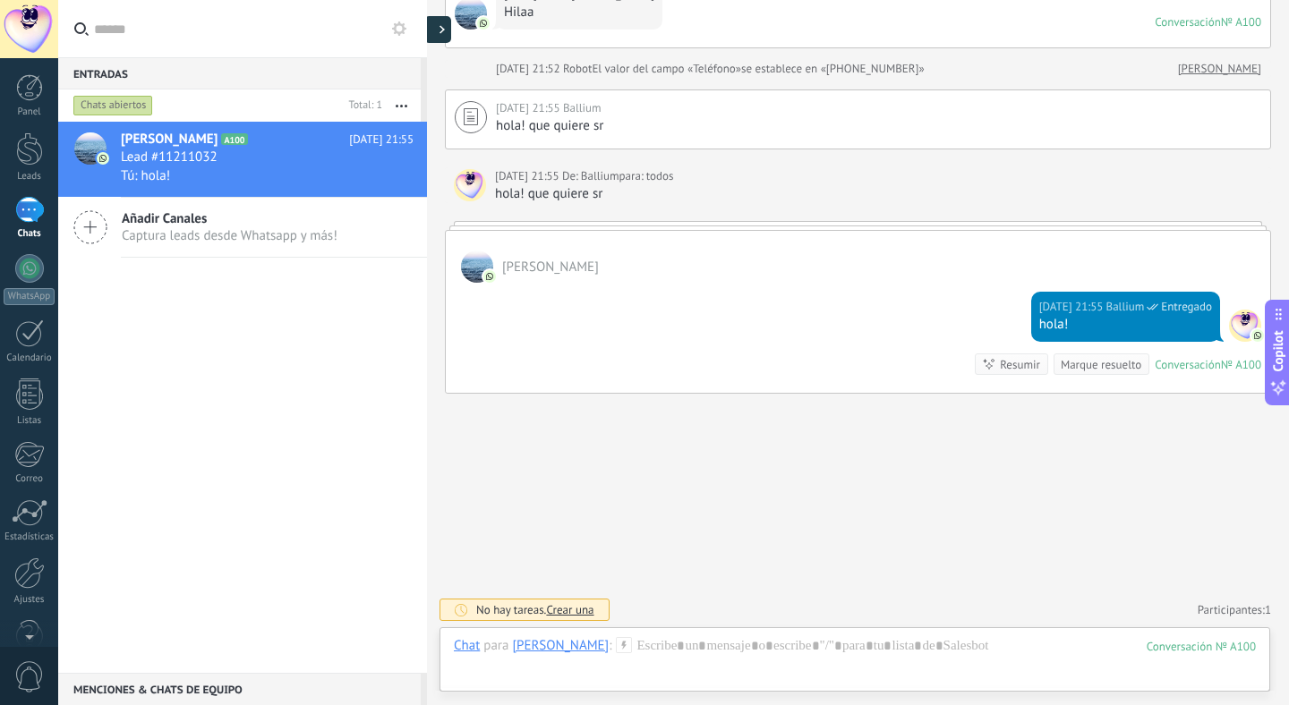
click at [441, 31] on use at bounding box center [441, 30] width 5 height 8
type textarea "**********"
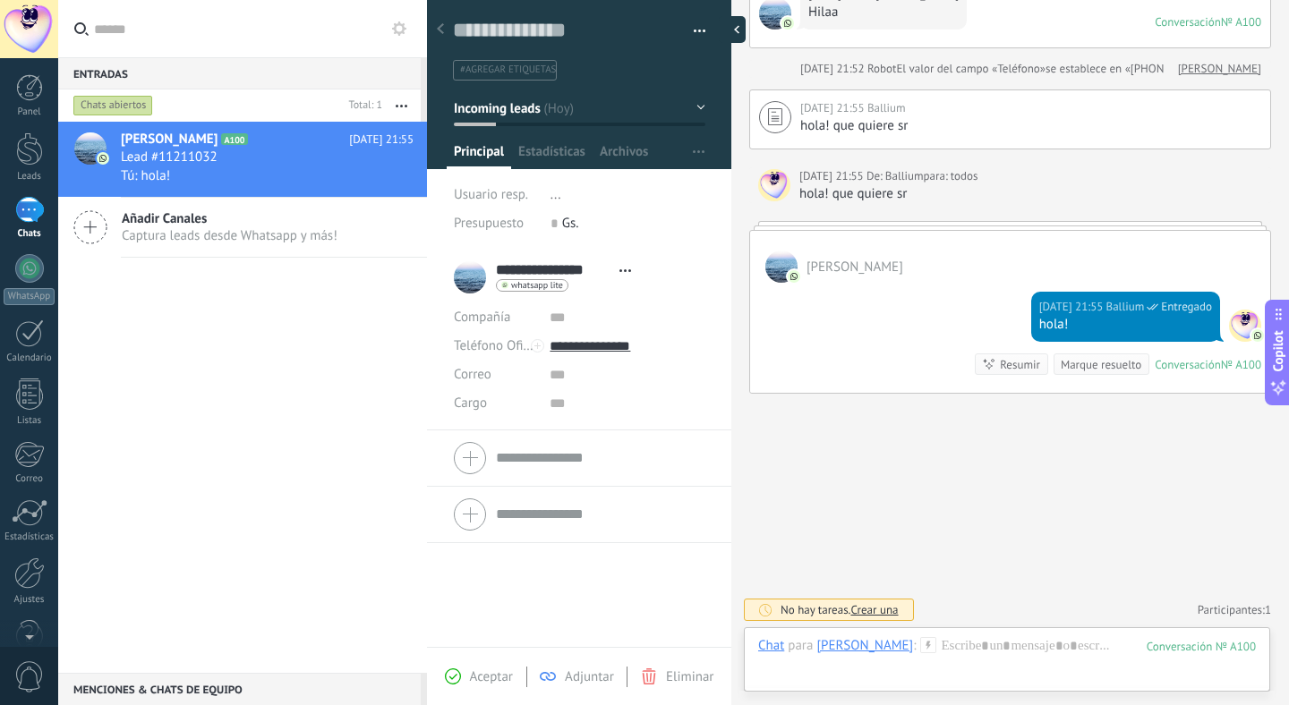
click at [735, 28] on div at bounding box center [732, 29] width 27 height 27
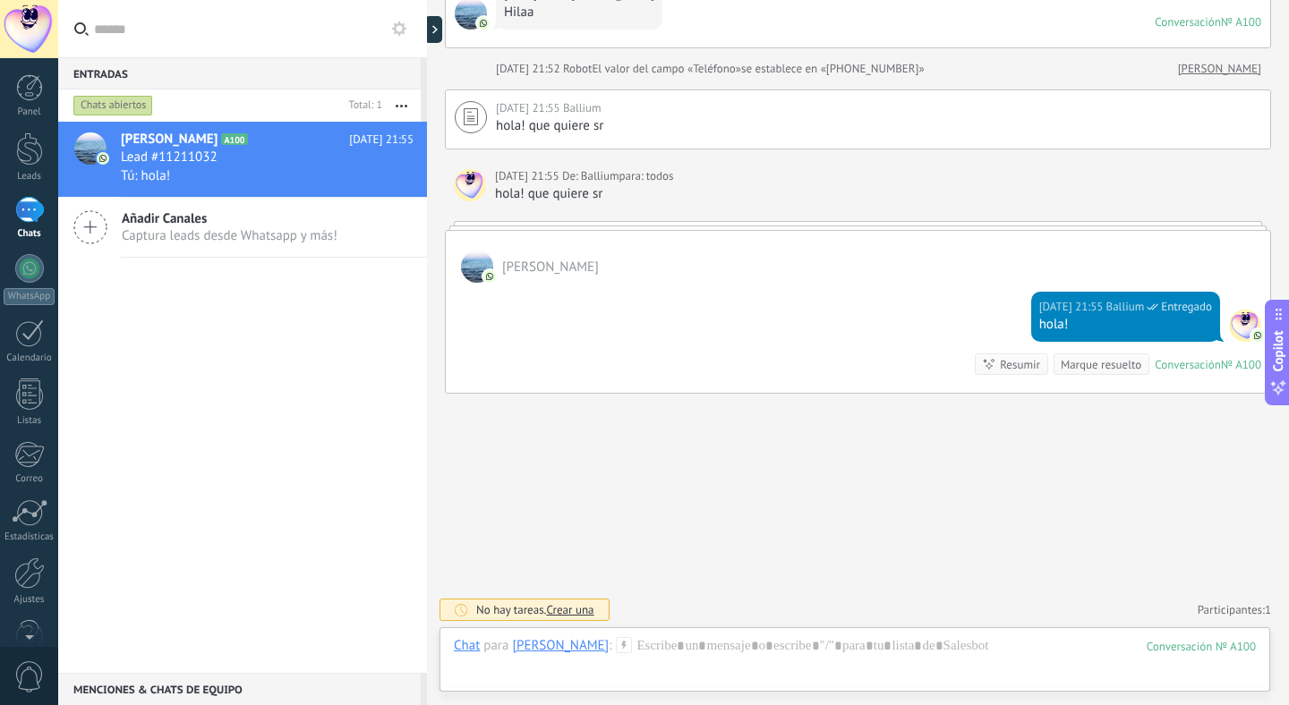
click at [341, 316] on div "[PERSON_NAME] A100 [DATE] 21:55 Lead #11211032 Tú: hola! Añadir Canales Captura…" at bounding box center [242, 397] width 369 height 551
click at [290, 275] on div "[PERSON_NAME] A100 [DATE] 21:55 Lead #11211032 Tú: hola! Añadir Canales Captura…" at bounding box center [242, 397] width 369 height 551
click at [228, 269] on div "[PERSON_NAME] A100 [DATE] 21:55 Lead #11211032 Tú: hola! Añadir Canales Captura…" at bounding box center [242, 397] width 369 height 551
click at [24, 153] on div at bounding box center [29, 148] width 27 height 33
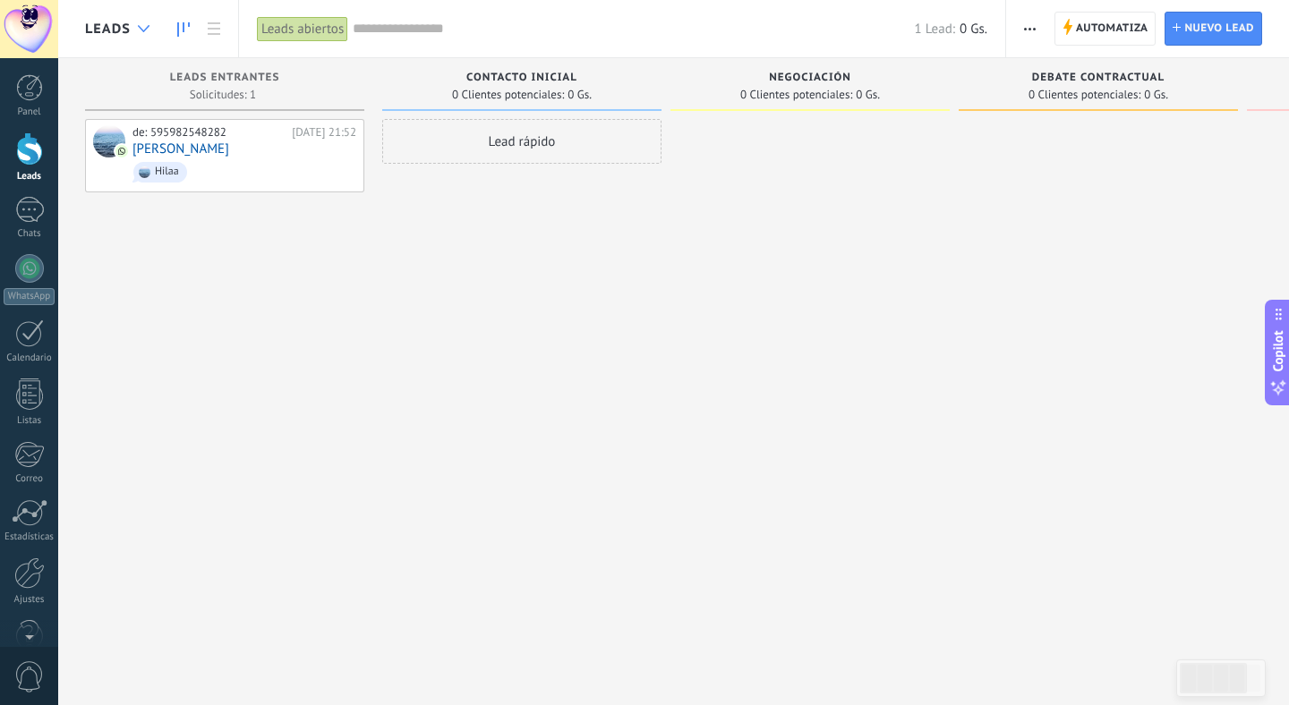
click at [130, 25] on div at bounding box center [144, 29] width 30 height 35
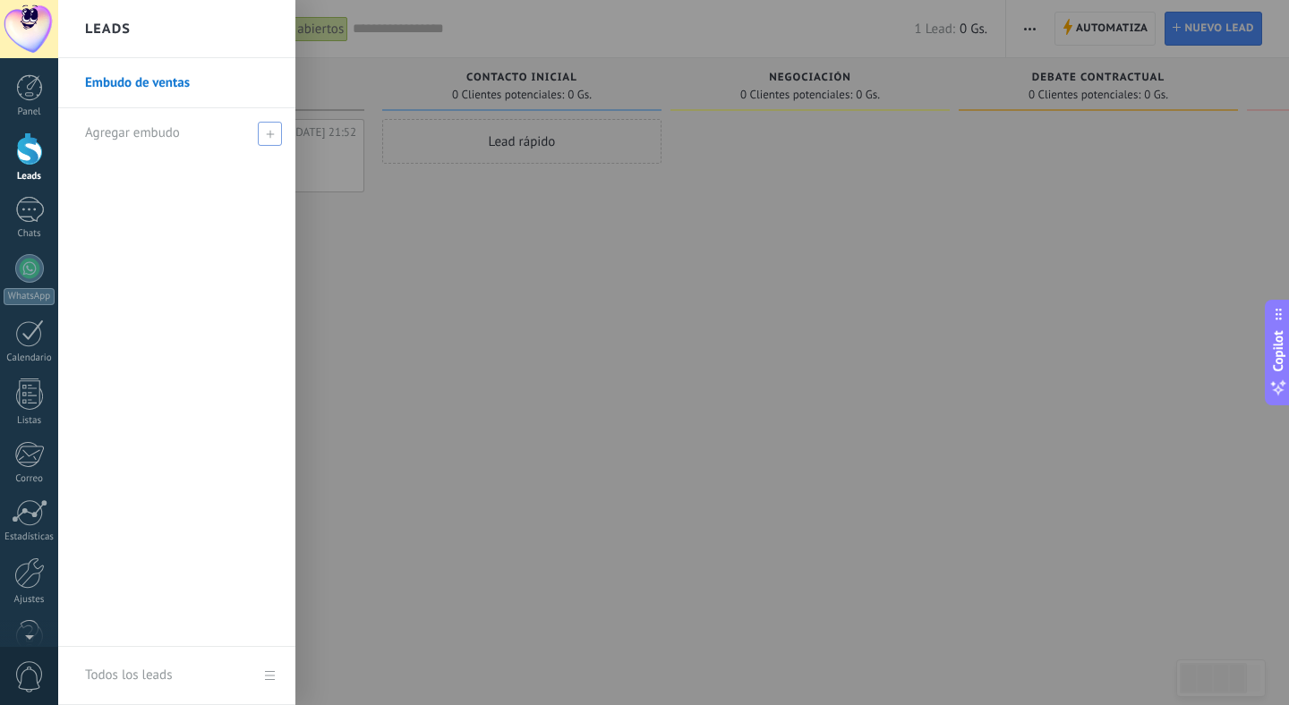
click at [268, 132] on icon at bounding box center [270, 134] width 8 height 8
click at [159, 135] on input "text" at bounding box center [169, 133] width 168 height 29
type input "*****"
click at [270, 130] on span at bounding box center [272, 133] width 16 height 13
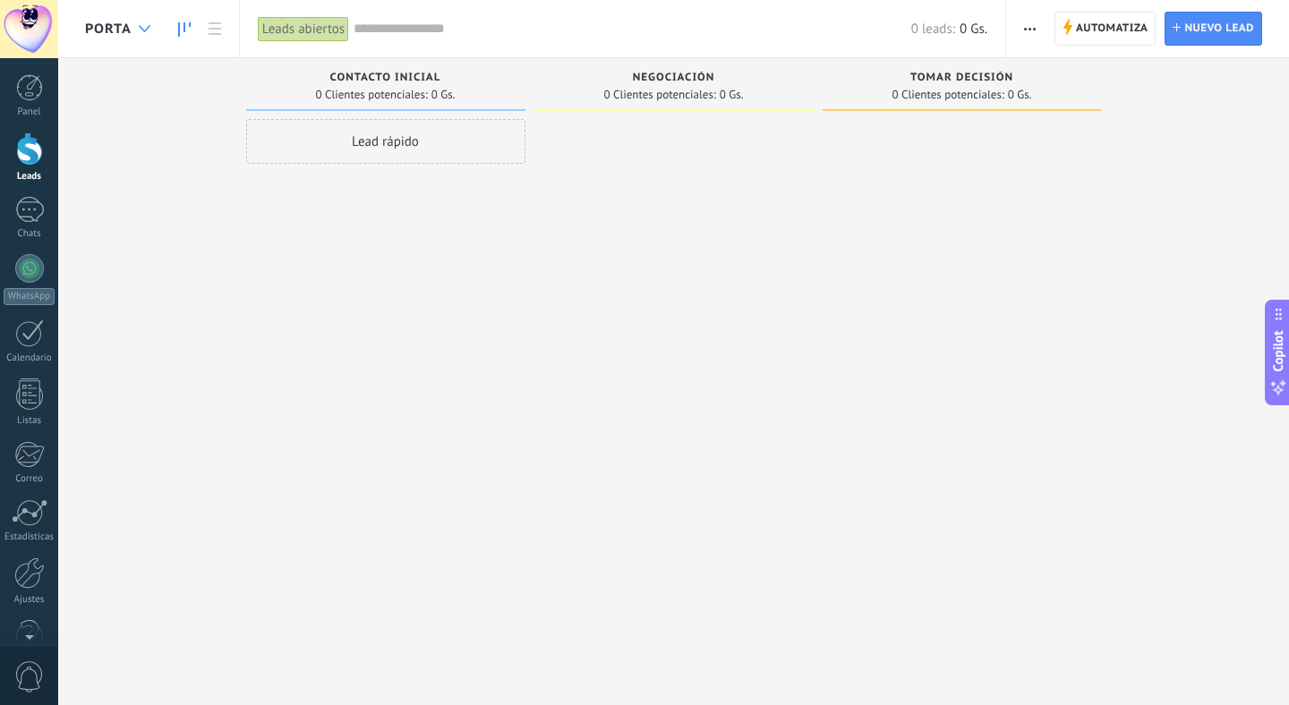
click at [142, 25] on icon at bounding box center [145, 28] width 12 height 7
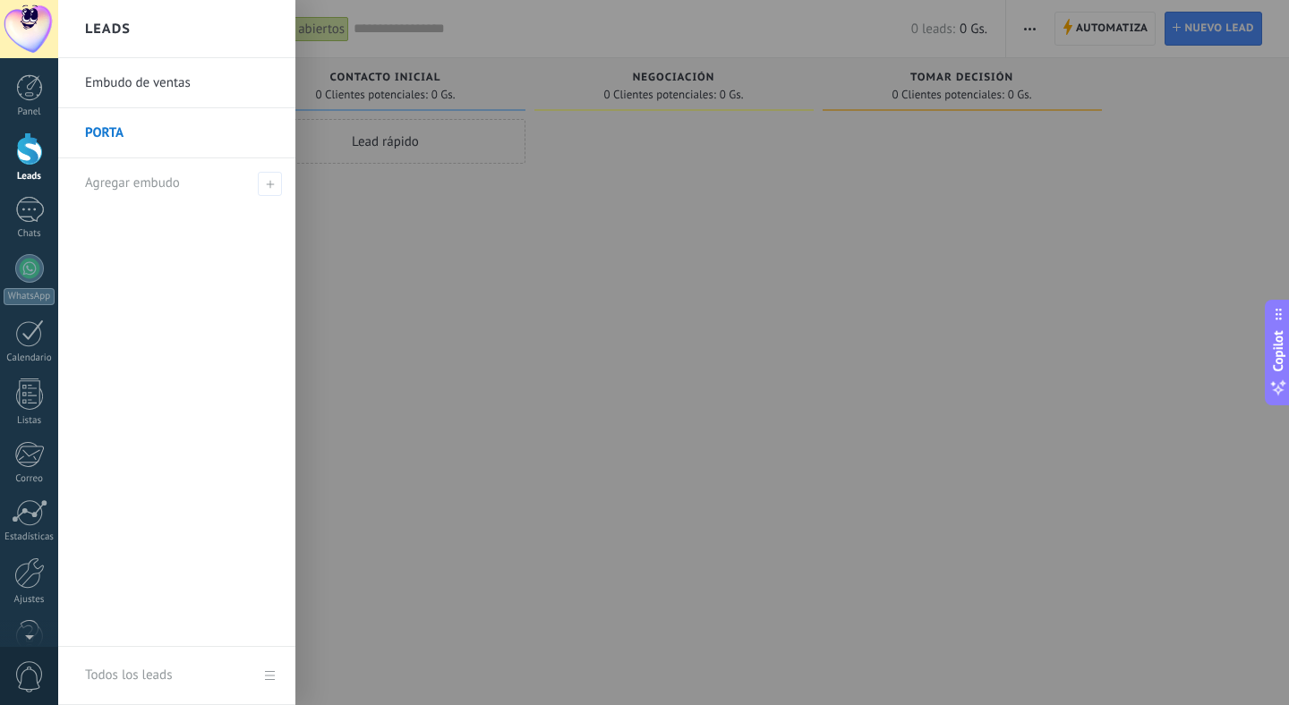
click at [204, 277] on div "Embudo de ventas PORTA Agregar embudo" at bounding box center [176, 352] width 237 height 589
click at [415, 251] on div at bounding box center [702, 352] width 1289 height 705
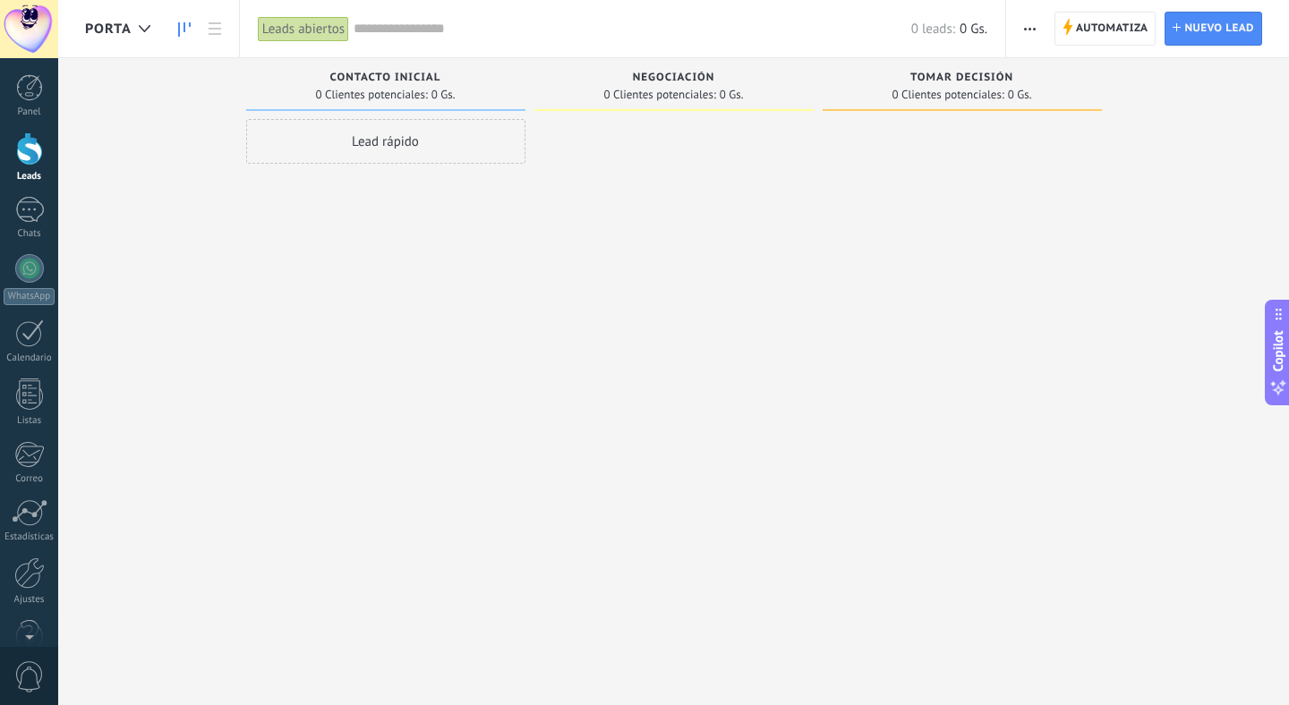
click at [124, 19] on div "PORTA" at bounding box center [122, 28] width 74 height 57
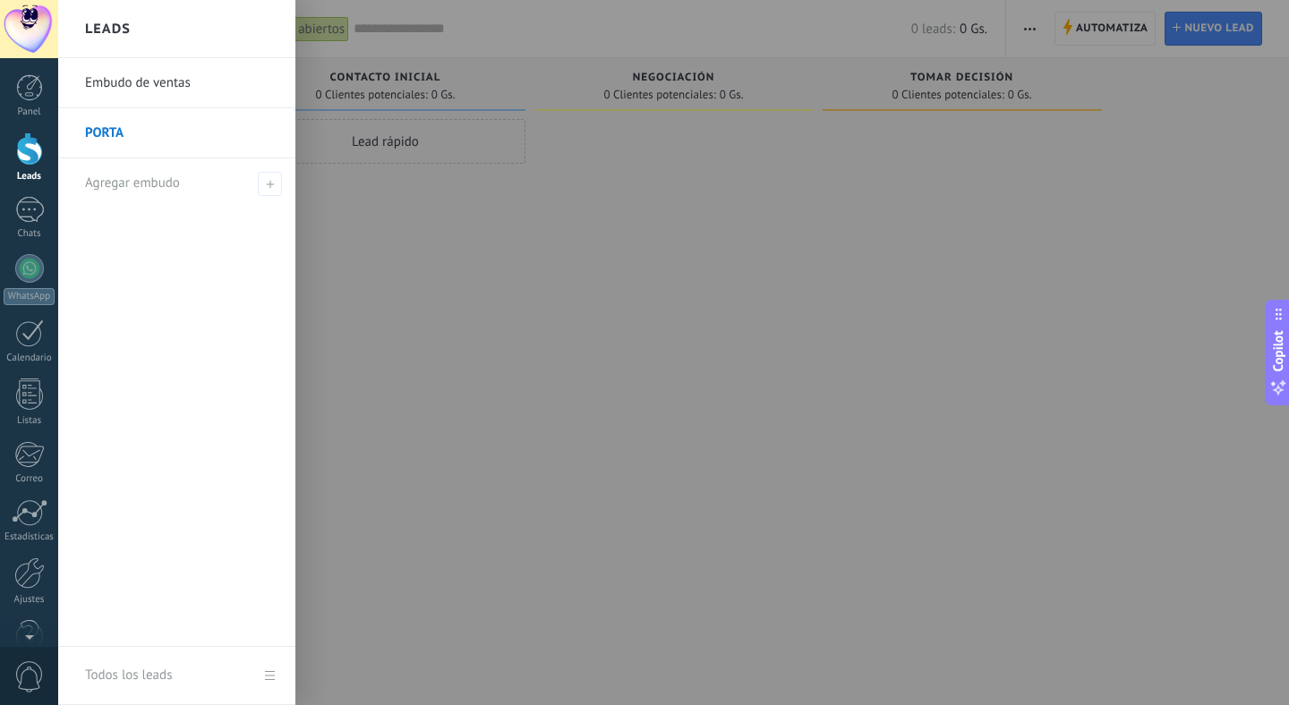
click at [93, 137] on link "PORTA" at bounding box center [181, 133] width 192 height 50
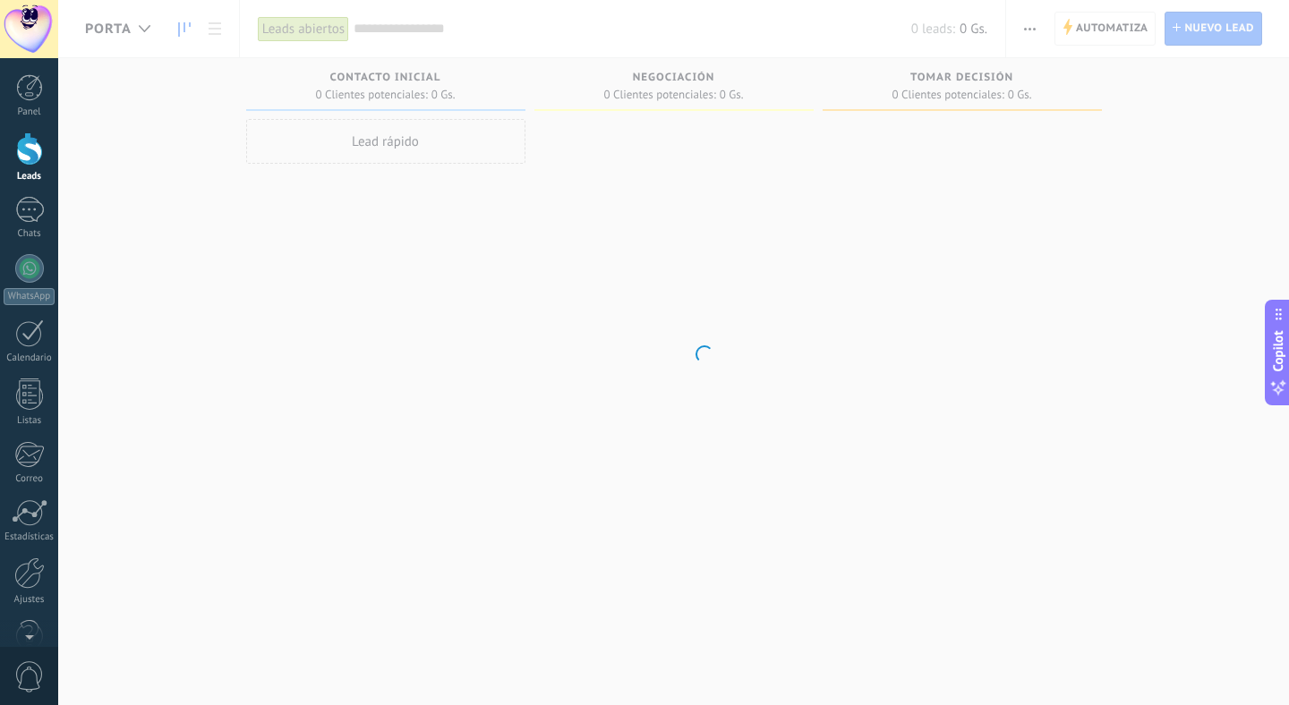
click at [481, 200] on body ".abecls-1,.abecls-2{fill-rule:evenodd}.abecls-2{fill:#fff} .abhcls-1{fill:none}…" at bounding box center [644, 352] width 1289 height 705
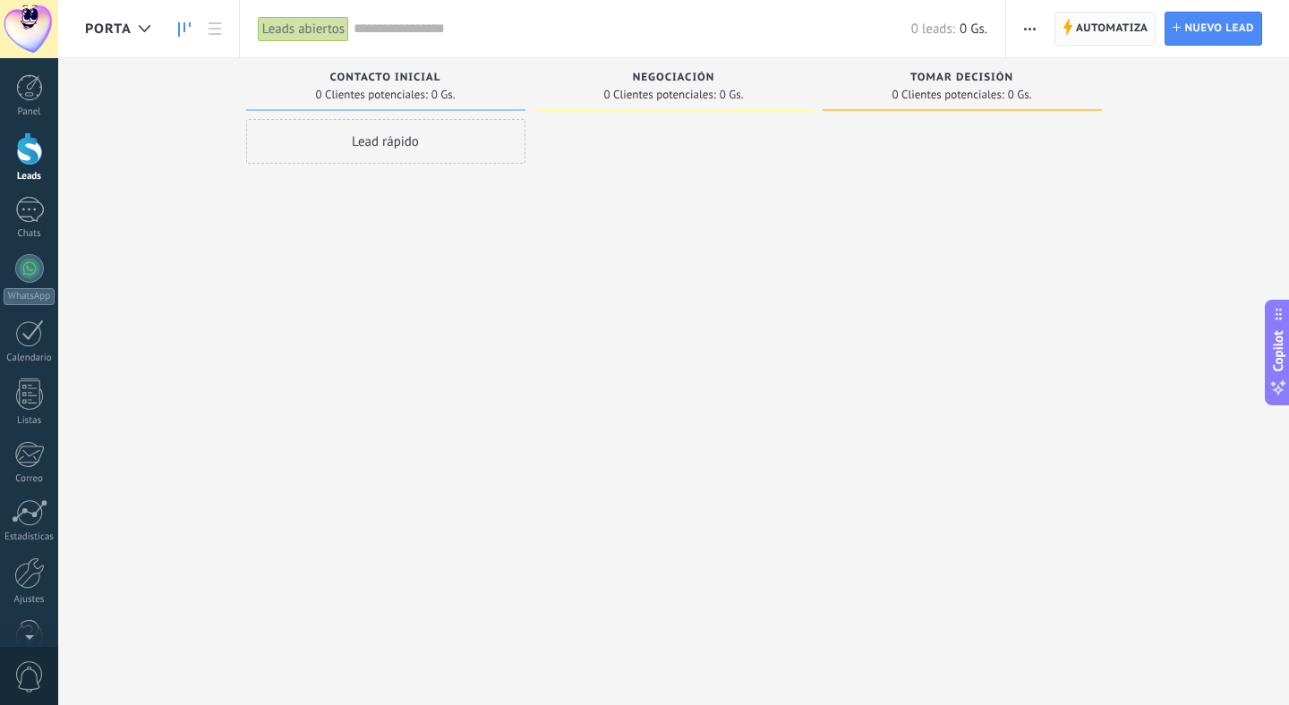
click at [1096, 25] on span "Automatiza" at bounding box center [1112, 29] width 72 height 32
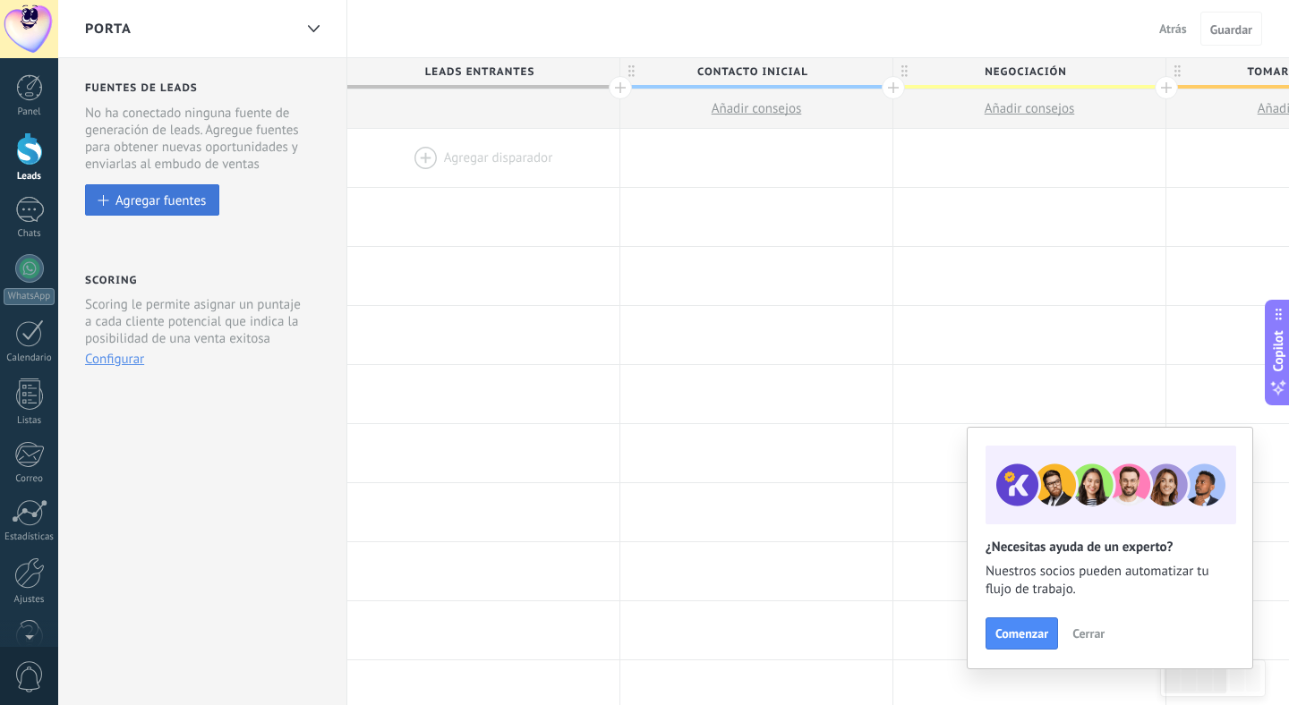
click at [170, 194] on div "Agregar fuentes" at bounding box center [160, 199] width 90 height 15
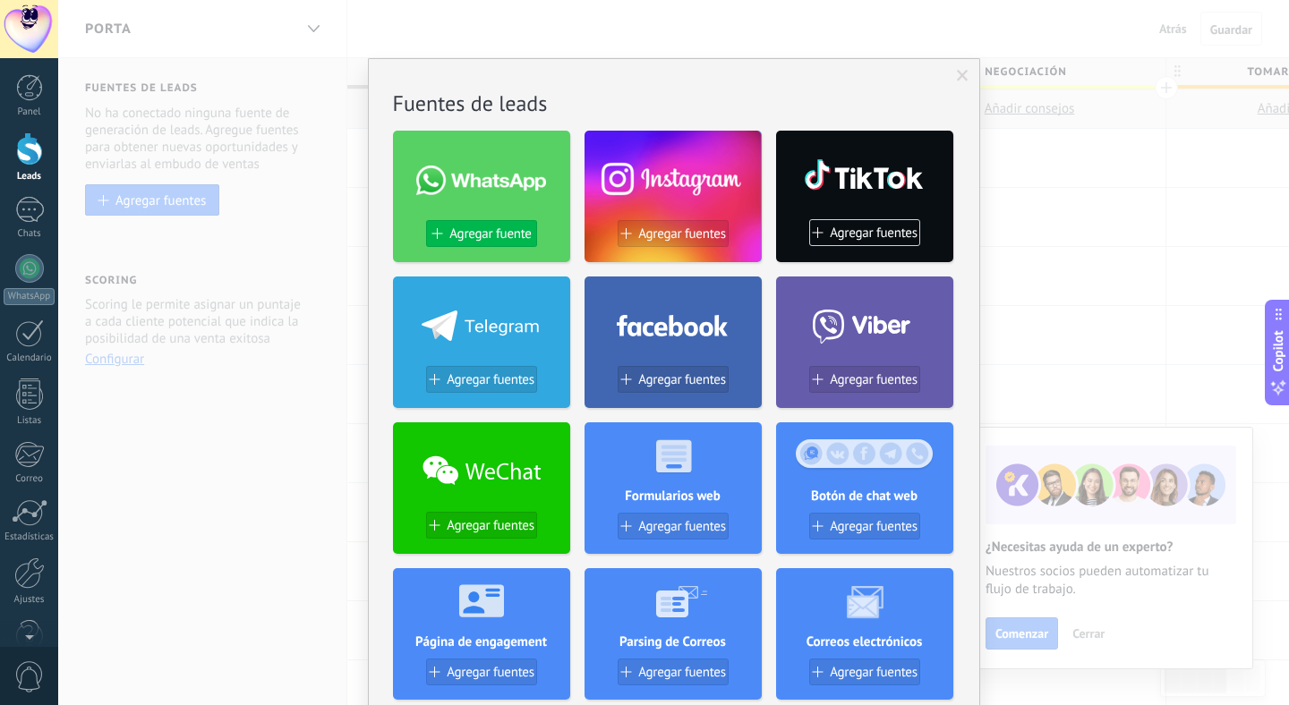
click at [496, 234] on span "Agregar fuente" at bounding box center [489, 233] width 81 height 15
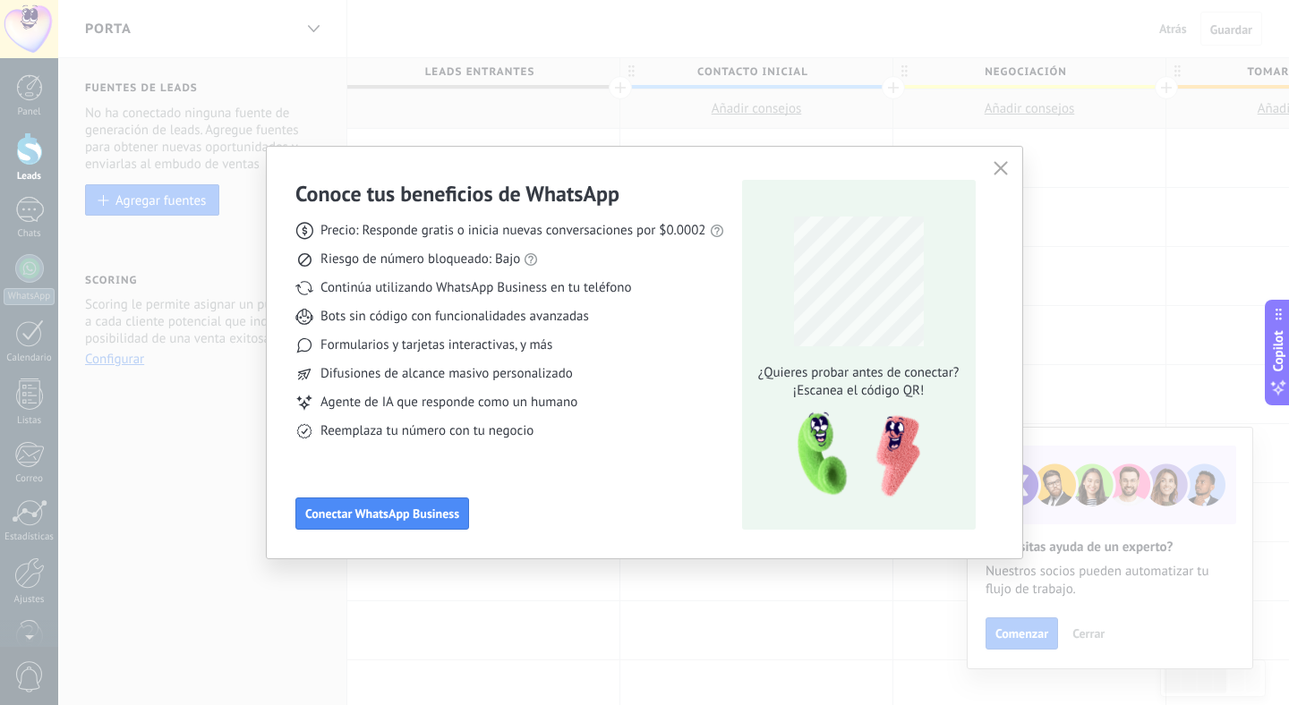
click at [638, 400] on div "Agente de IA que responde como un humano" at bounding box center [509, 403] width 429 height 18
click at [626, 472] on div "Conoce tus beneficios de WhatsApp Precio: Responde gratis o inicia nuevas conve…" at bounding box center [509, 355] width 429 height 350
click at [685, 340] on div "Formularios y tarjetas interactivas, y más" at bounding box center [509, 345] width 429 height 18
click at [1005, 166] on icon "button" at bounding box center [1000, 168] width 14 height 14
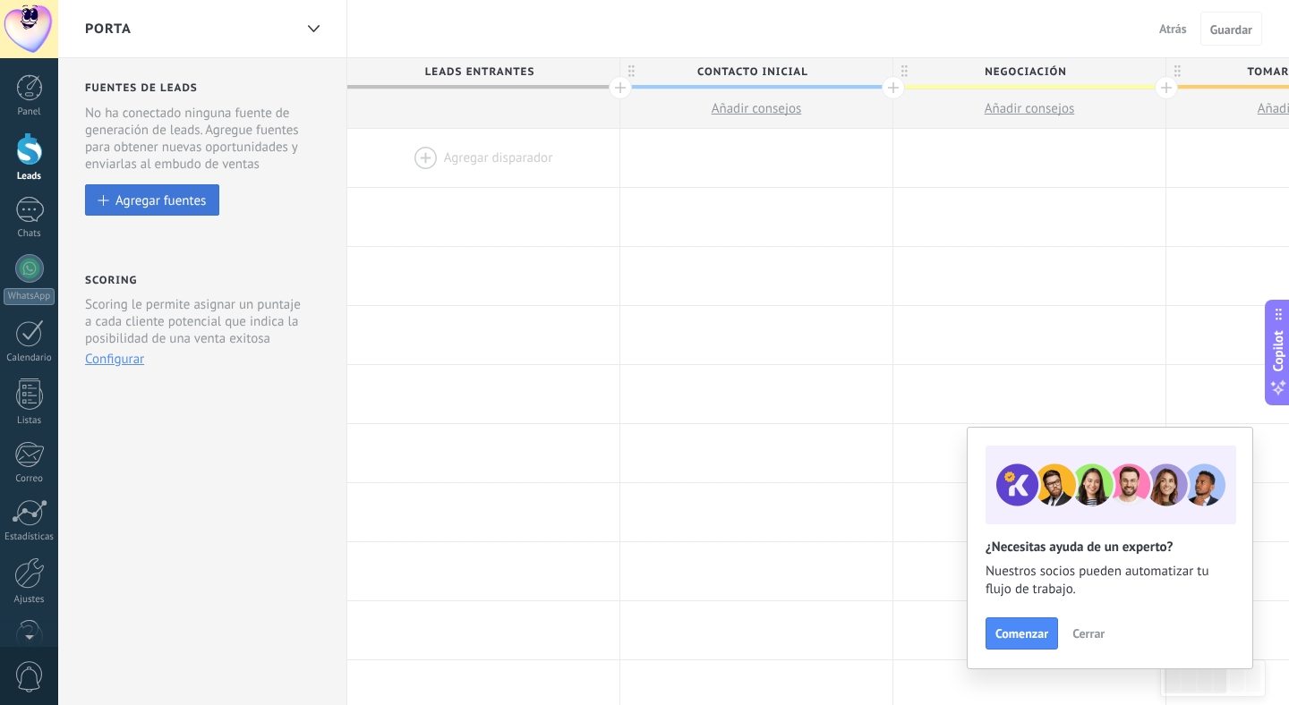
click at [148, 207] on div "Agregar fuentes" at bounding box center [160, 199] width 90 height 15
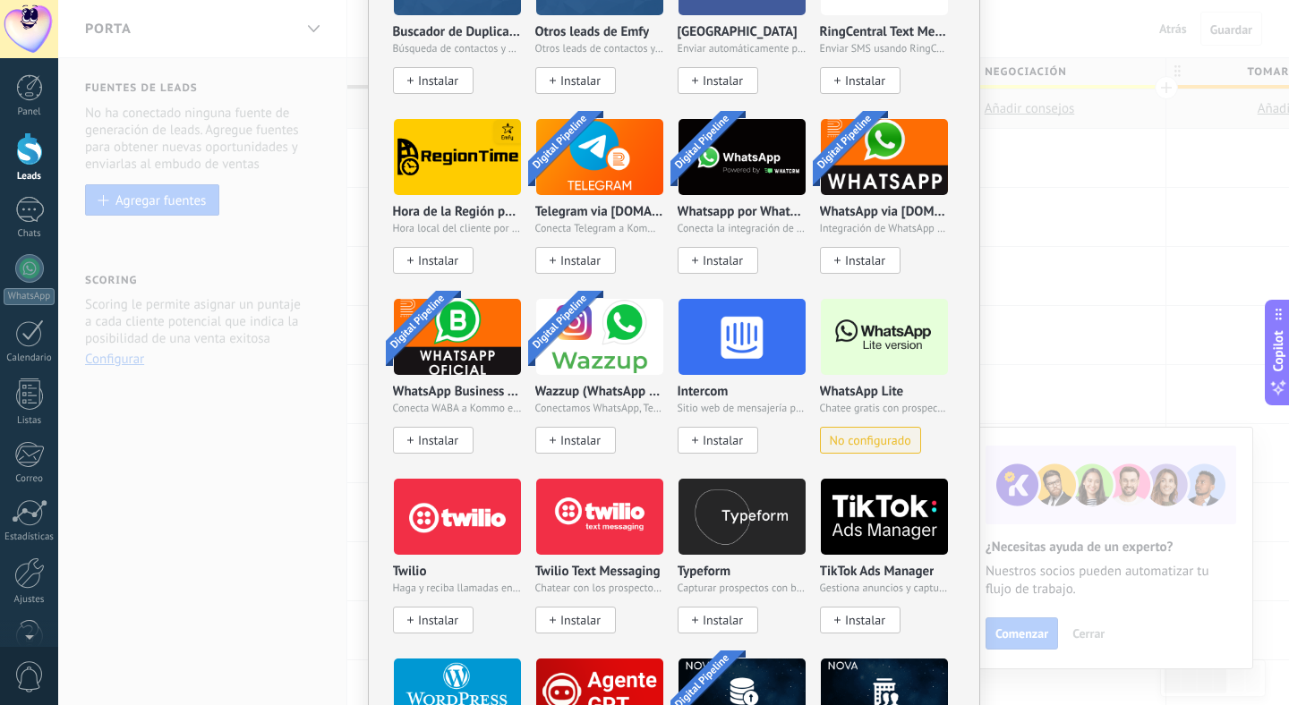
scroll to position [1335, 0]
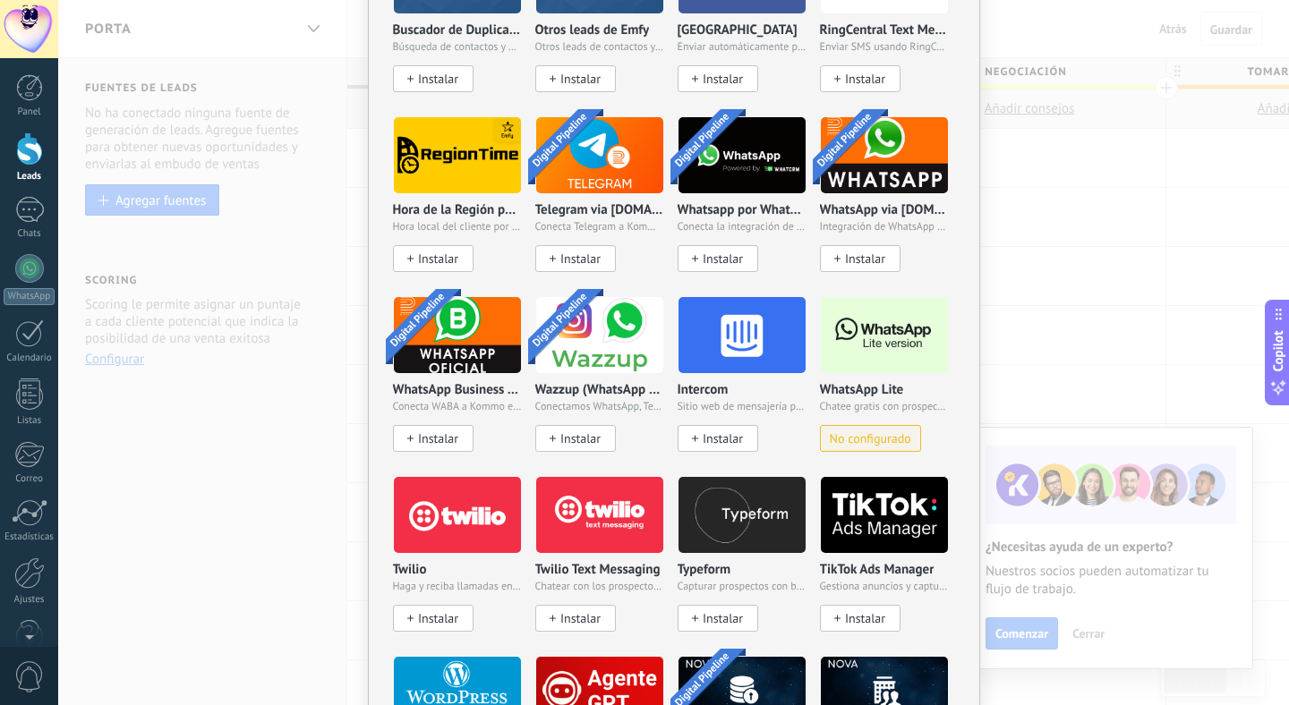
click at [851, 375] on div "WhatsApp Lite Chatee gratis con prospectos en WhatsApp No configurado" at bounding box center [884, 374] width 129 height 156
click at [856, 431] on span "No configurado" at bounding box center [870, 438] width 81 height 15
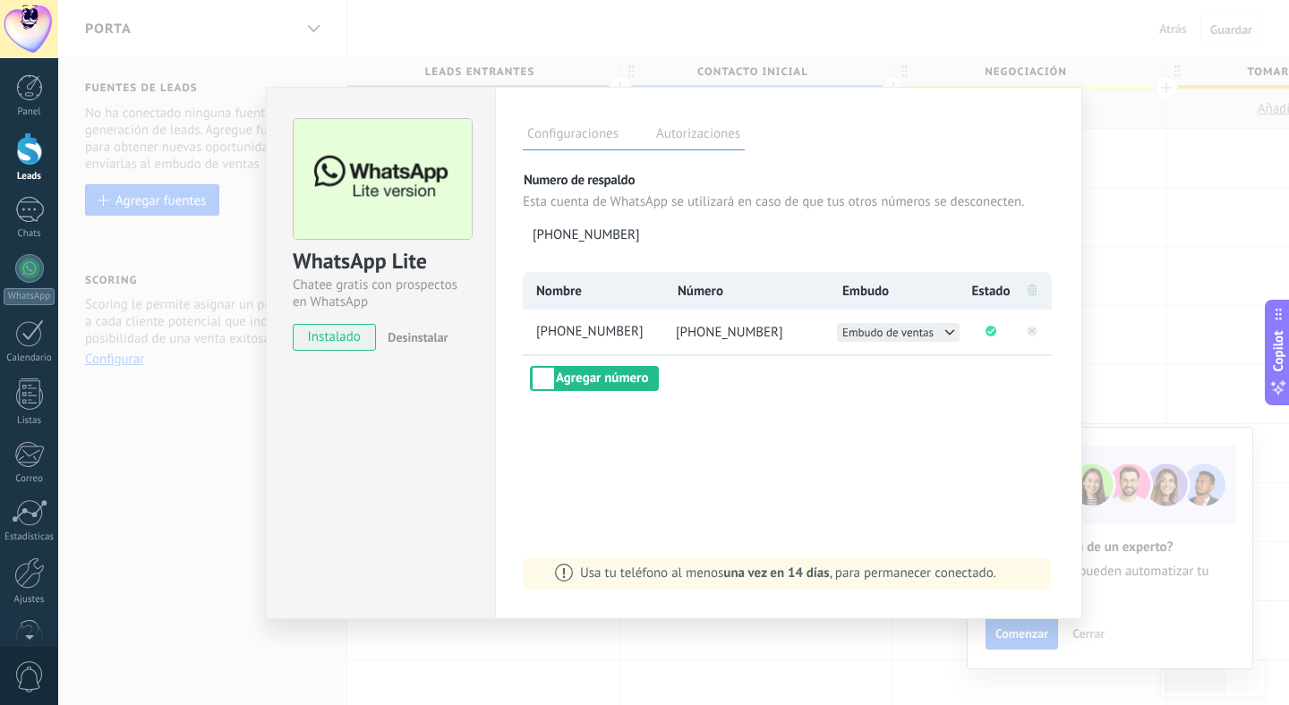
click at [918, 336] on span "Embudo de ventas" at bounding box center [887, 332] width 91 height 15
click at [868, 353] on span "PORTA" at bounding box center [859, 351] width 33 height 15
click at [856, 380] on div "Nombre Número Embudo Estado [PHONE_NUMBER] [PHONE_NUMBER] PORTA Agregar número" at bounding box center [789, 331] width 532 height 119
click at [694, 119] on div "Configuraciones Autorizaciones" at bounding box center [634, 134] width 222 height 31
click at [692, 130] on label "Autorizaciones" at bounding box center [698, 137] width 93 height 26
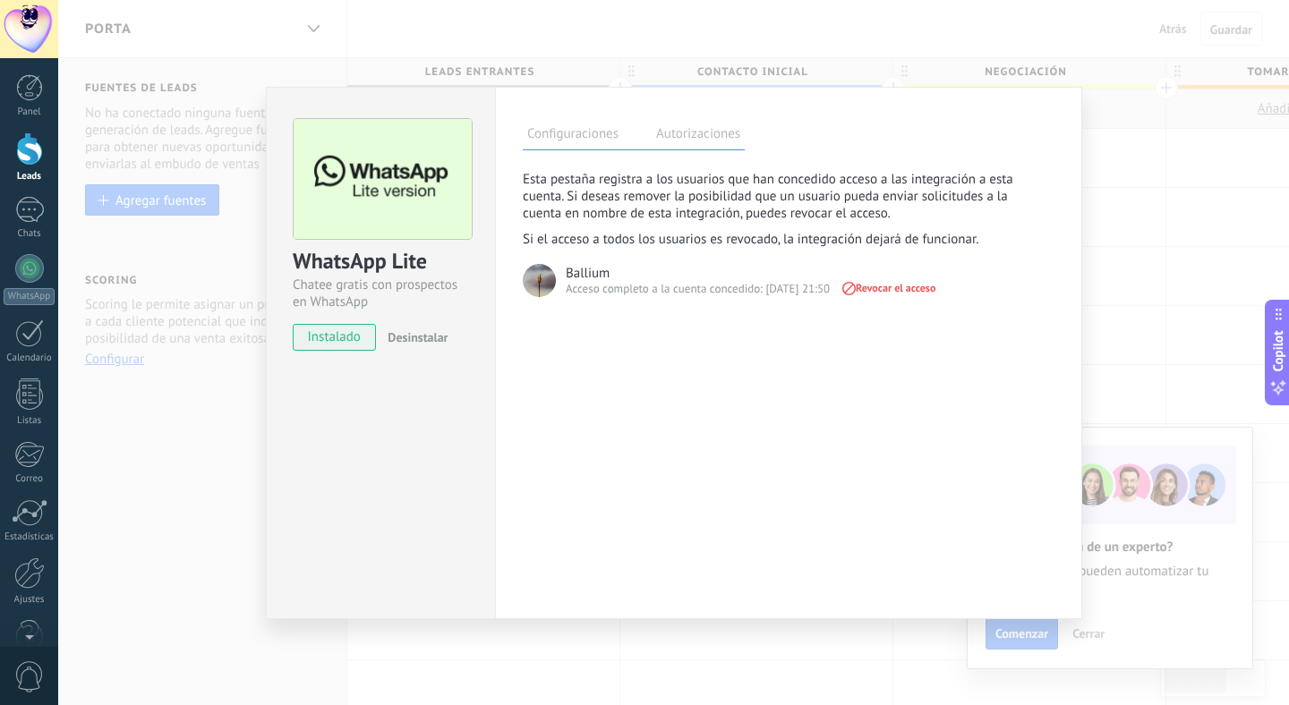
click at [597, 139] on label "Configuraciones" at bounding box center [573, 137] width 100 height 26
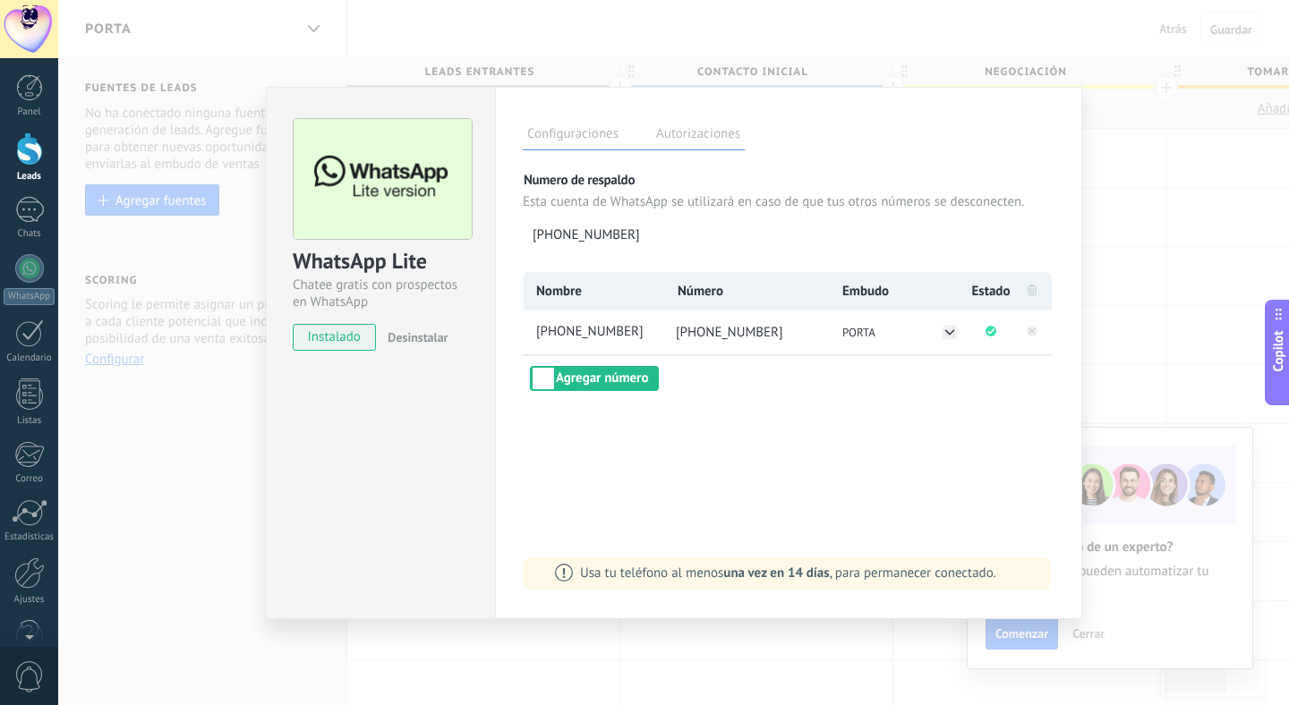
click at [1109, 243] on div "WhatsApp Lite Chatee gratis con prospectos en WhatsApp instalado Desinstalar Co…" at bounding box center [673, 352] width 1231 height 705
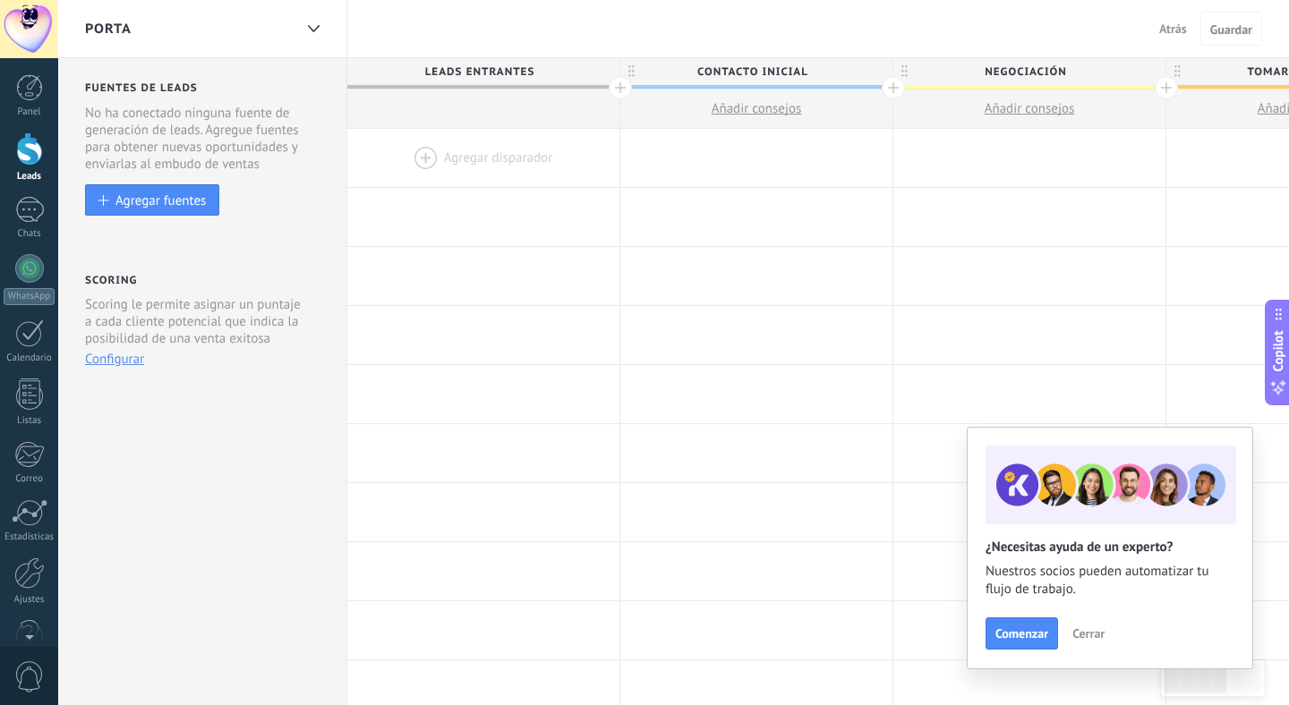
click at [284, 172] on div "No ha conectado ninguna fuente de generación de leads. Agregue fuentes para obt…" at bounding box center [204, 139] width 238 height 68
